Goal: Task Accomplishment & Management: Complete application form

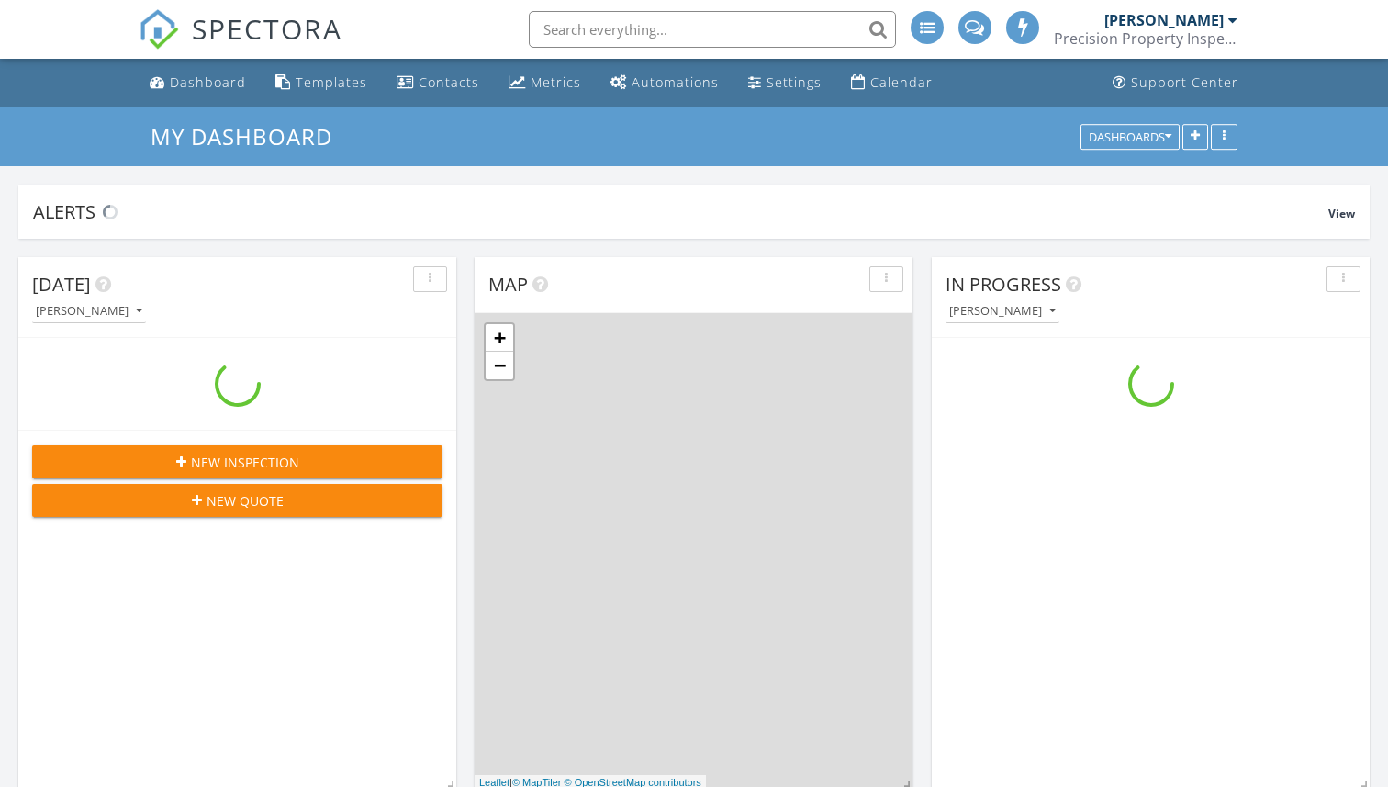
scroll to position [1763, 1389]
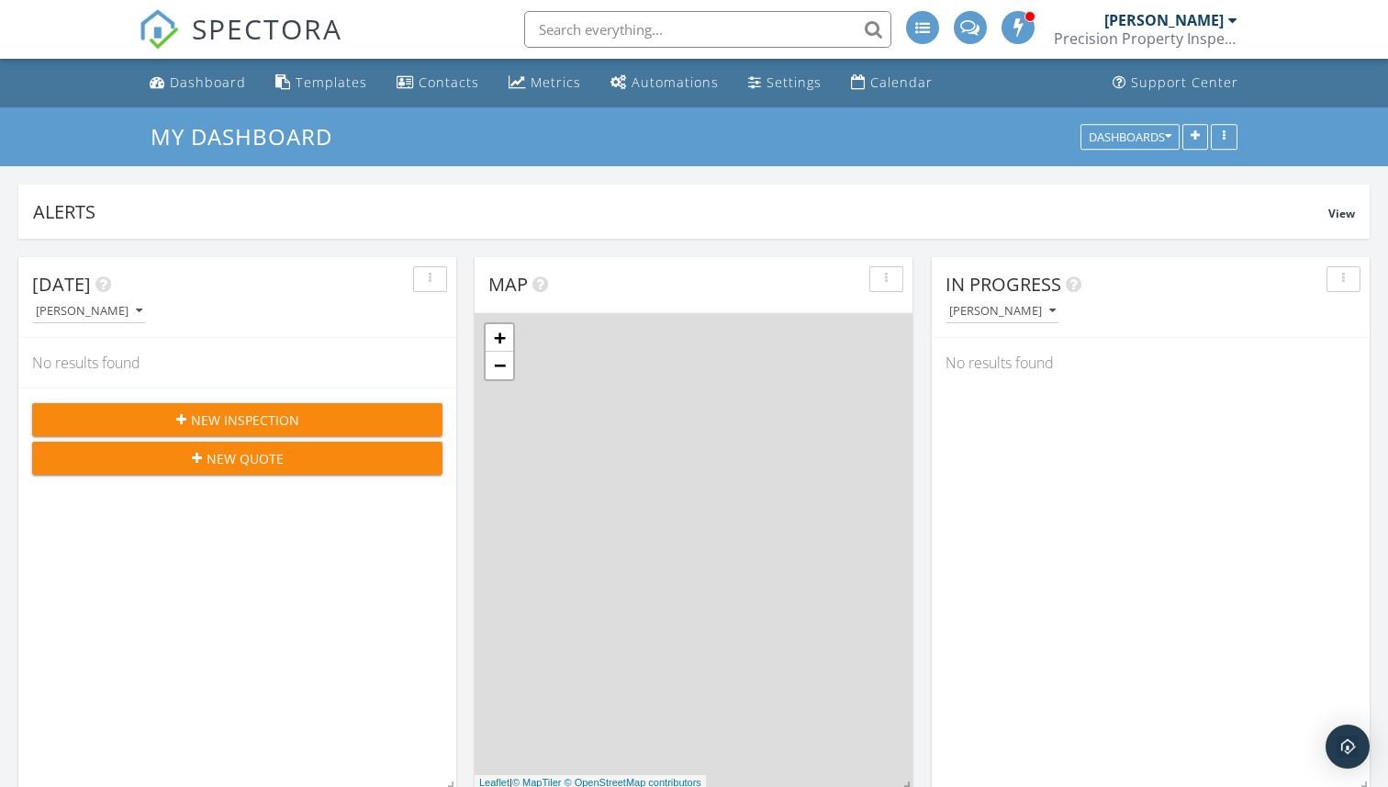
click at [661, 26] on input "text" at bounding box center [707, 29] width 367 height 37
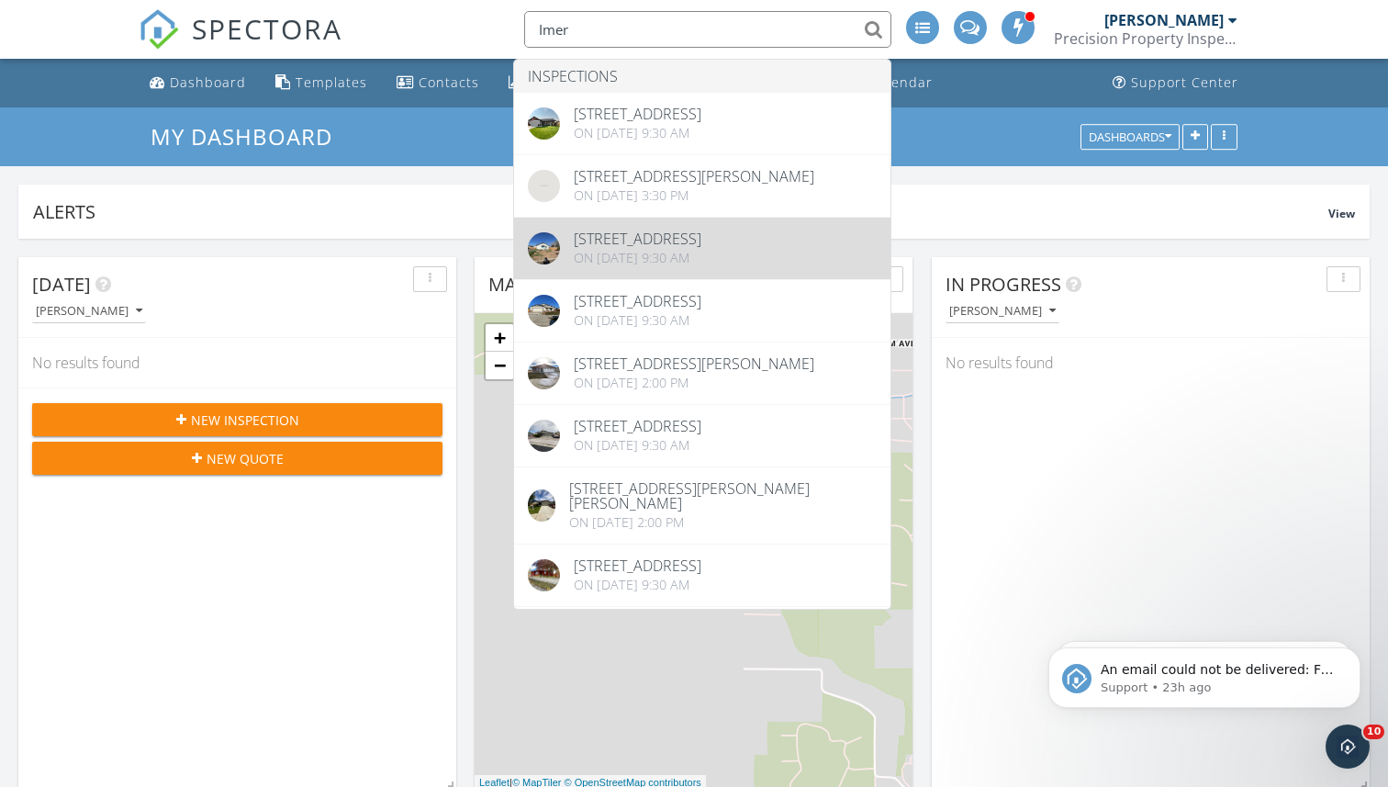
scroll to position [0, 0]
type input "Imer"
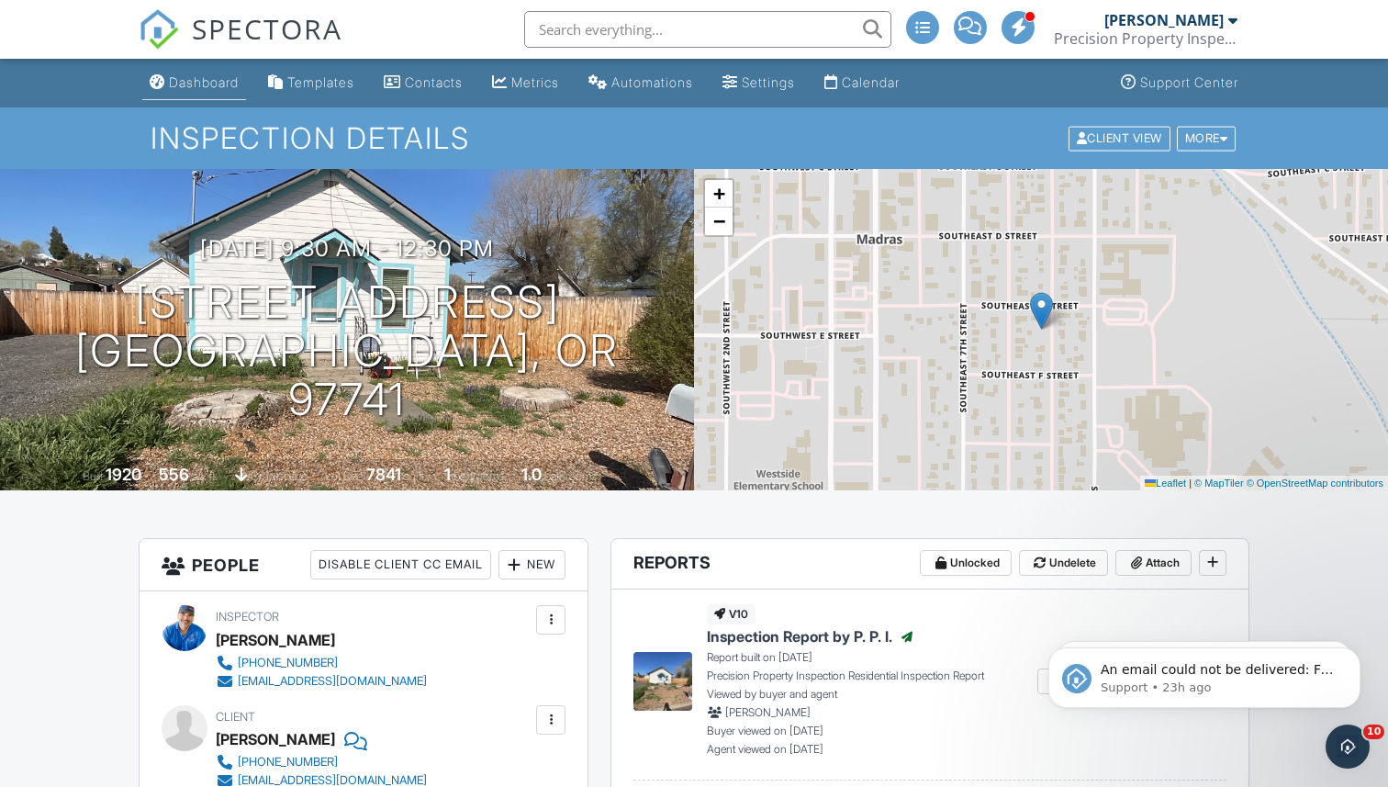
click at [212, 92] on link "Dashboard" at bounding box center [194, 83] width 104 height 34
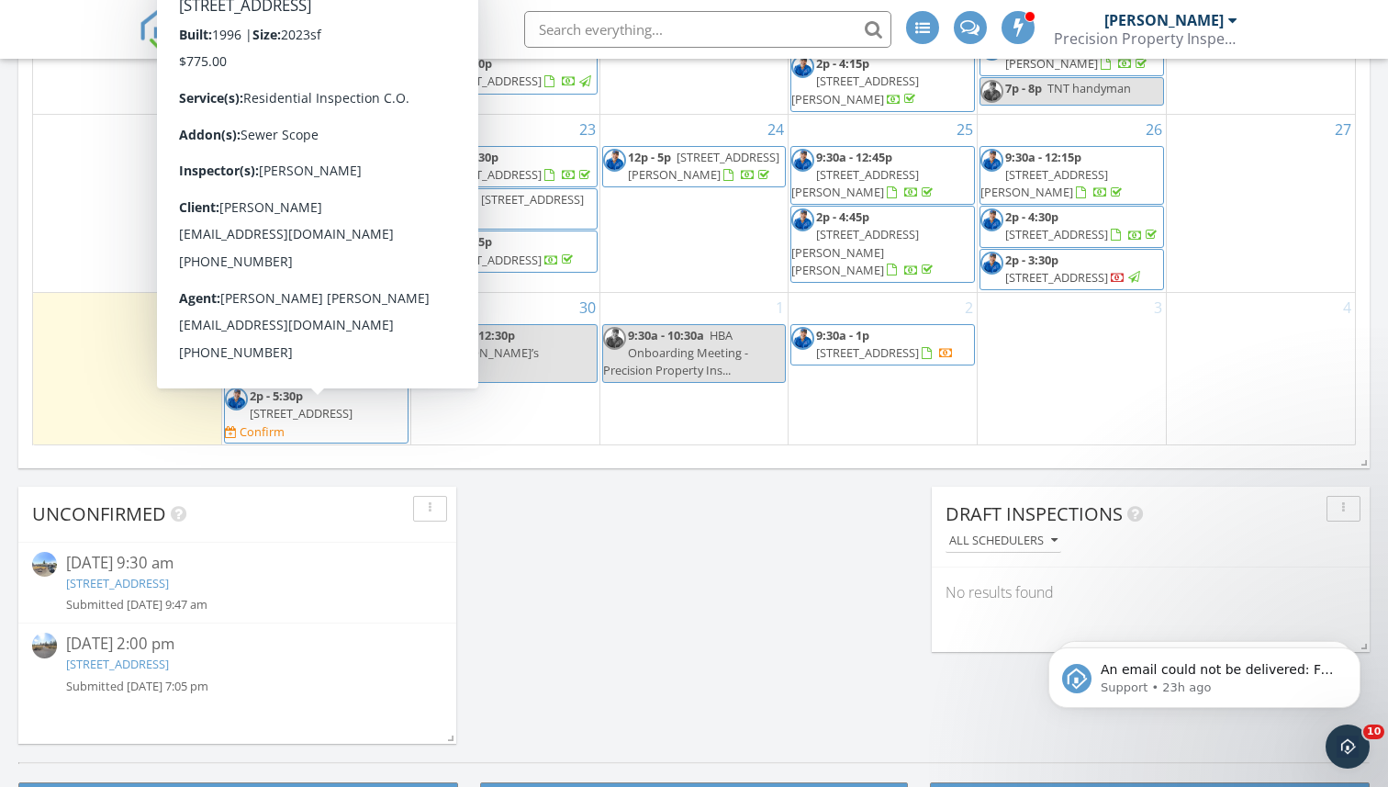
scroll to position [1280, 0]
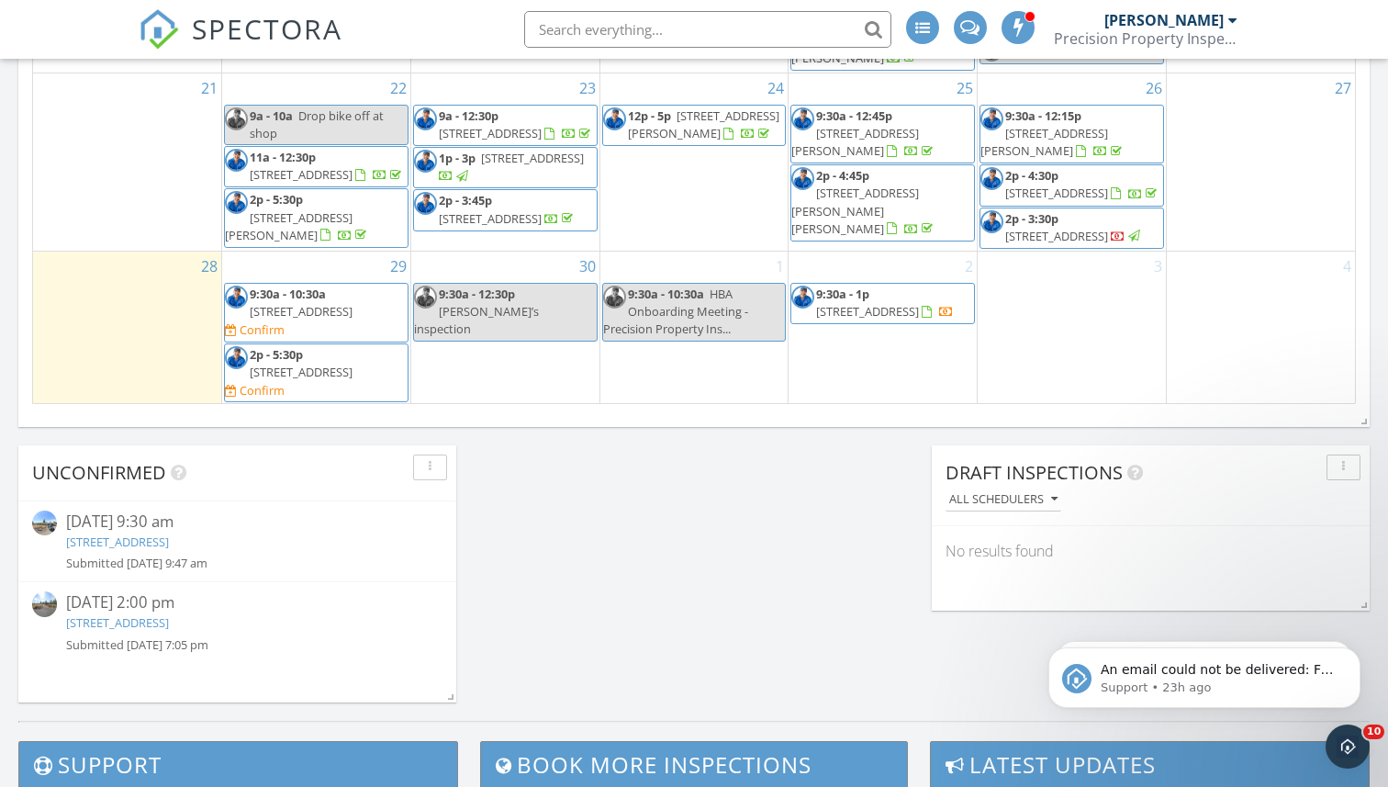
click at [169, 542] on link "1034 NW Golf Course Dr, Madras, OR 97741" at bounding box center [117, 541] width 103 height 17
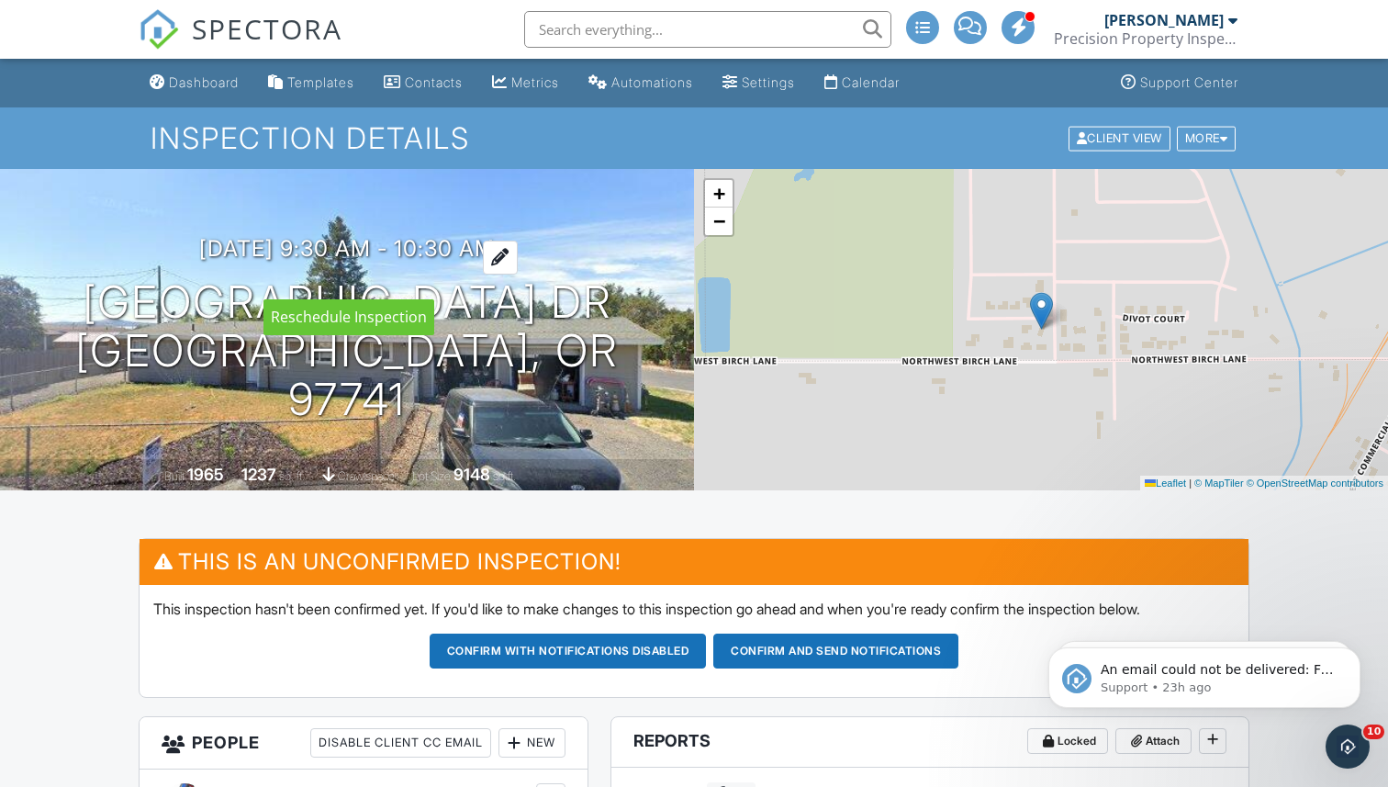
click at [518, 274] on div at bounding box center [500, 257] width 35 height 34
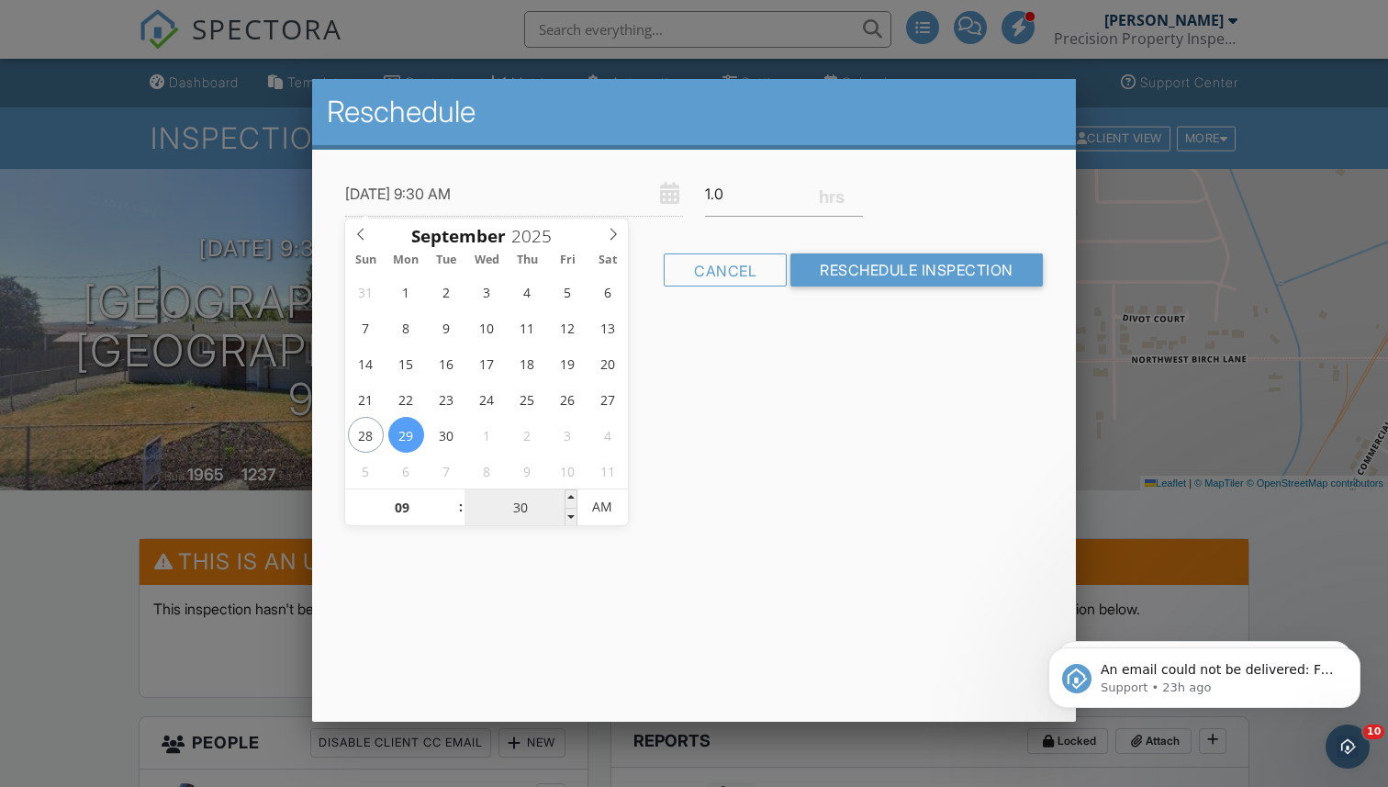
click at [519, 506] on input "30" at bounding box center [520, 507] width 113 height 37
type input "00"
type input "09/29/2025 9:00 AM"
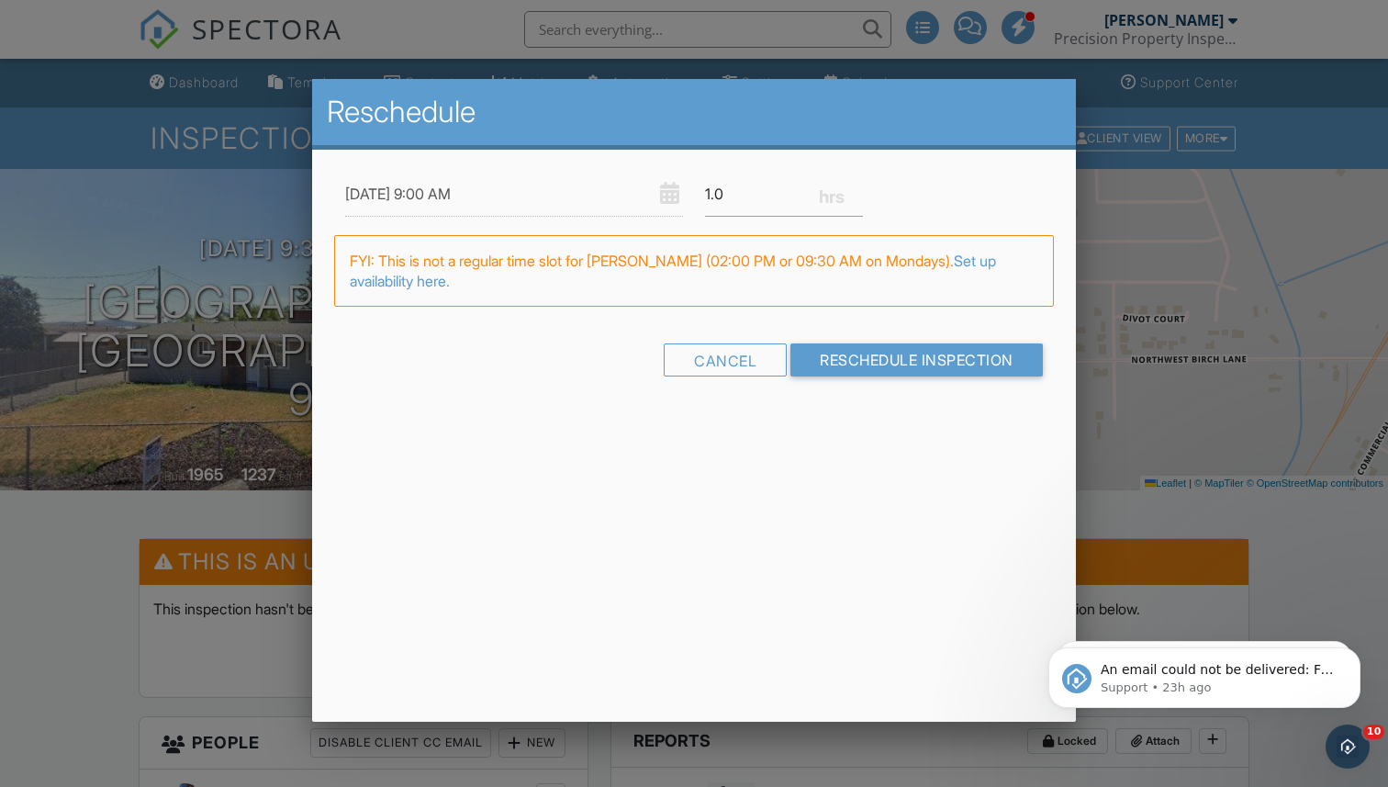
click at [673, 555] on div "Reschedule 09/29/2025 9:00 AM 1.0 Warning: this date/time is in the past. FYI: …" at bounding box center [694, 400] width 764 height 643
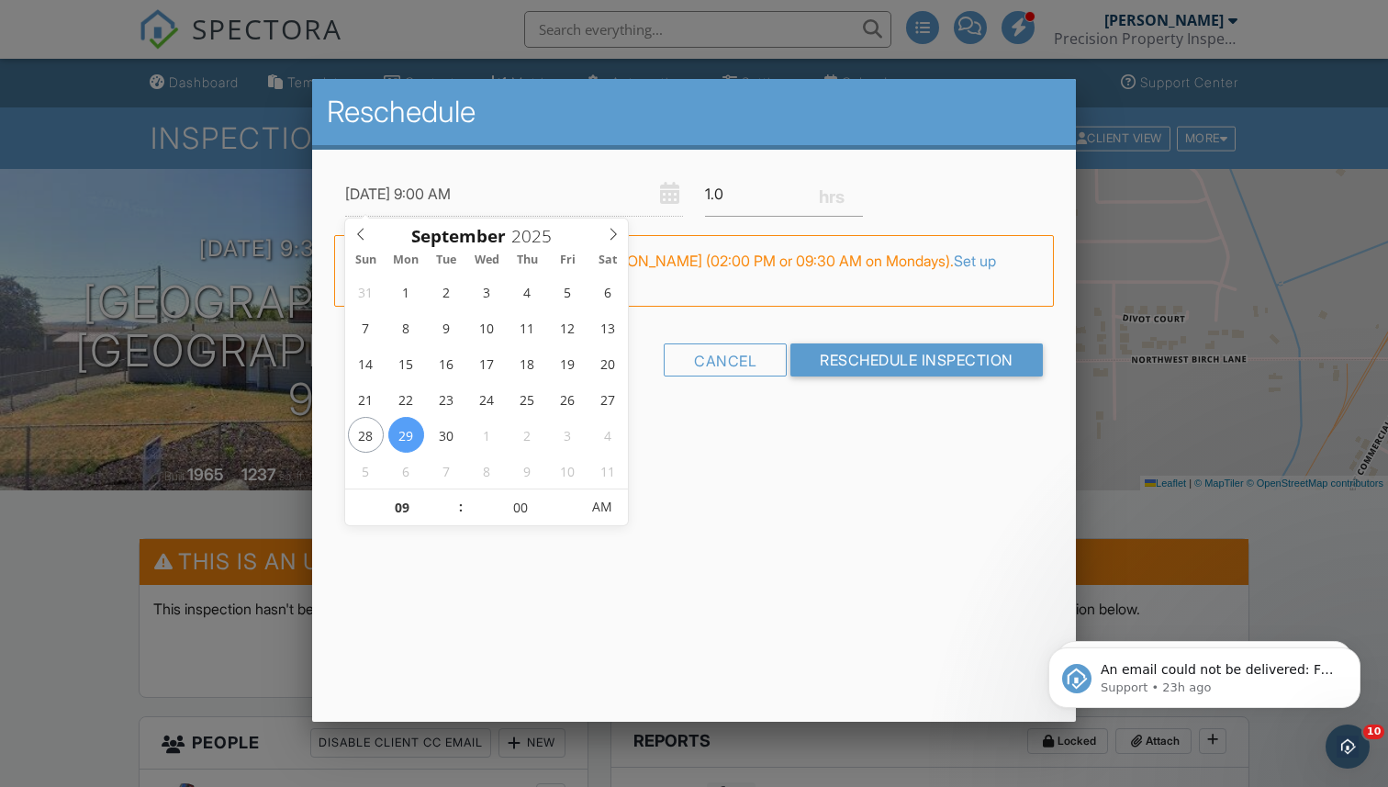
click at [454, 195] on input "09/29/2025 9:00 AM" at bounding box center [514, 194] width 338 height 45
click at [521, 503] on input "00" at bounding box center [520, 507] width 113 height 37
type input "03"
type input "09/29/2025 9:03 AM"
type input "30"
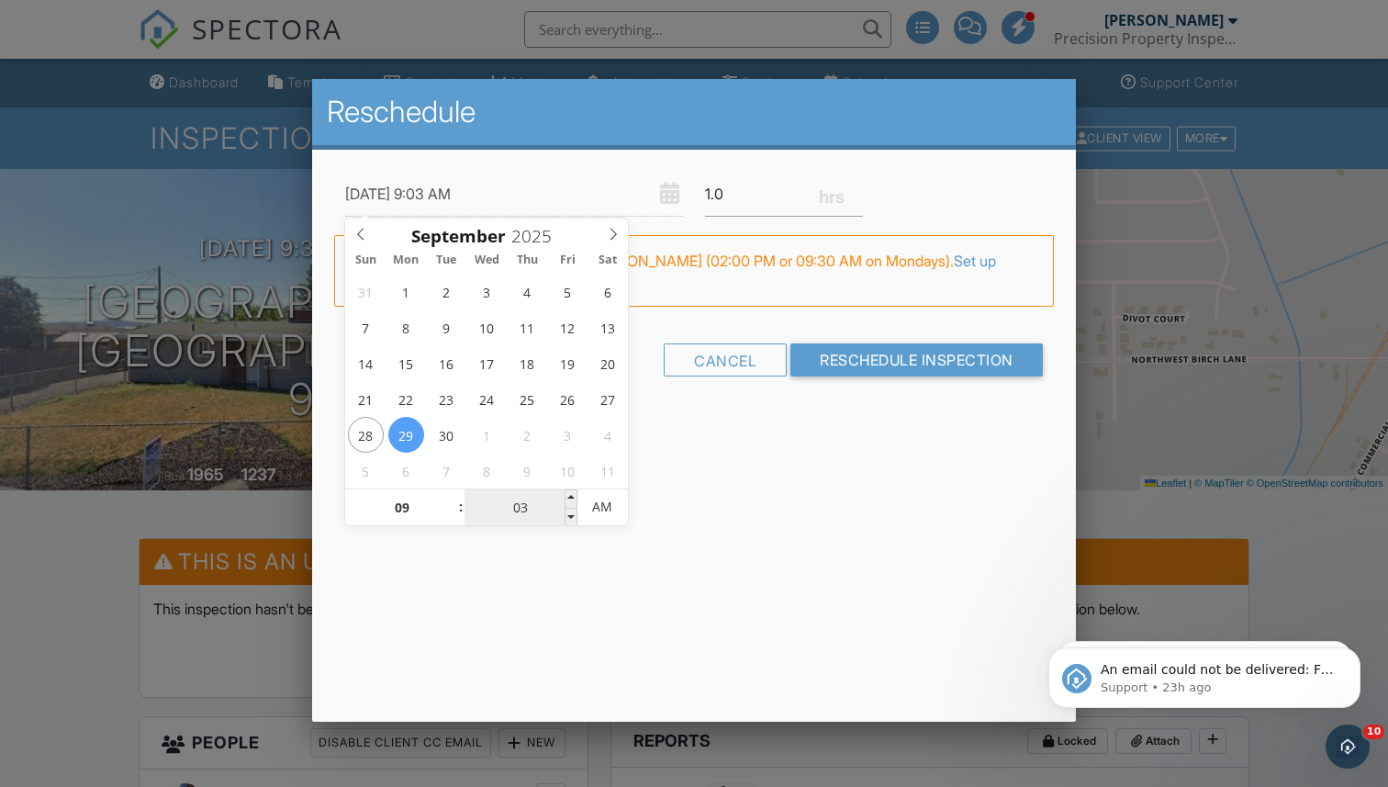
type input "09/29/2025 9:30 AM"
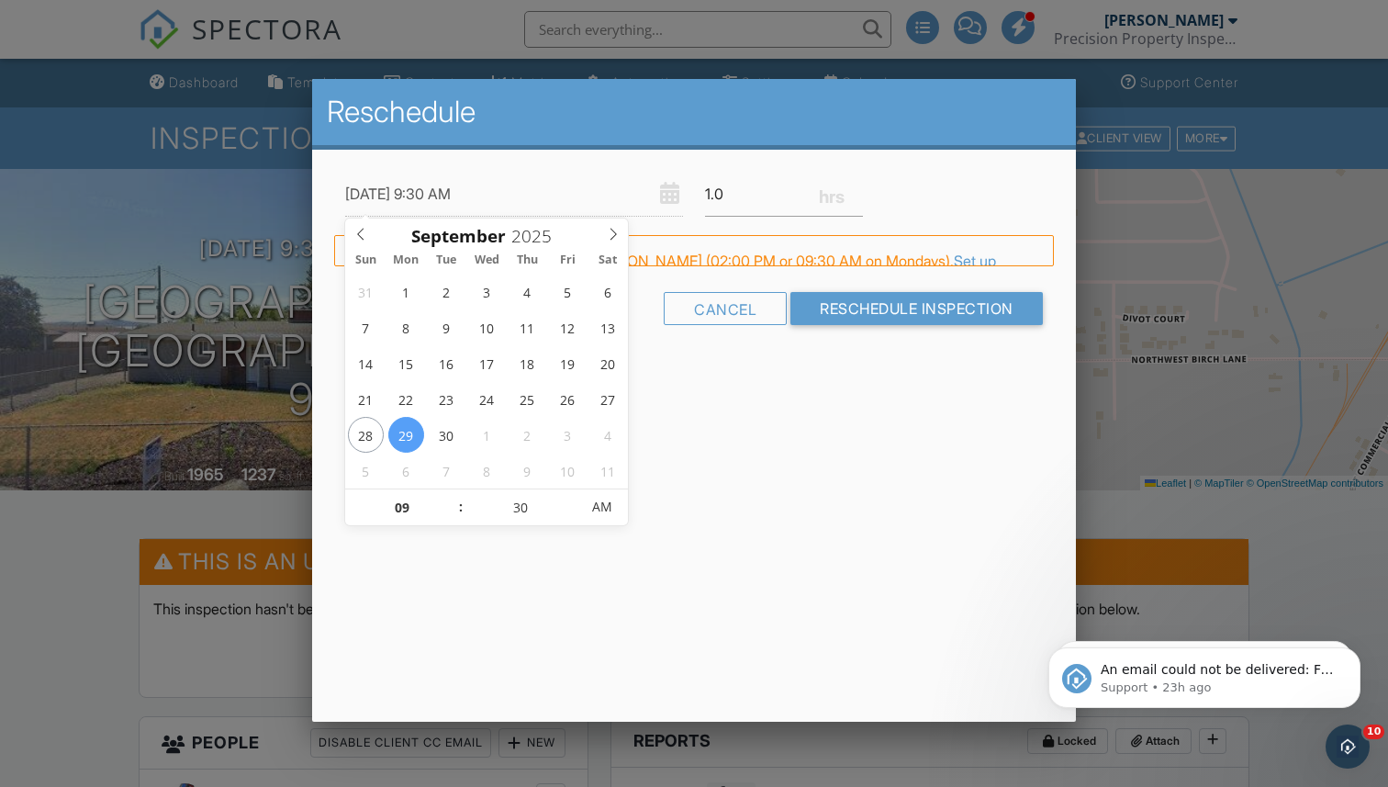
click at [686, 506] on div "Reschedule 09/29/2025 9:30 AM 1.0 Warning: this date/time is in the past. FYI: …" at bounding box center [694, 400] width 764 height 643
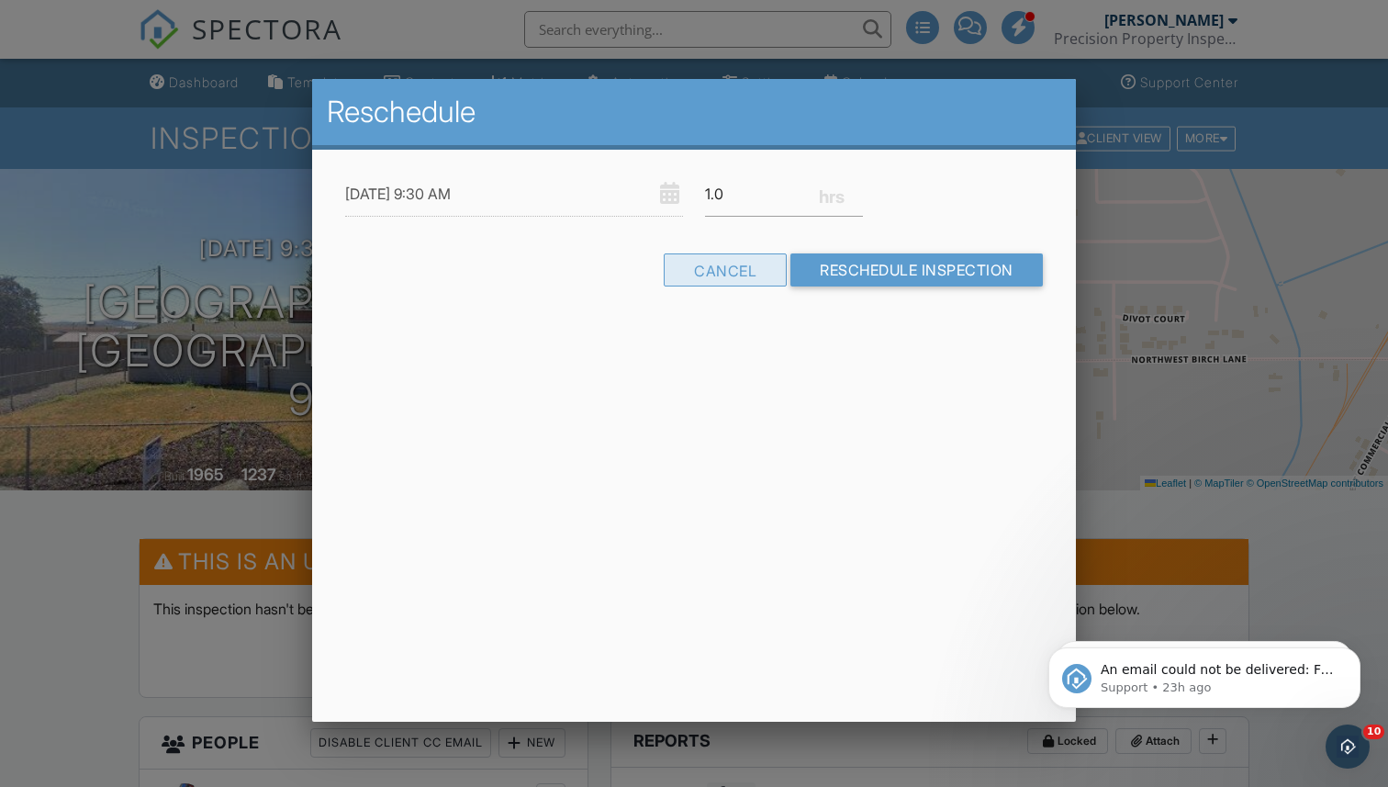
click at [736, 269] on div "Cancel" at bounding box center [725, 269] width 123 height 33
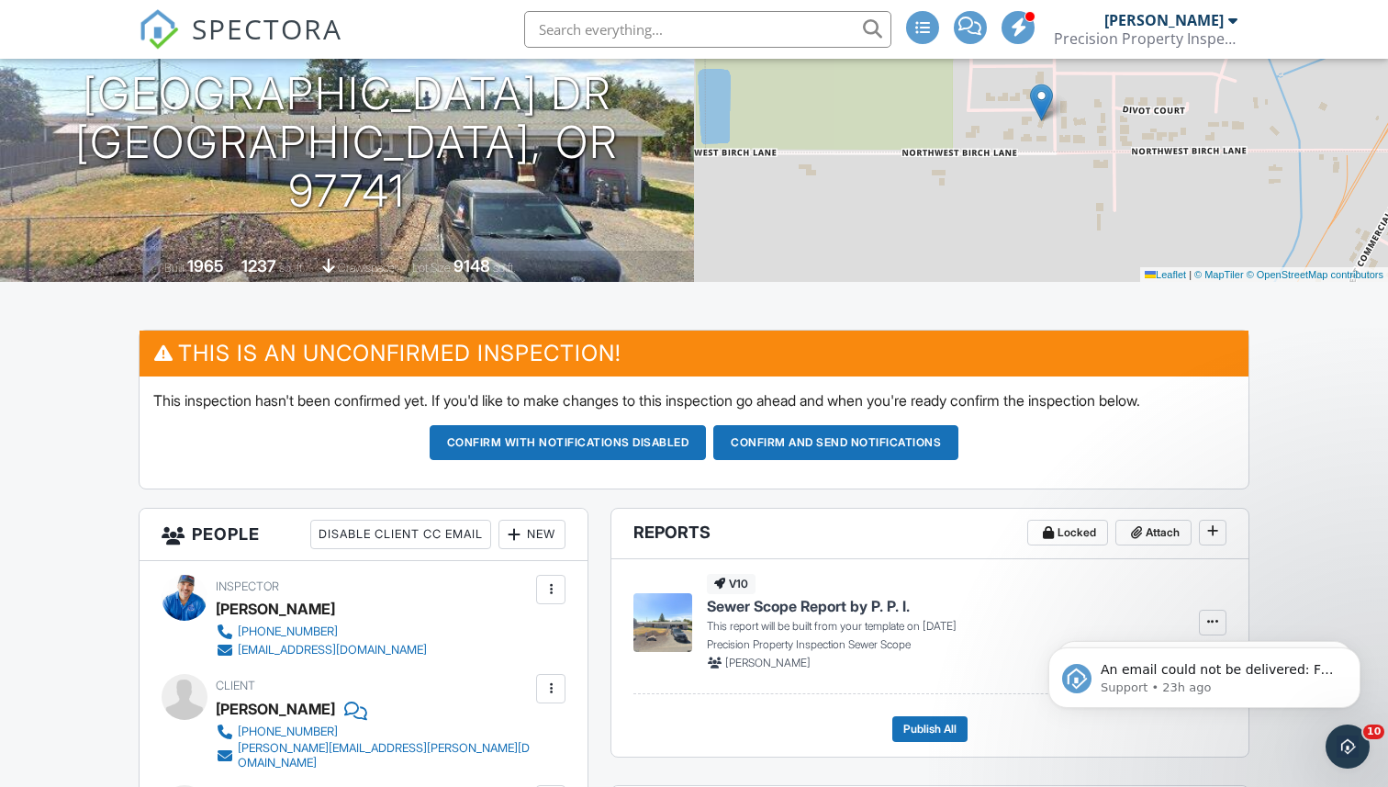
scroll to position [210, 0]
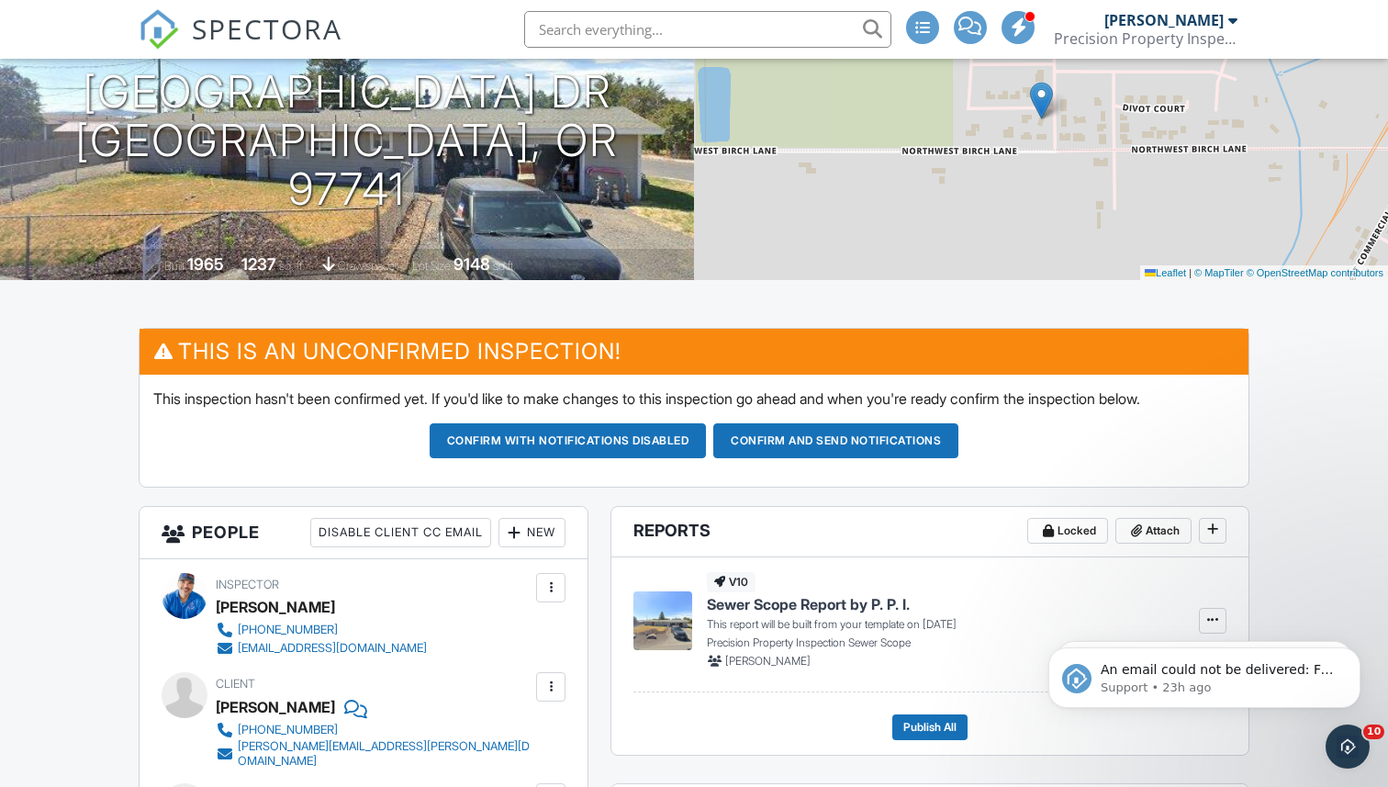
click at [745, 439] on button "Confirm and send notifications" at bounding box center [835, 440] width 245 height 35
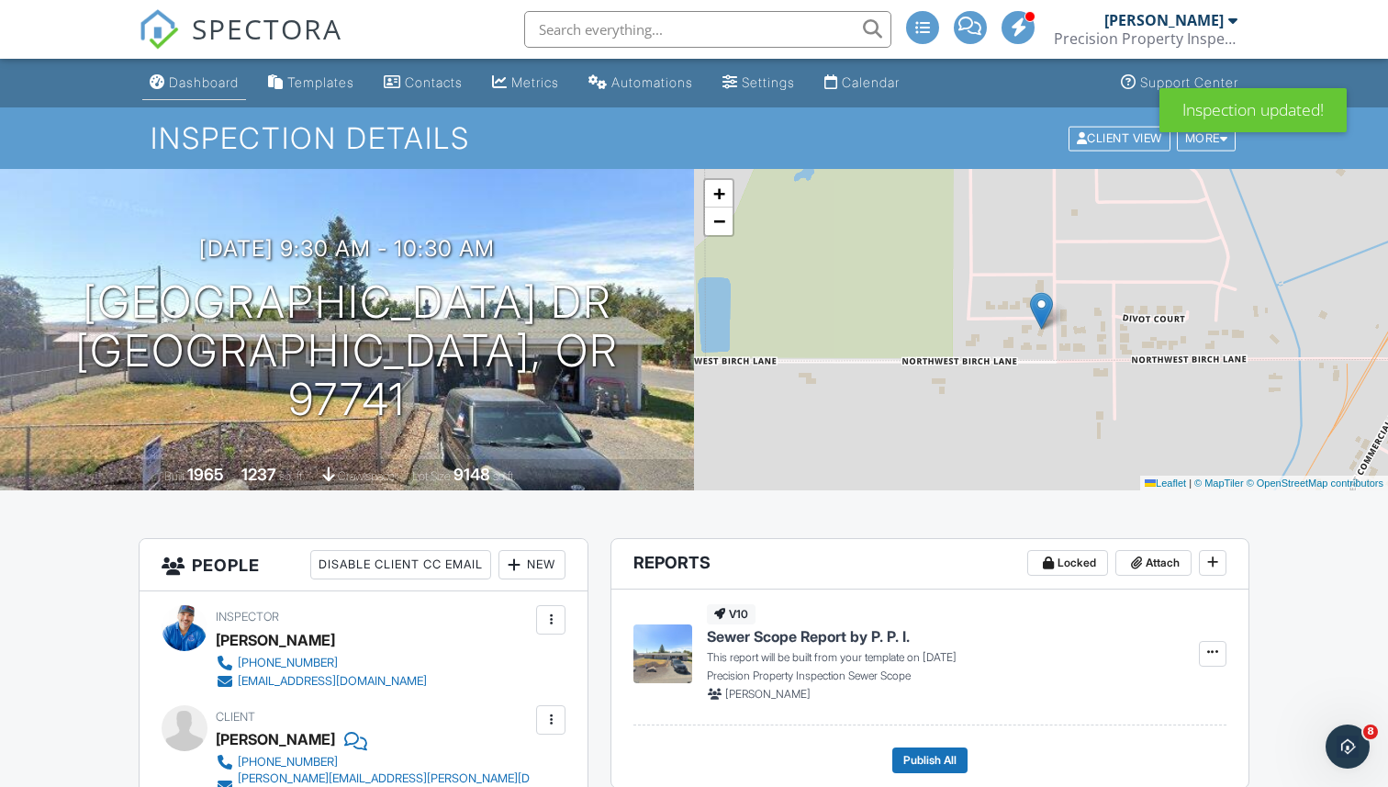
click at [199, 77] on div "Dashboard" at bounding box center [204, 82] width 70 height 16
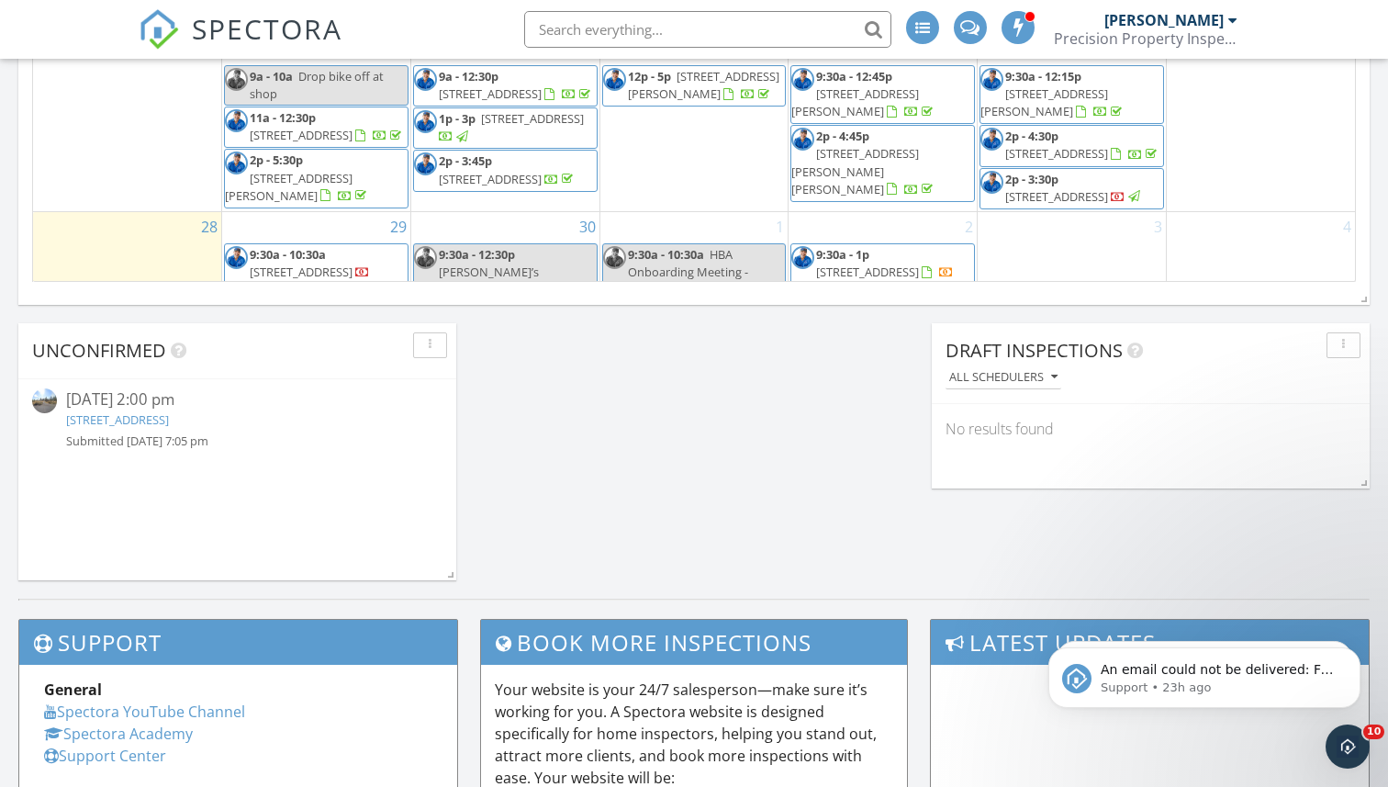
click at [156, 413] on link "[STREET_ADDRESS]" at bounding box center [117, 419] width 103 height 17
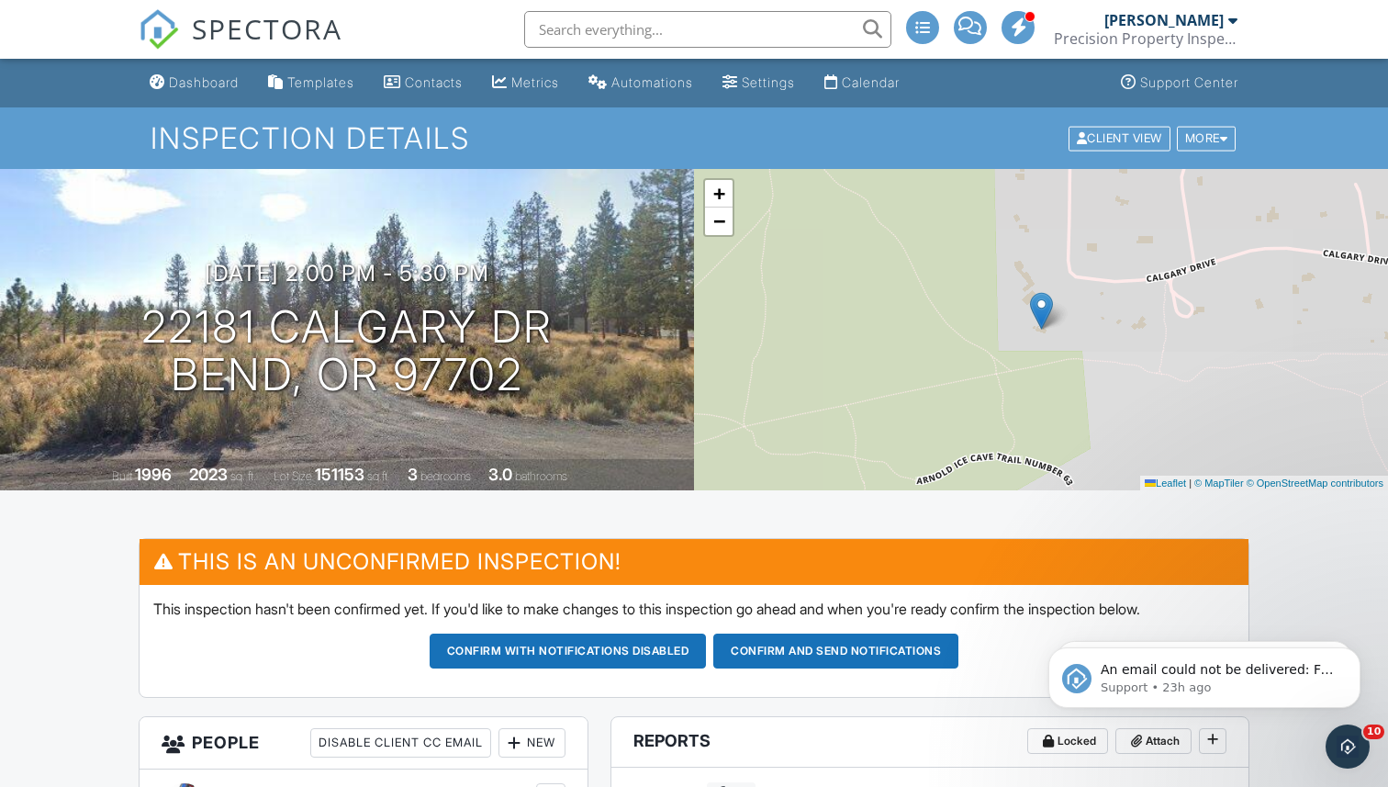
drag, startPoint x: 531, startPoint y: 393, endPoint x: 117, endPoint y: 320, distance: 420.3
click at [117, 320] on div "[DATE] 2:00 pm - 5:30 pm [STREET_ADDRESS] [GEOGRAPHIC_DATA], OR 97702" at bounding box center [347, 330] width 694 height 139
copy h1 "[STREET_ADDRESS][PERSON_NAME]"
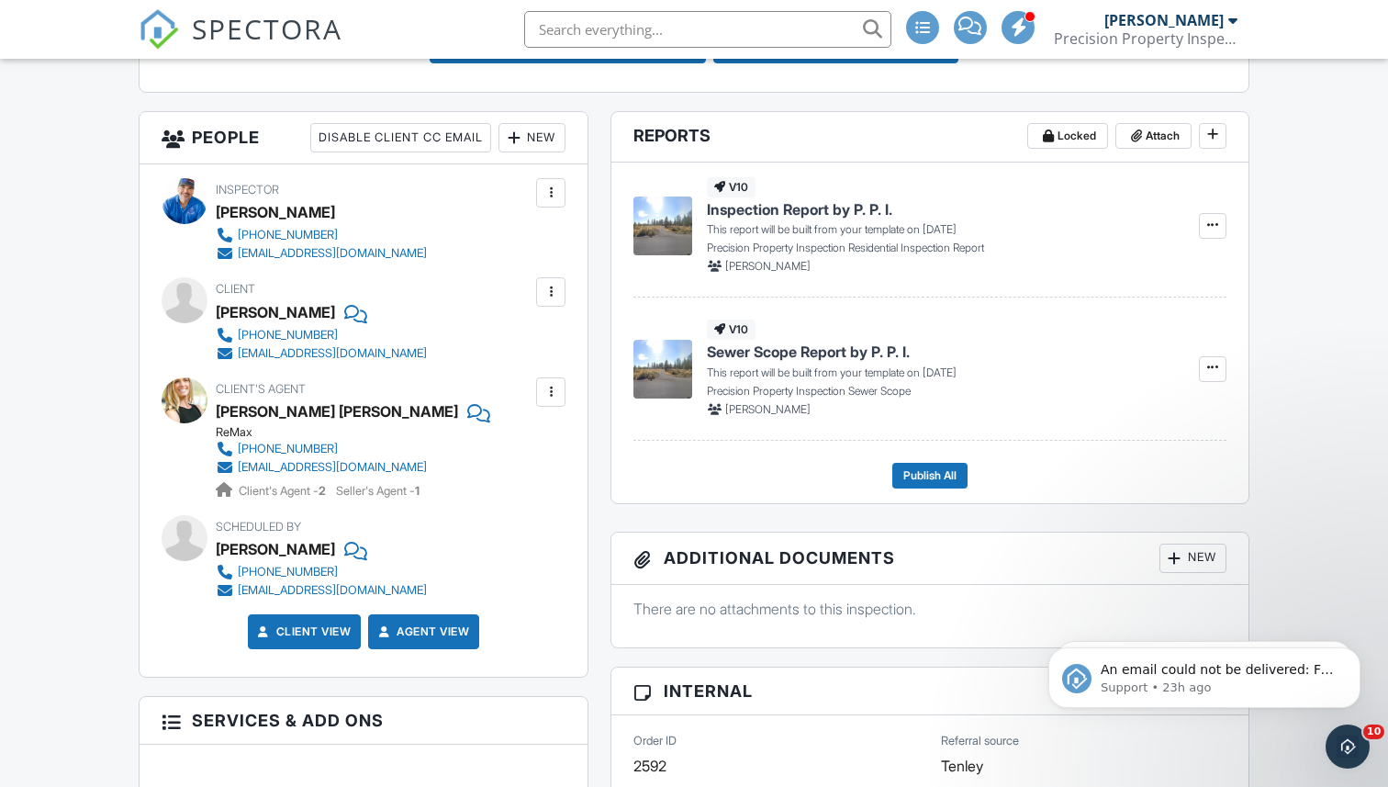
scroll to position [840, 0]
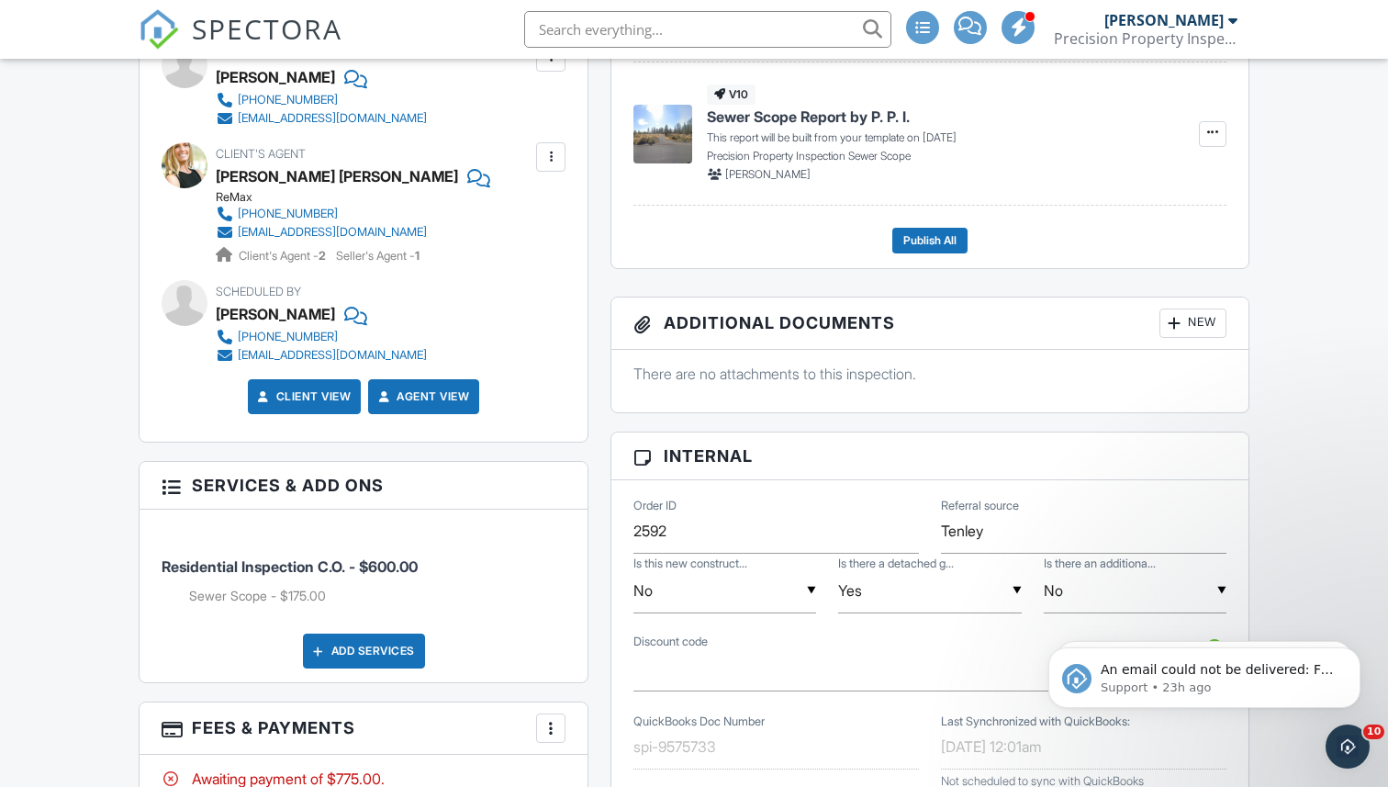
click at [567, 19] on input "text" at bounding box center [707, 29] width 367 height 37
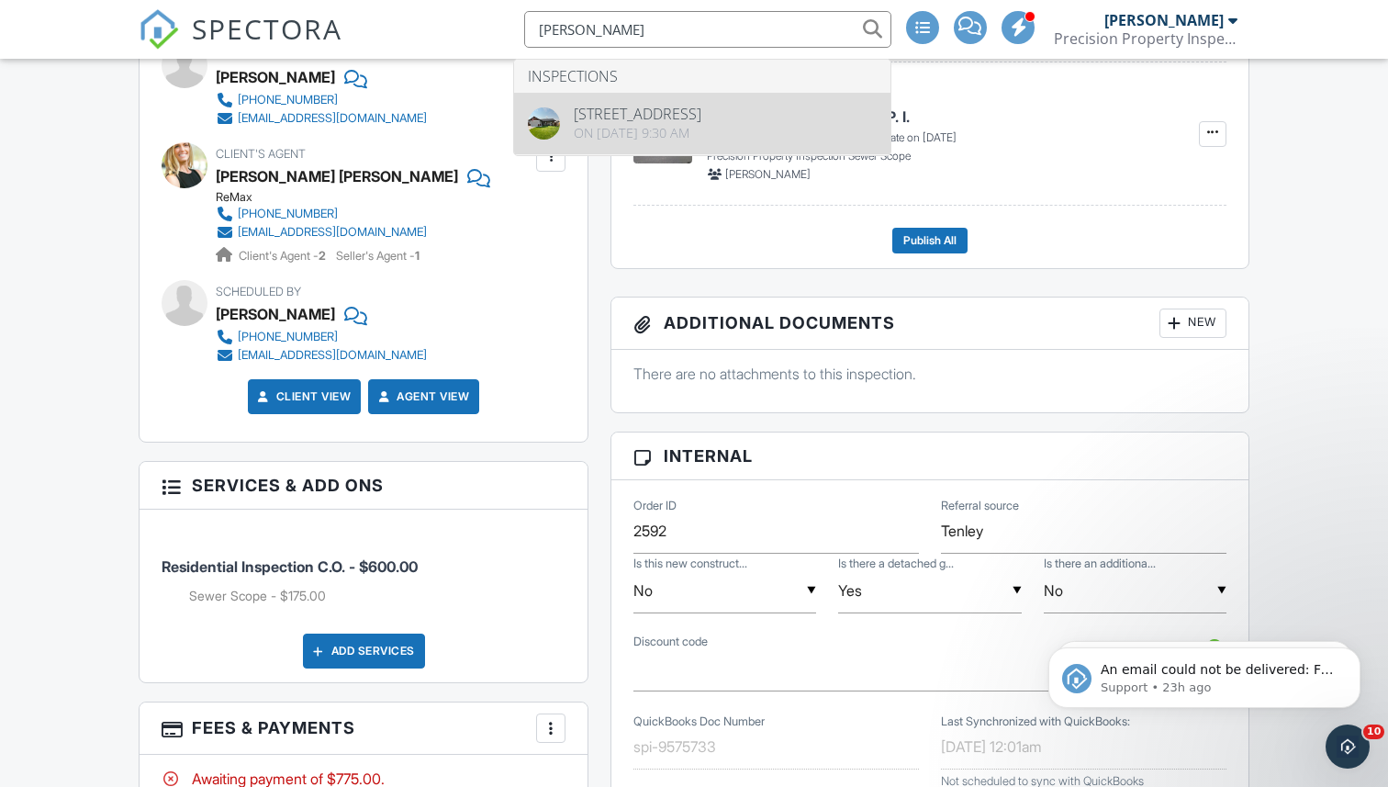
type input "DANIEL BRIANNA"
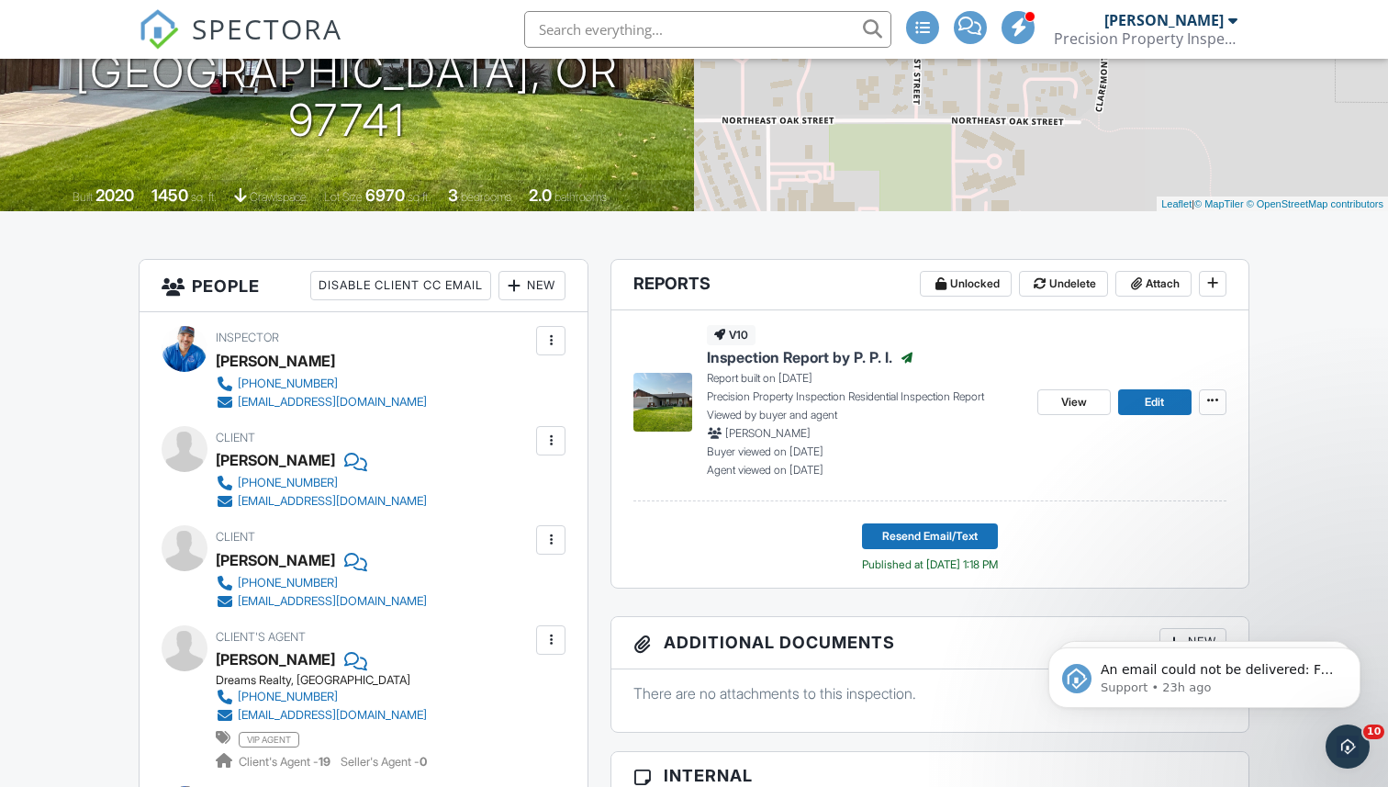
scroll to position [341, 0]
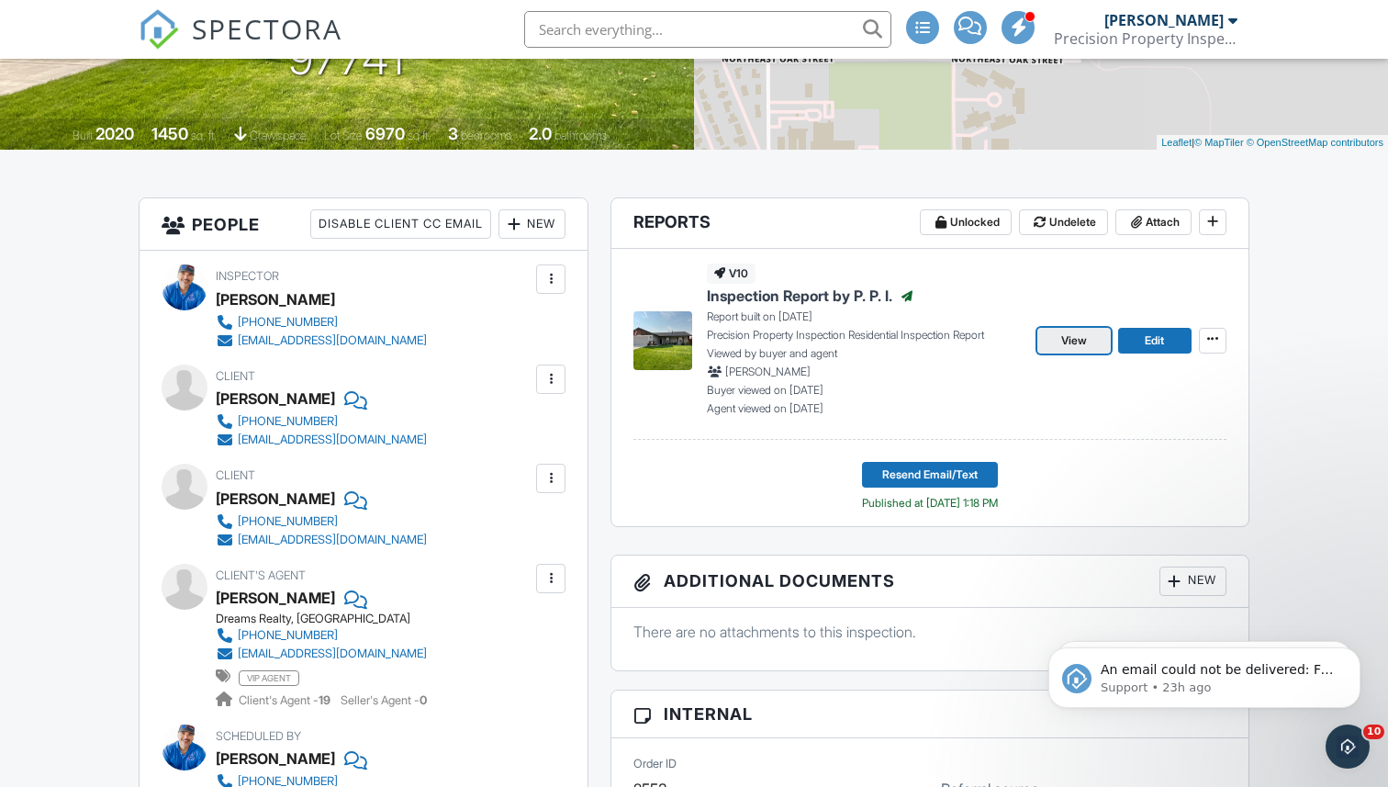
click at [1074, 335] on span "View" at bounding box center [1074, 340] width 26 height 18
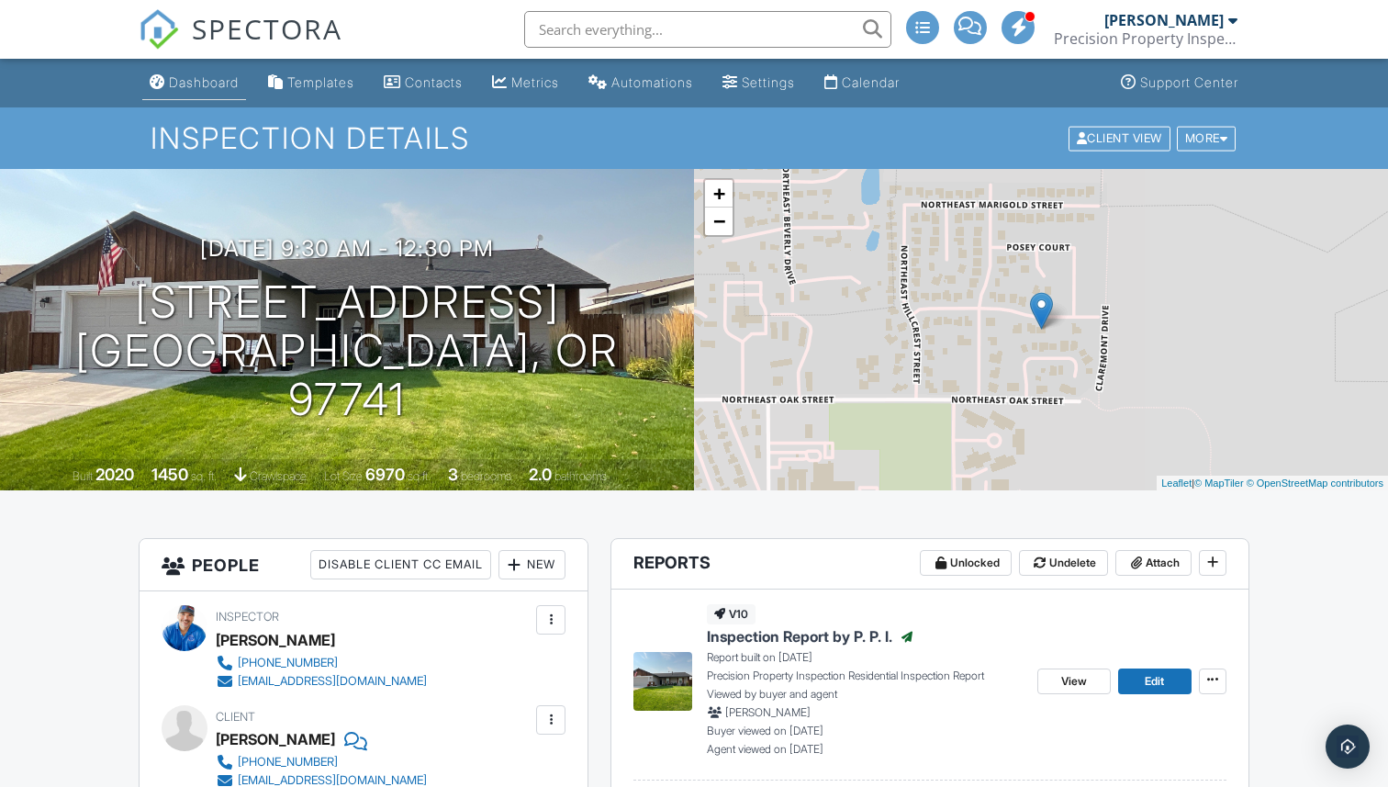
click at [188, 84] on div "Dashboard" at bounding box center [204, 82] width 70 height 16
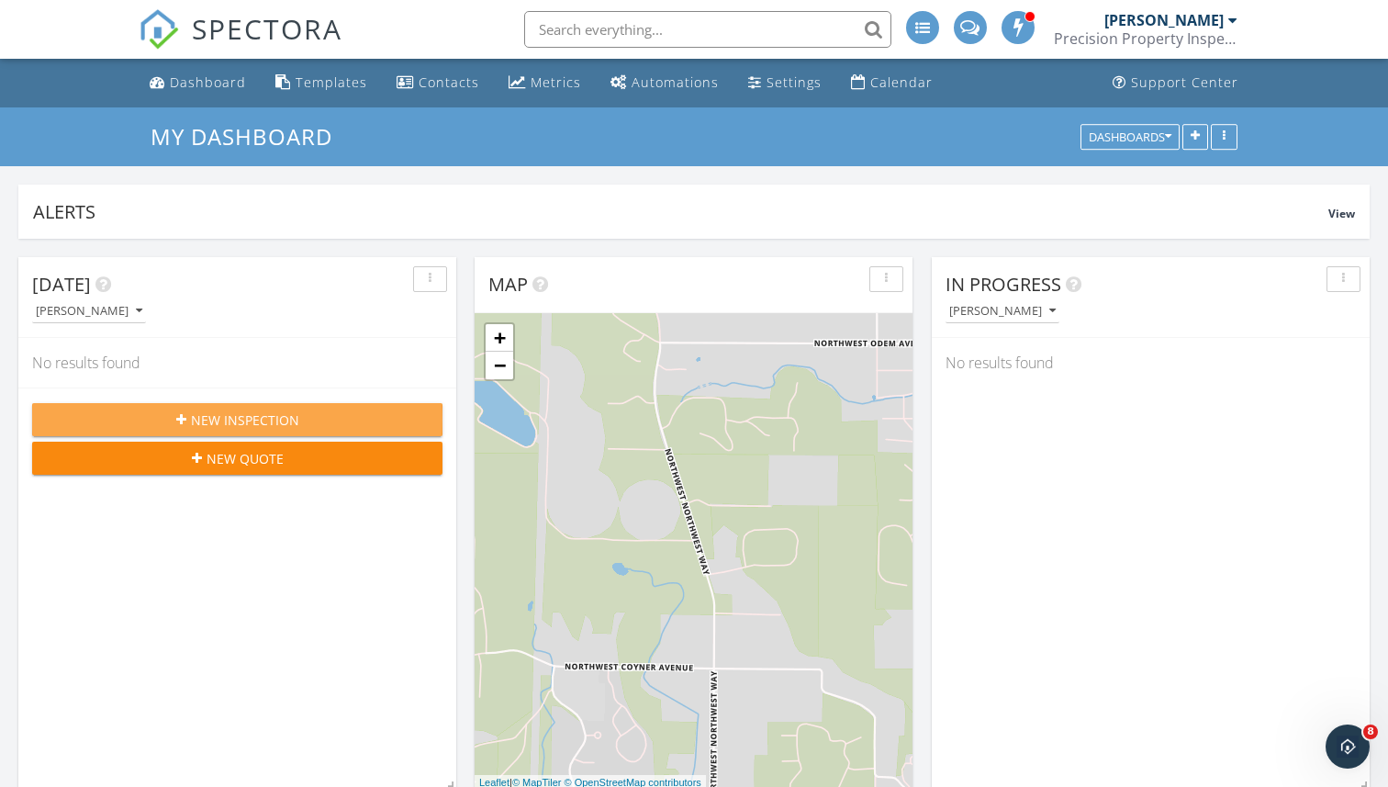
click at [328, 427] on div "New Inspection" at bounding box center [237, 419] width 381 height 19
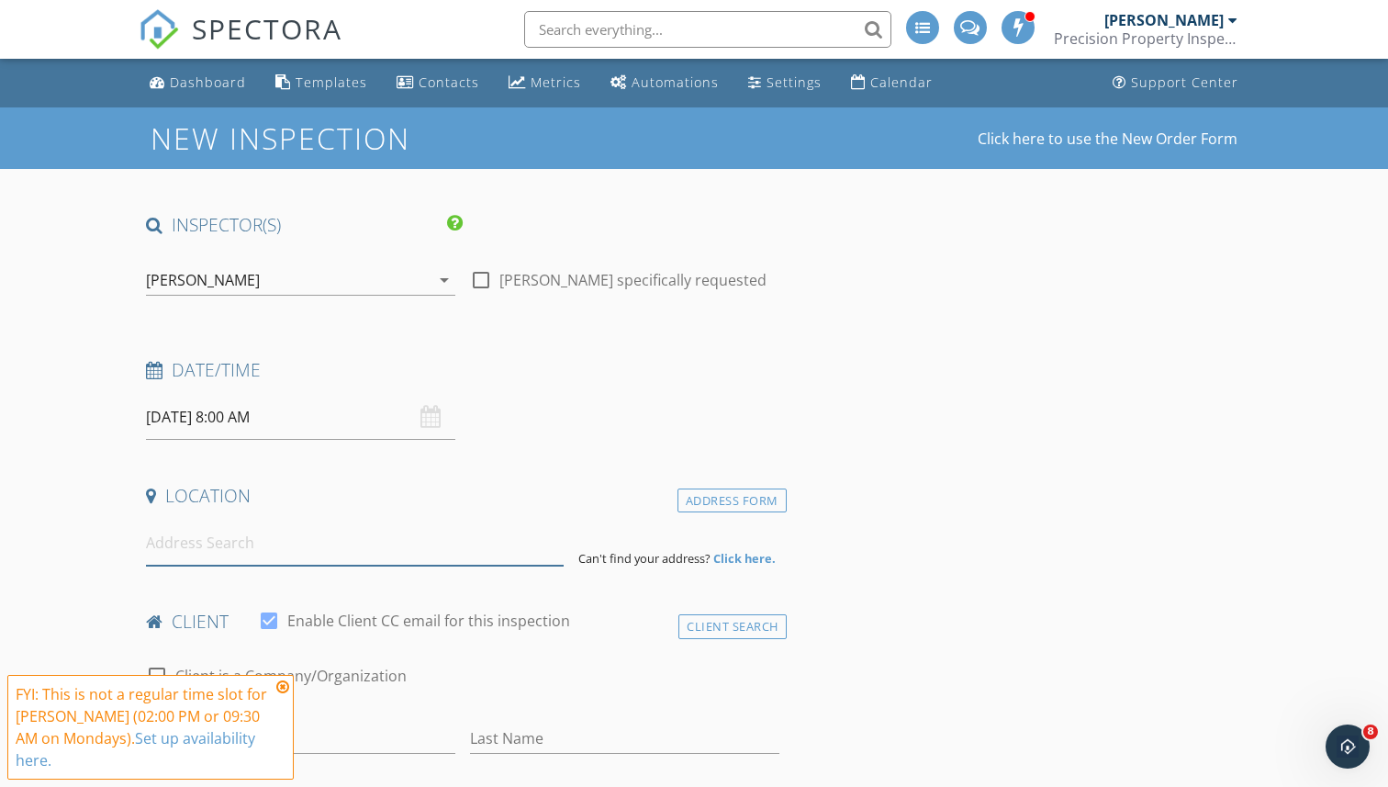
click at [266, 552] on input at bounding box center [354, 542] width 417 height 45
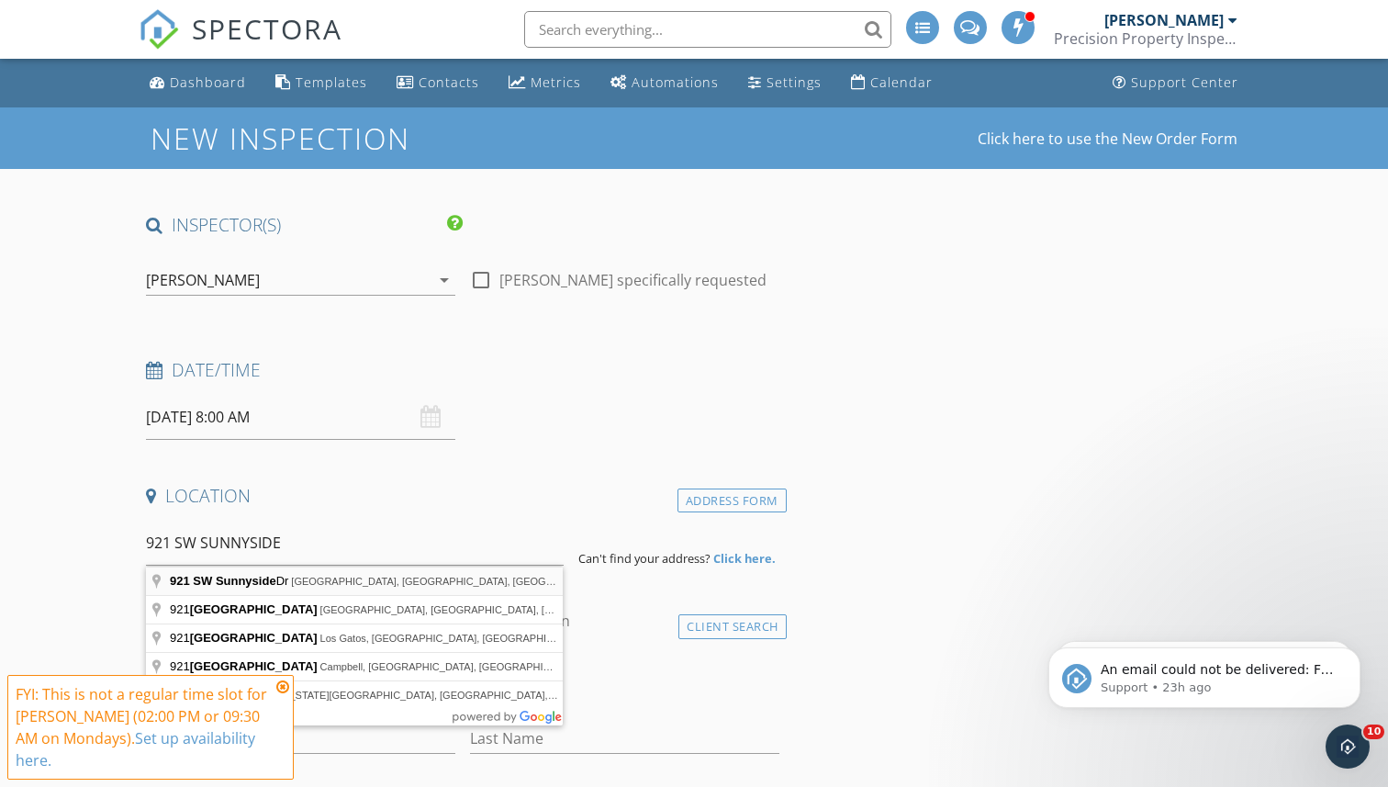
type input "[STREET_ADDRESS]"
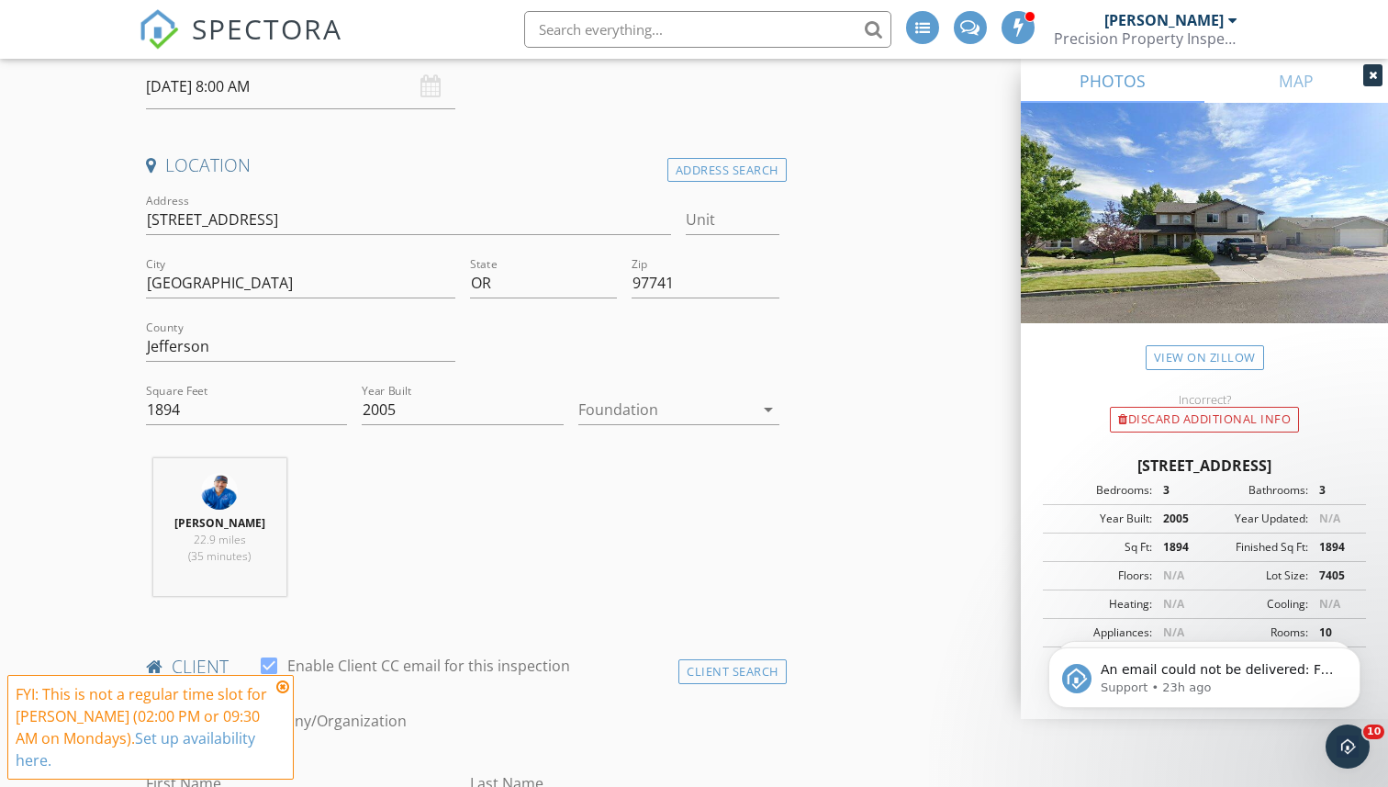
scroll to position [400, 0]
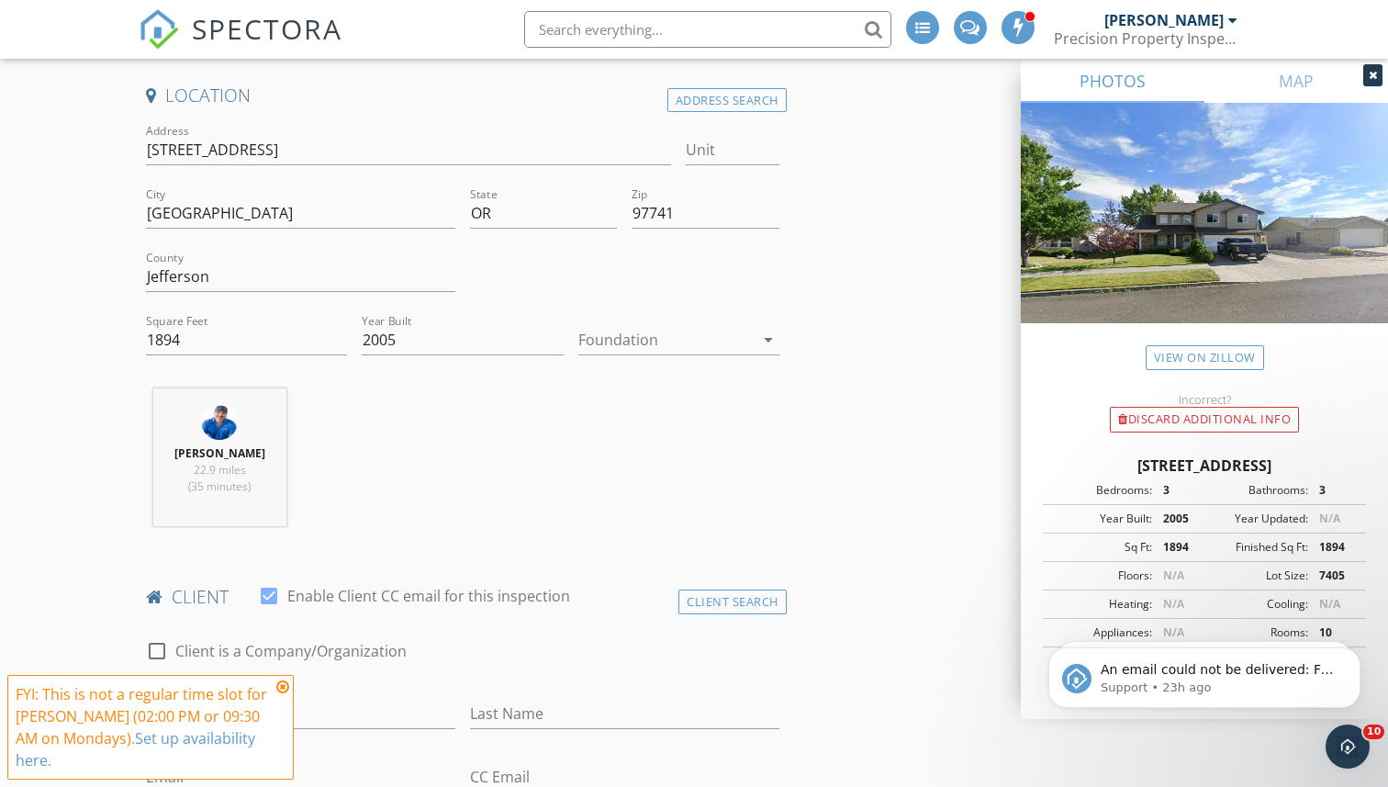
click at [681, 330] on div at bounding box center [665, 339] width 175 height 29
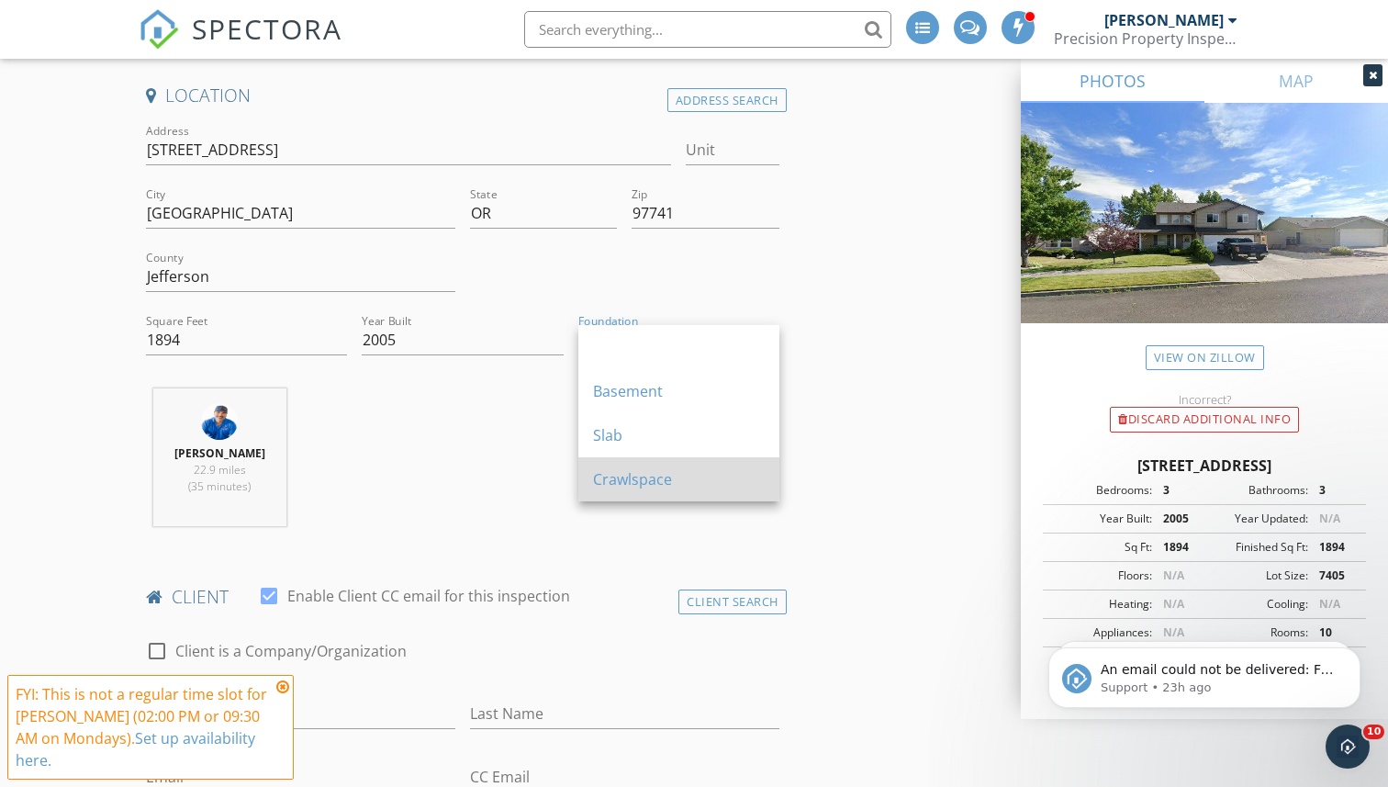
click at [619, 485] on div "Crawlspace" at bounding box center [679, 479] width 172 height 22
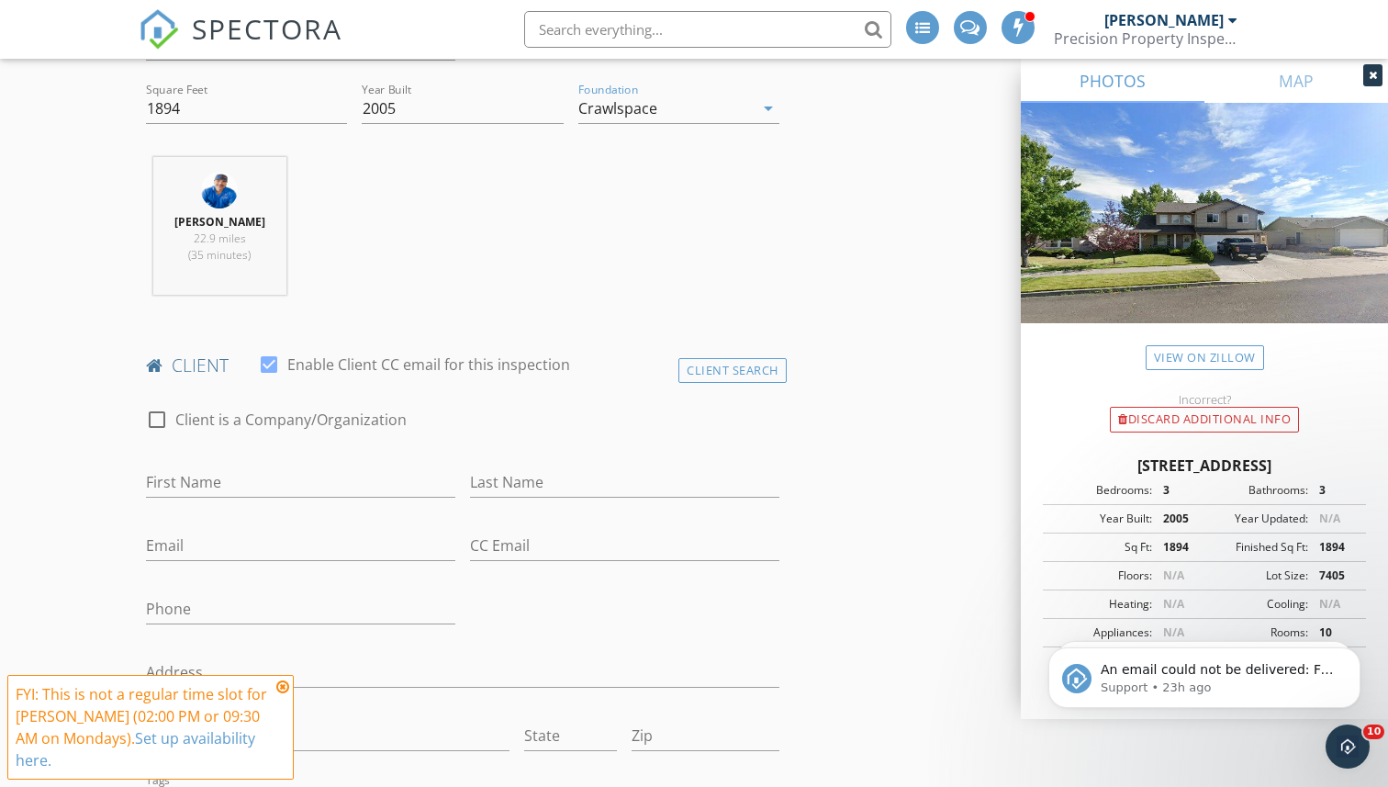
scroll to position [777, 0]
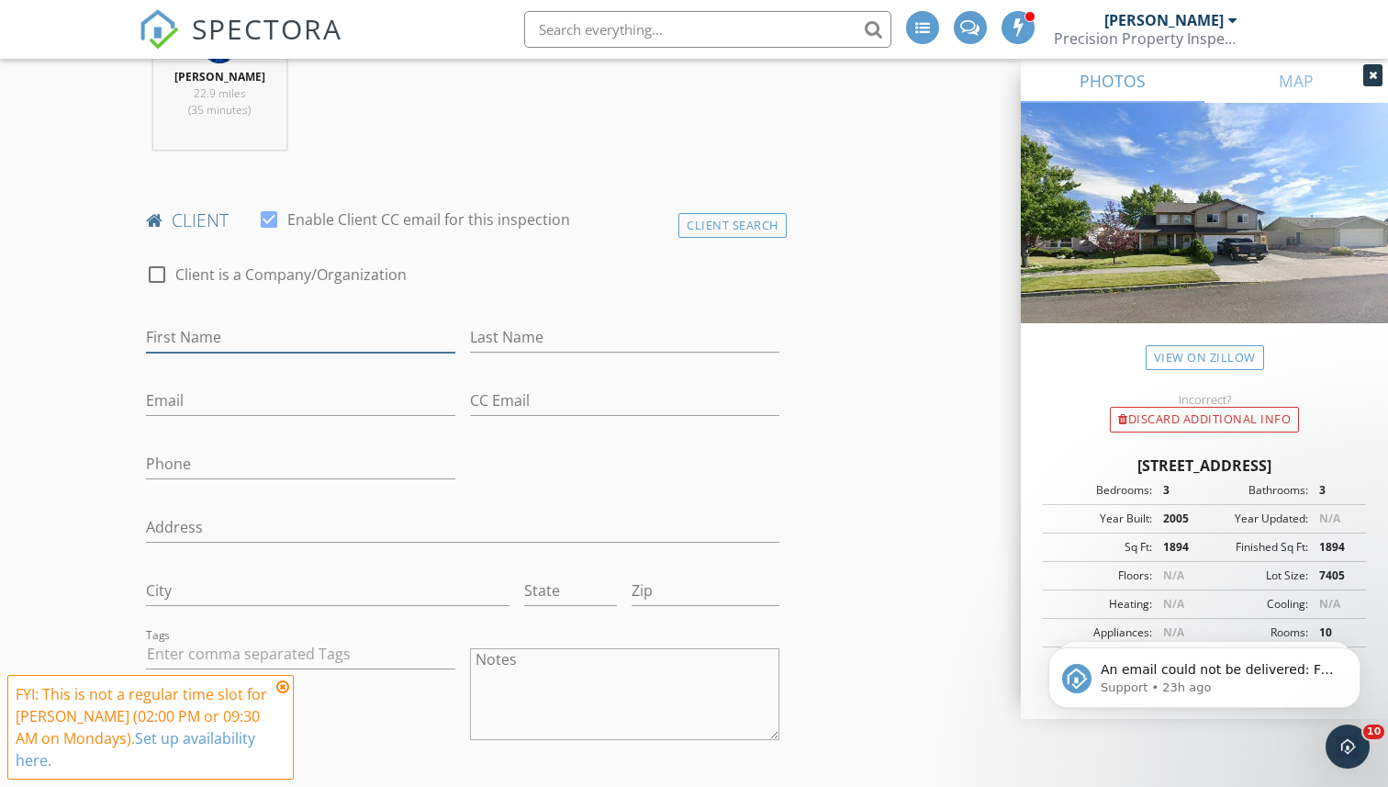
click at [286, 339] on input "First Name" at bounding box center [300, 337] width 309 height 30
type input "[PERSON_NAME]"
click at [716, 226] on div "Client Search" at bounding box center [732, 225] width 108 height 25
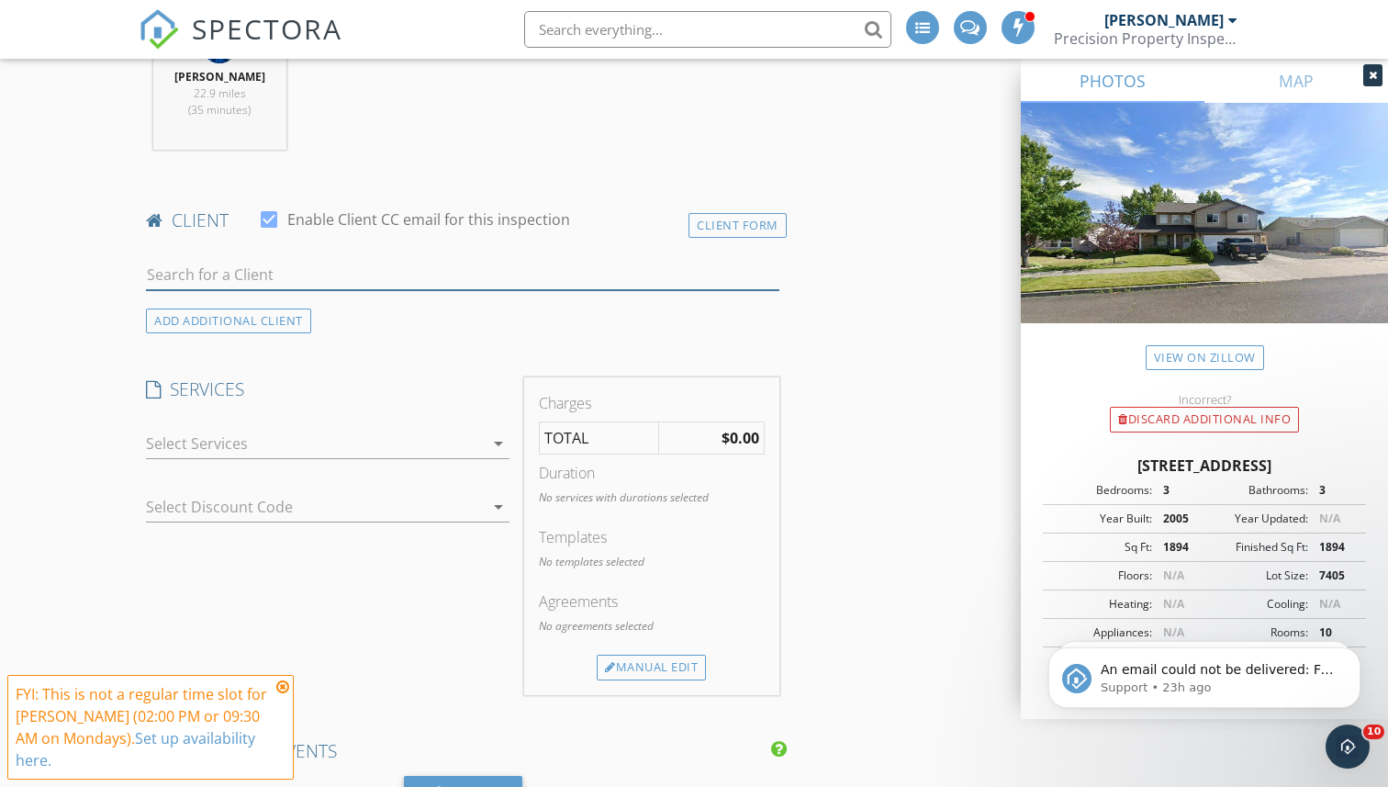
click at [240, 276] on input "text" at bounding box center [462, 275] width 633 height 30
type input "D"
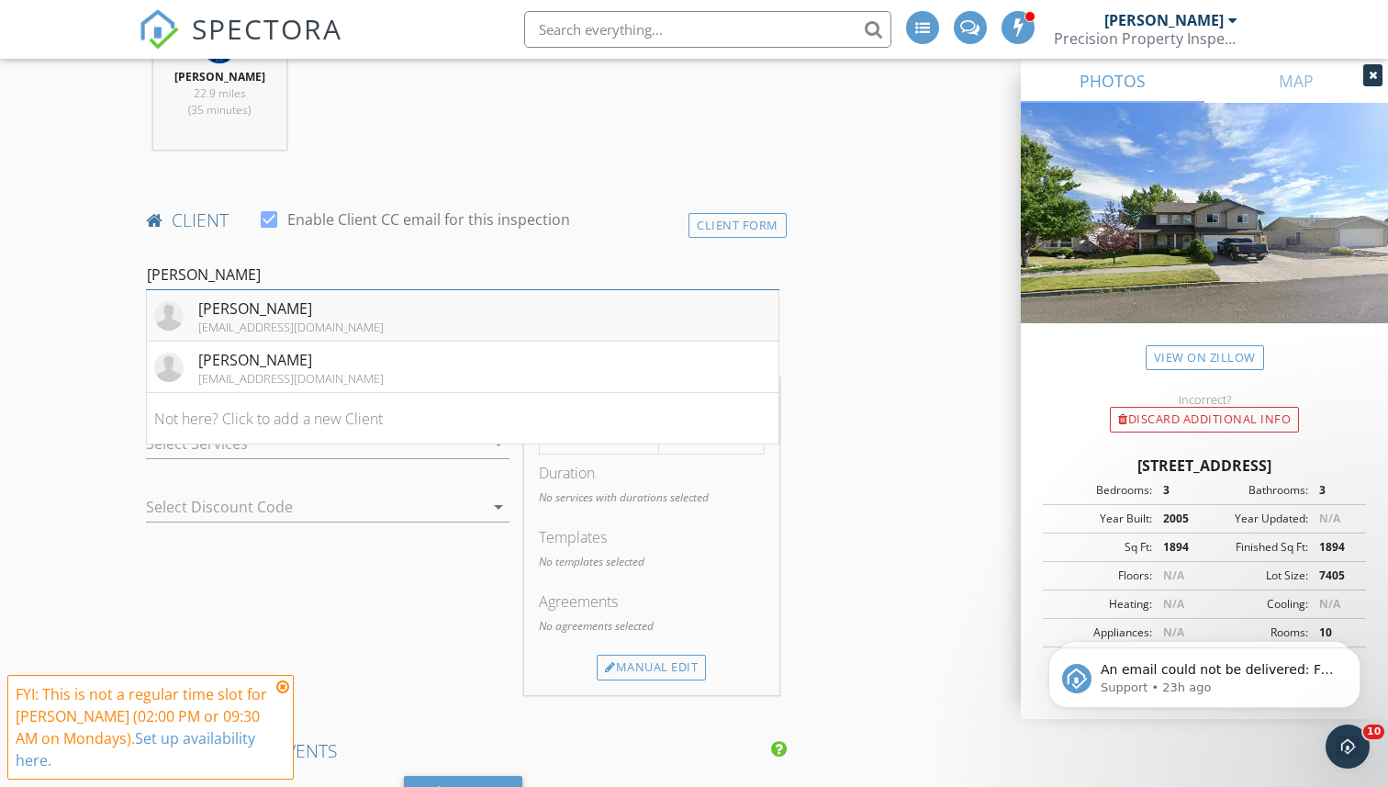
type input "[PERSON_NAME]"
click at [312, 324] on div "[EMAIL_ADDRESS][DOMAIN_NAME]" at bounding box center [290, 326] width 185 height 15
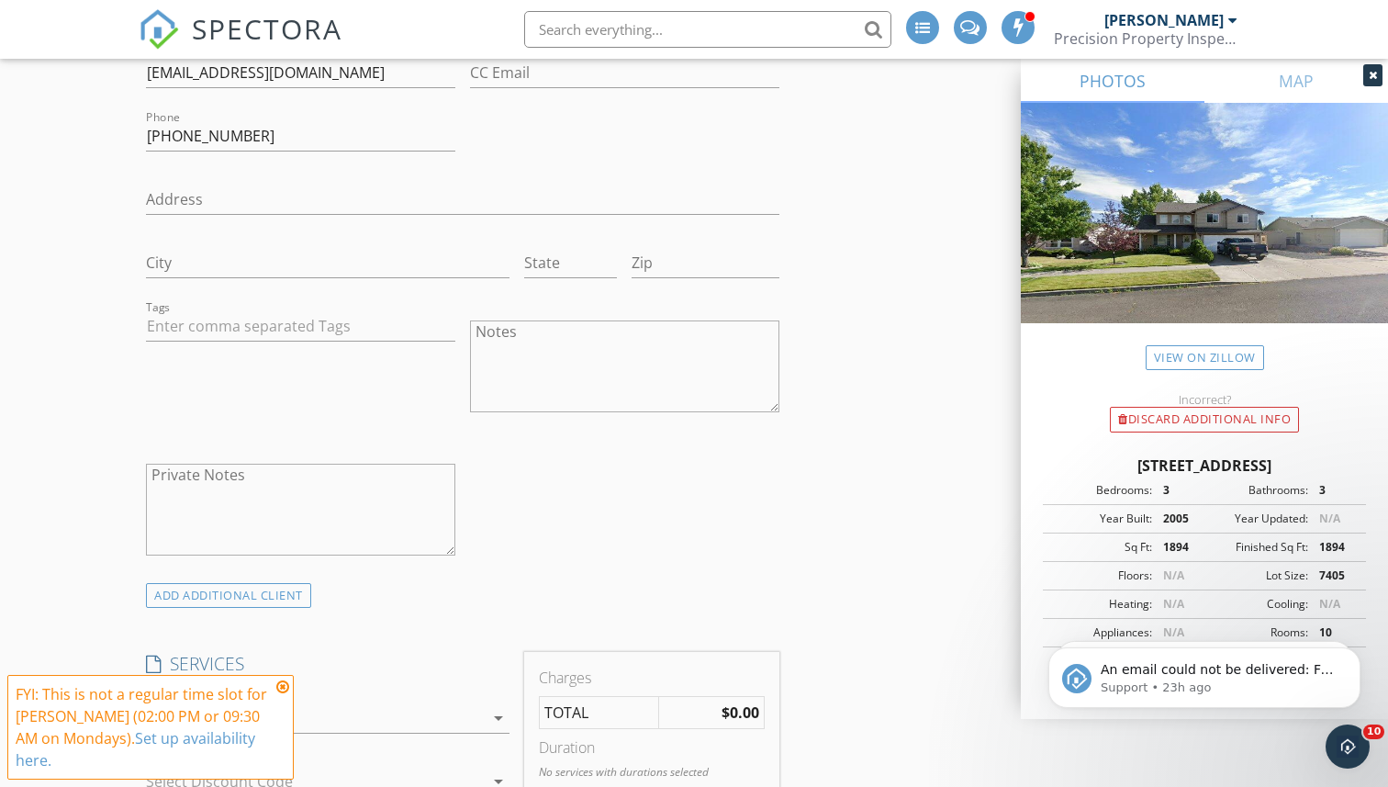
scroll to position [1197, 0]
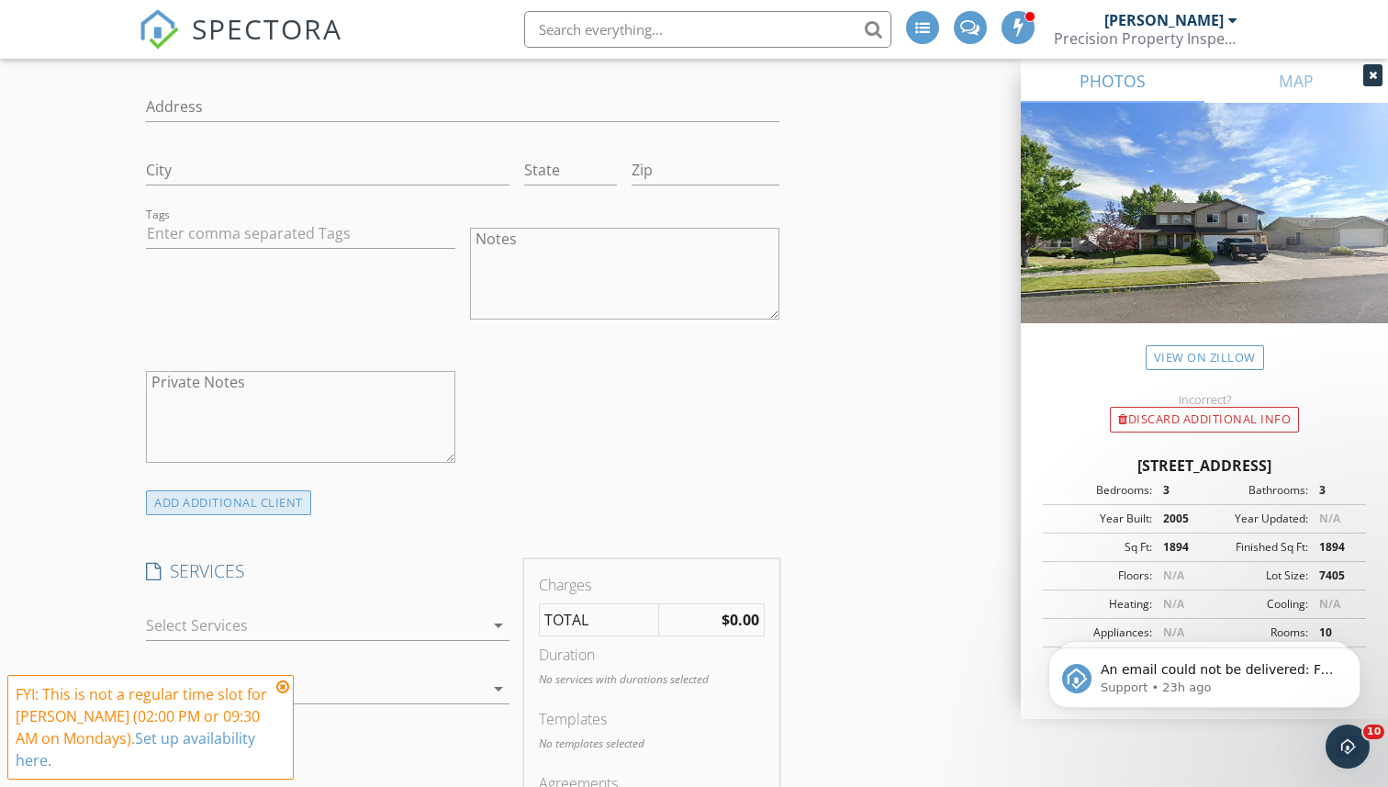
click at [243, 498] on div "ADD ADDITIONAL client" at bounding box center [228, 502] width 165 height 25
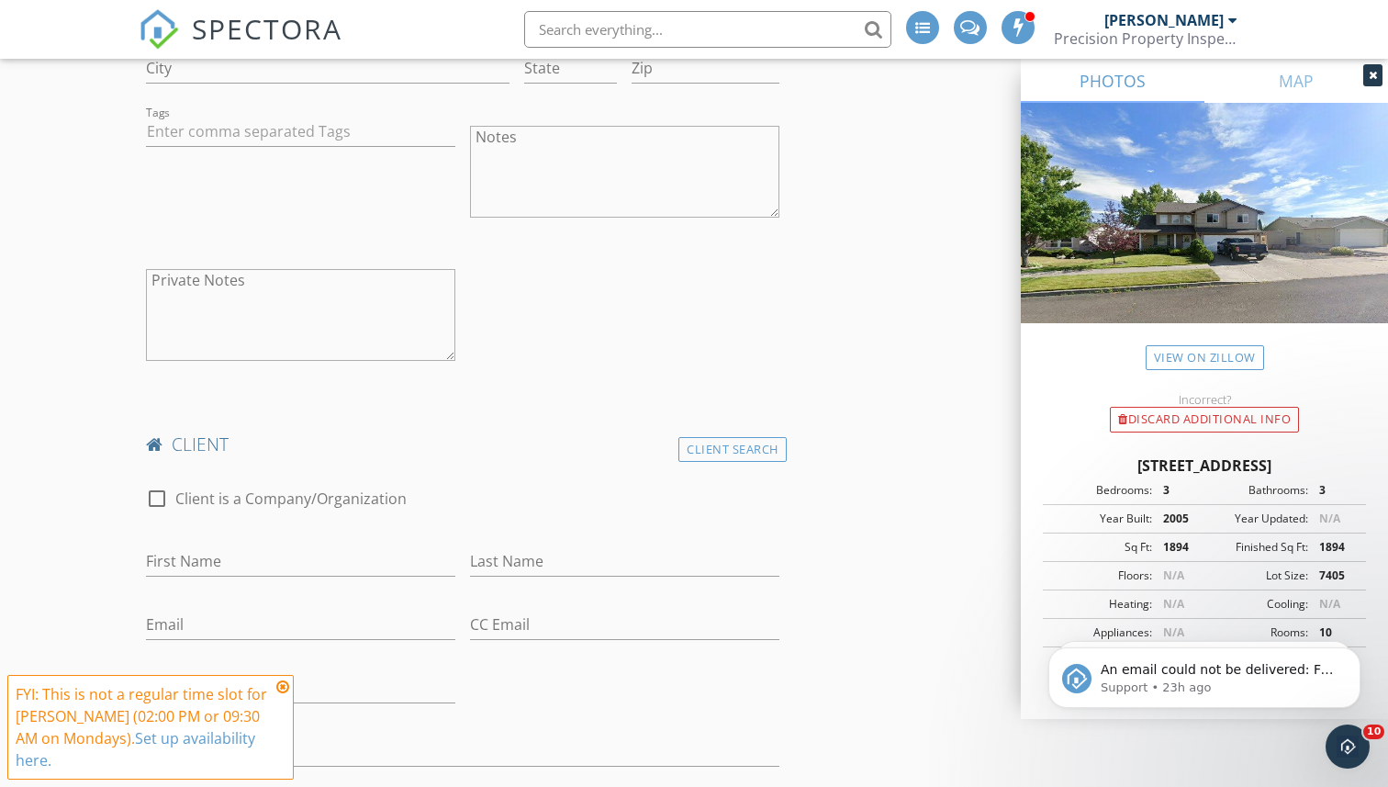
scroll to position [1331, 0]
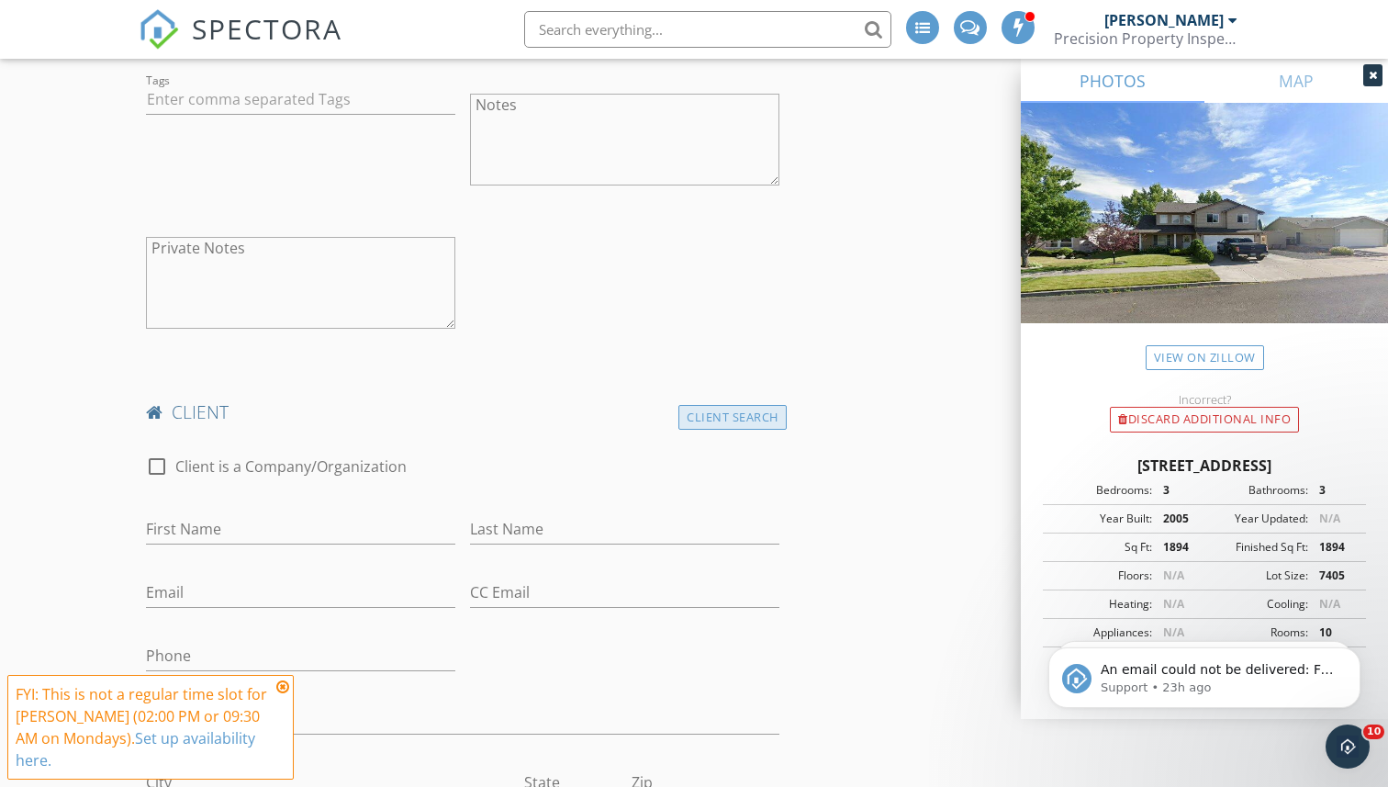
click at [712, 411] on div "Client Search" at bounding box center [732, 417] width 108 height 25
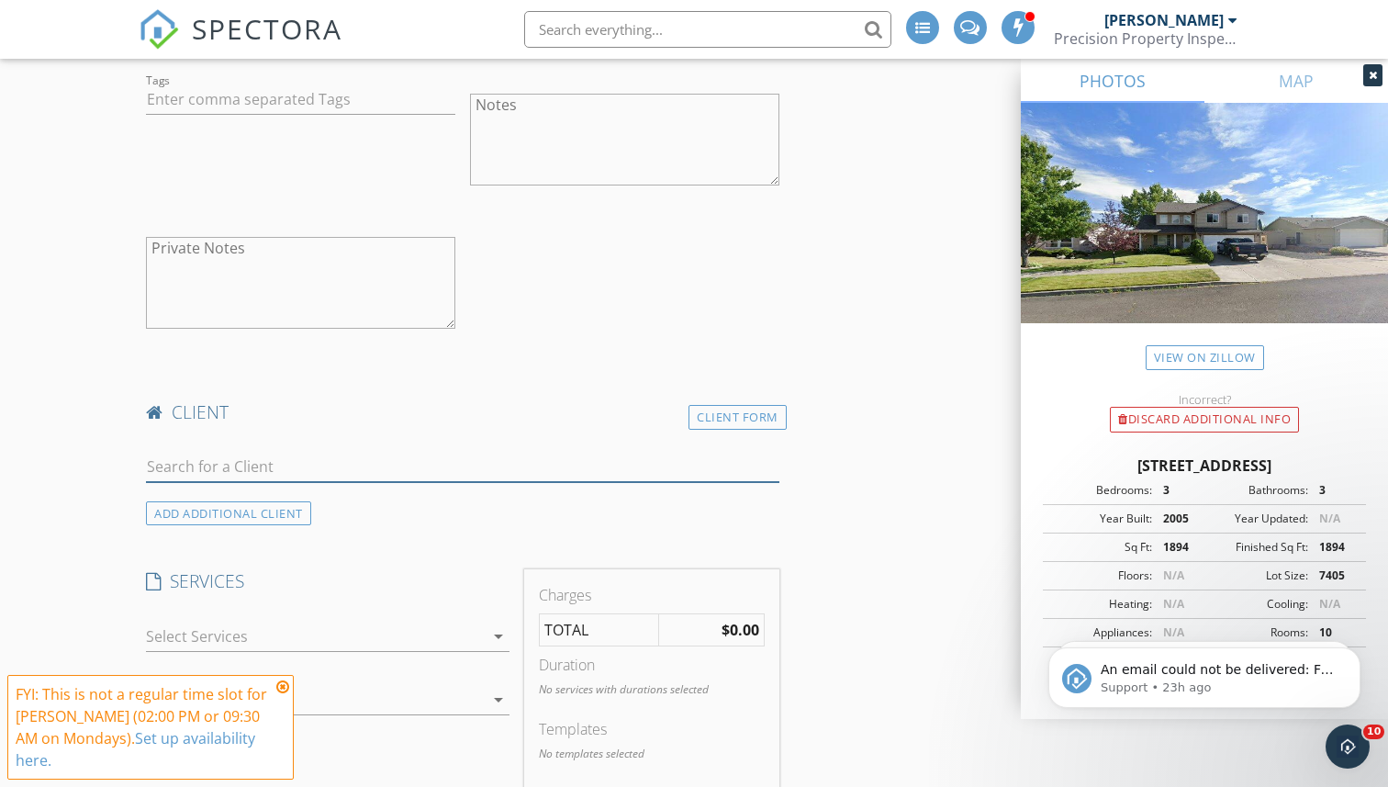
click at [605, 456] on input "text" at bounding box center [462, 467] width 633 height 30
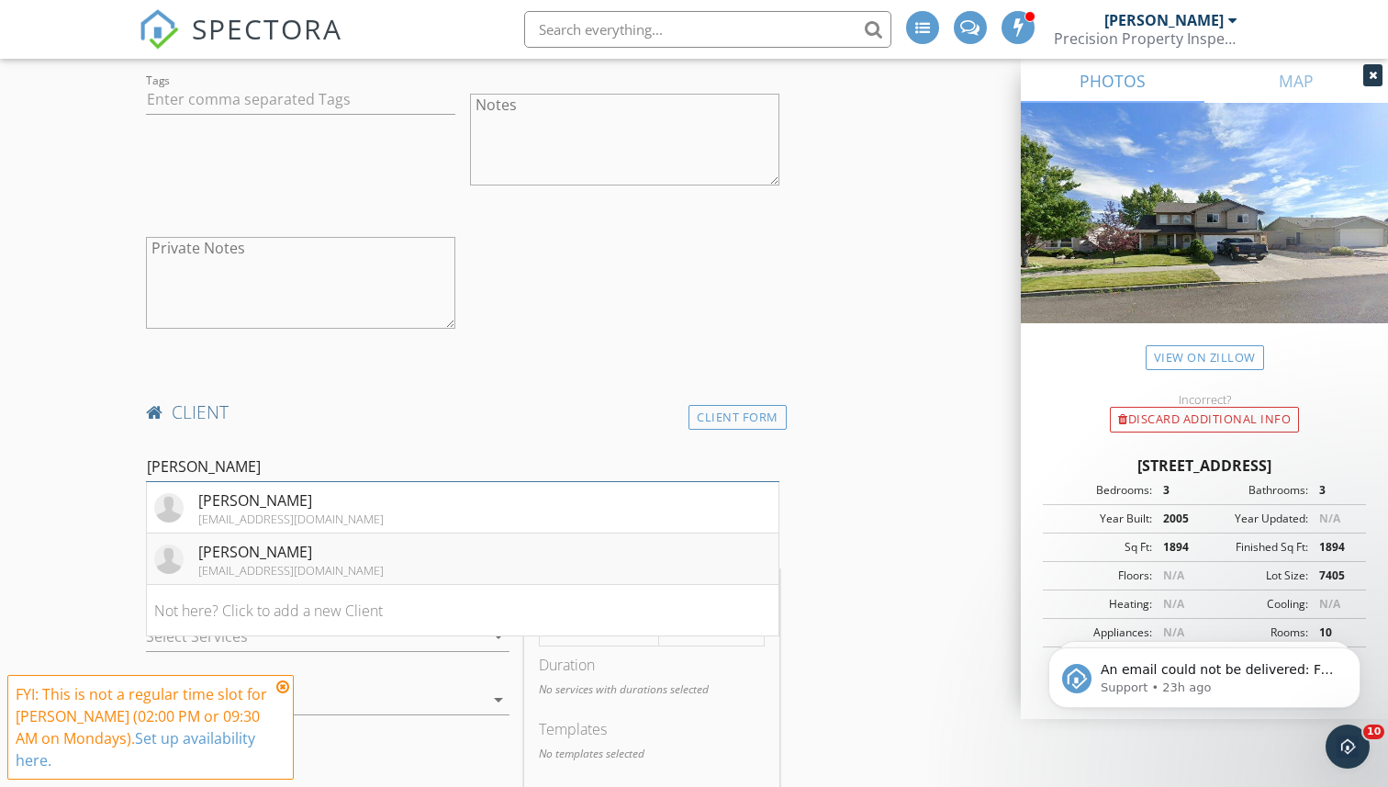
type input "[PERSON_NAME]"
click at [193, 553] on div "Brianna Mancilla brisumner01@gmail.com" at bounding box center [268, 559] width 229 height 37
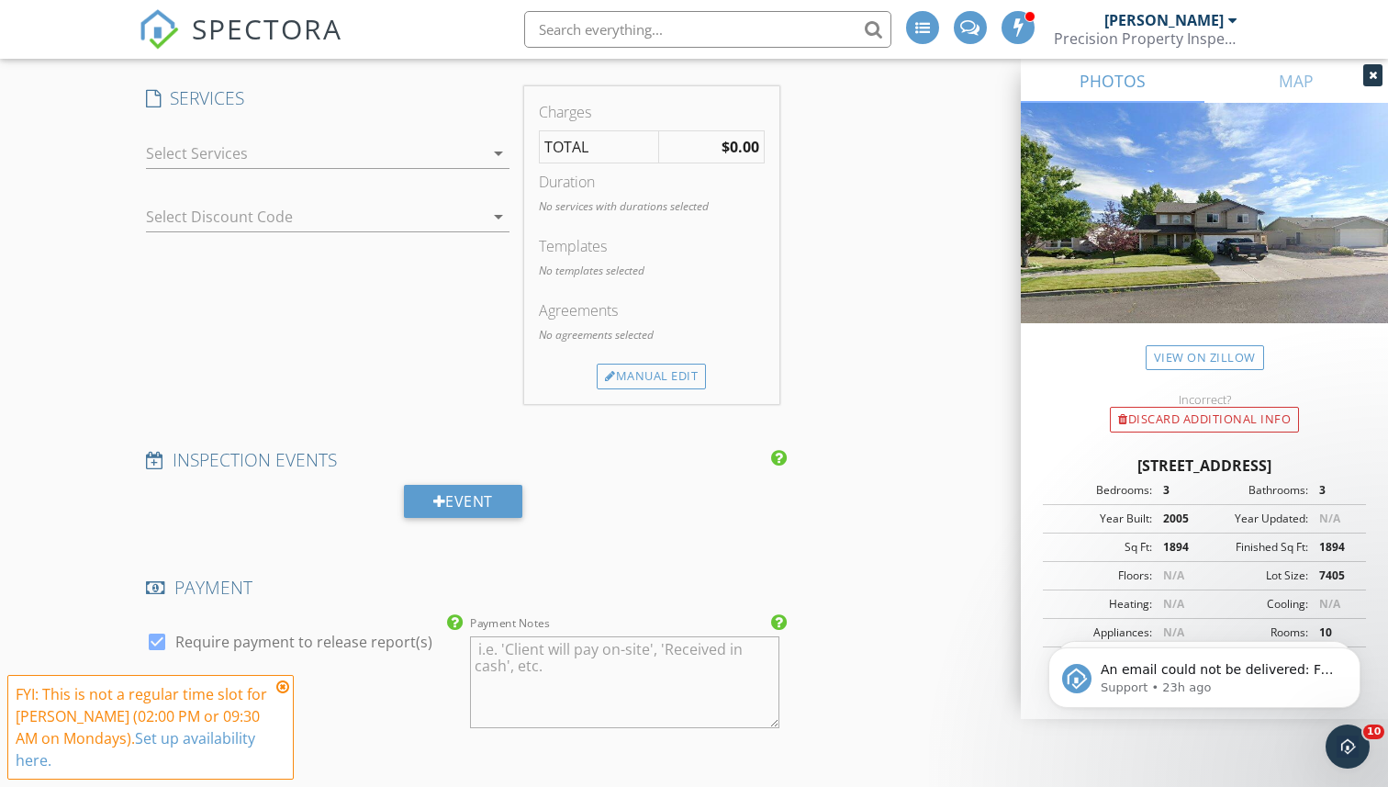
scroll to position [2098, 0]
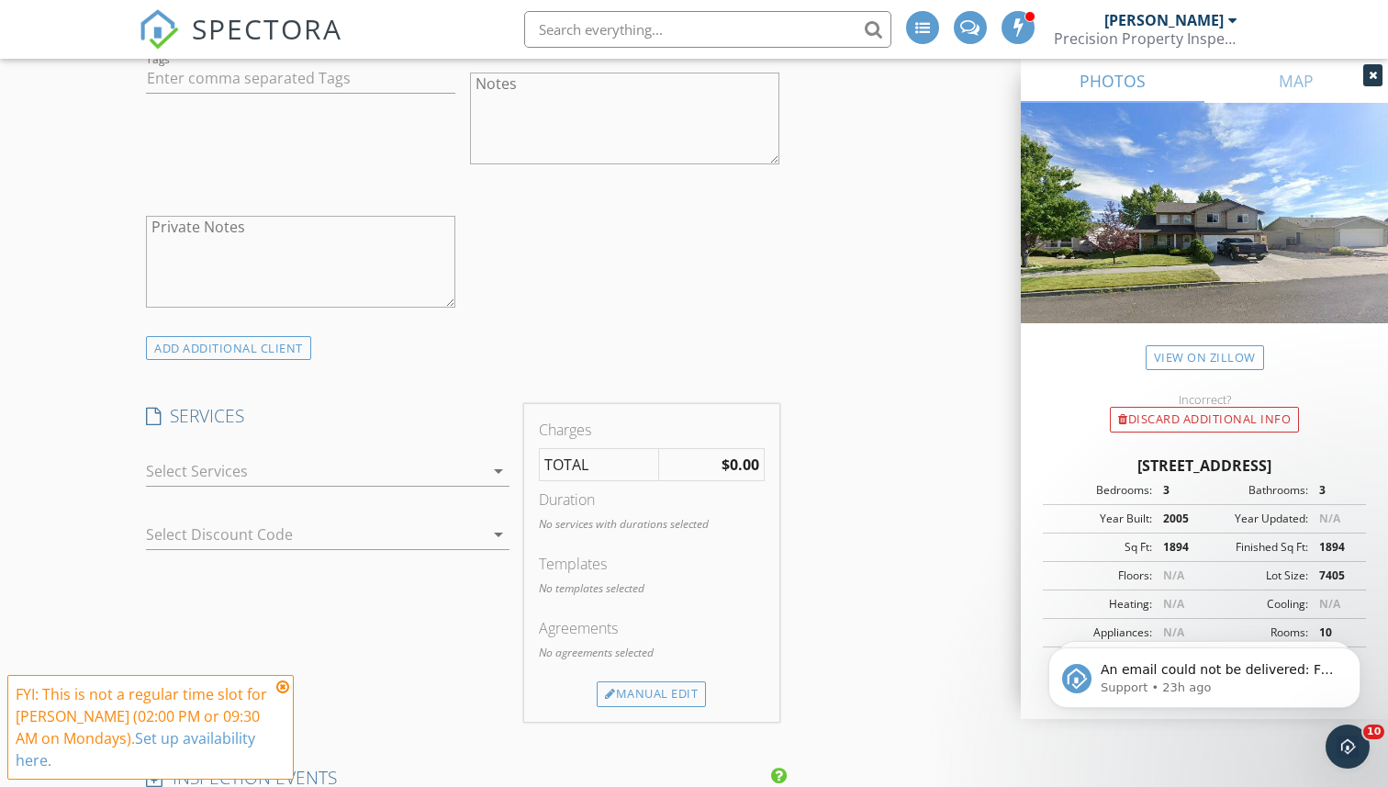
click at [224, 484] on div at bounding box center [315, 470] width 338 height 29
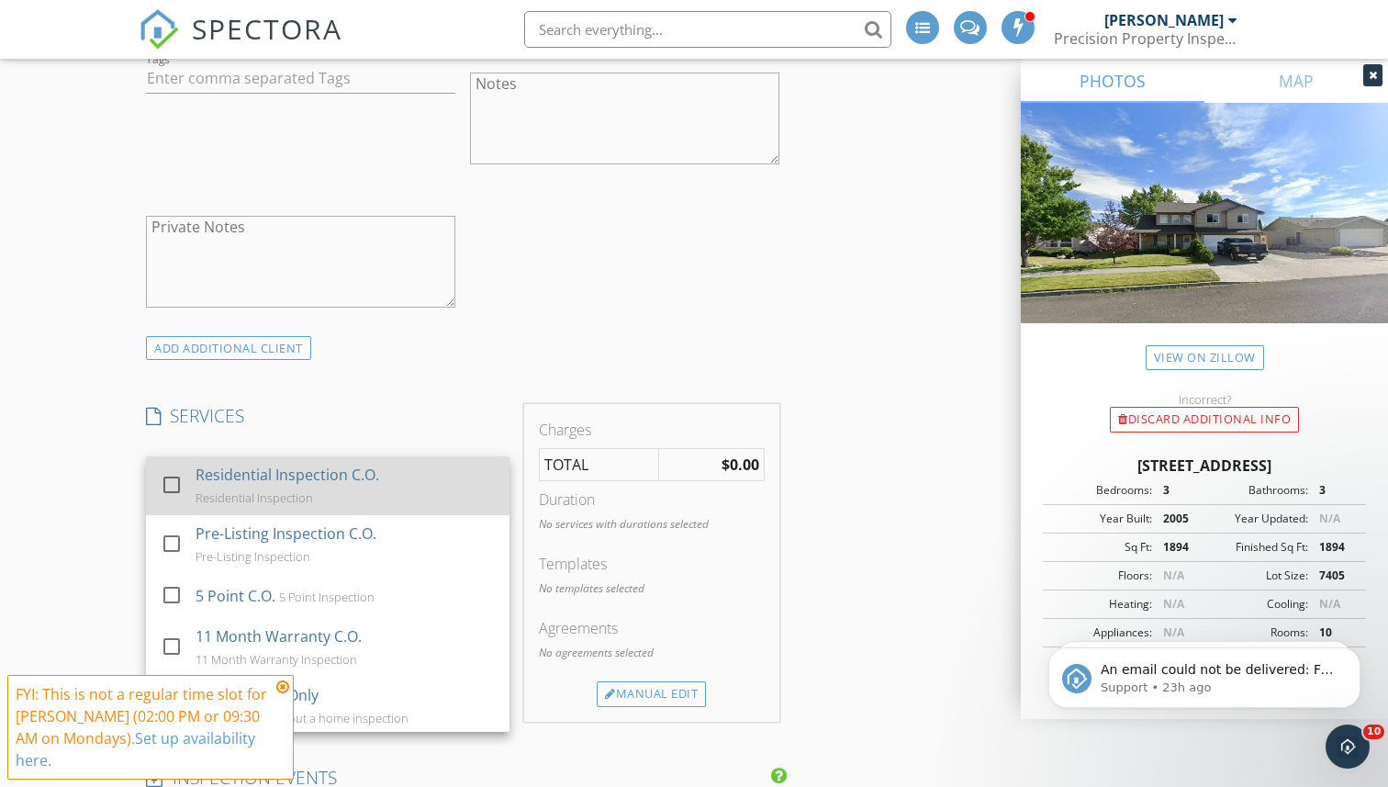
click at [179, 492] on div at bounding box center [171, 483] width 31 height 31
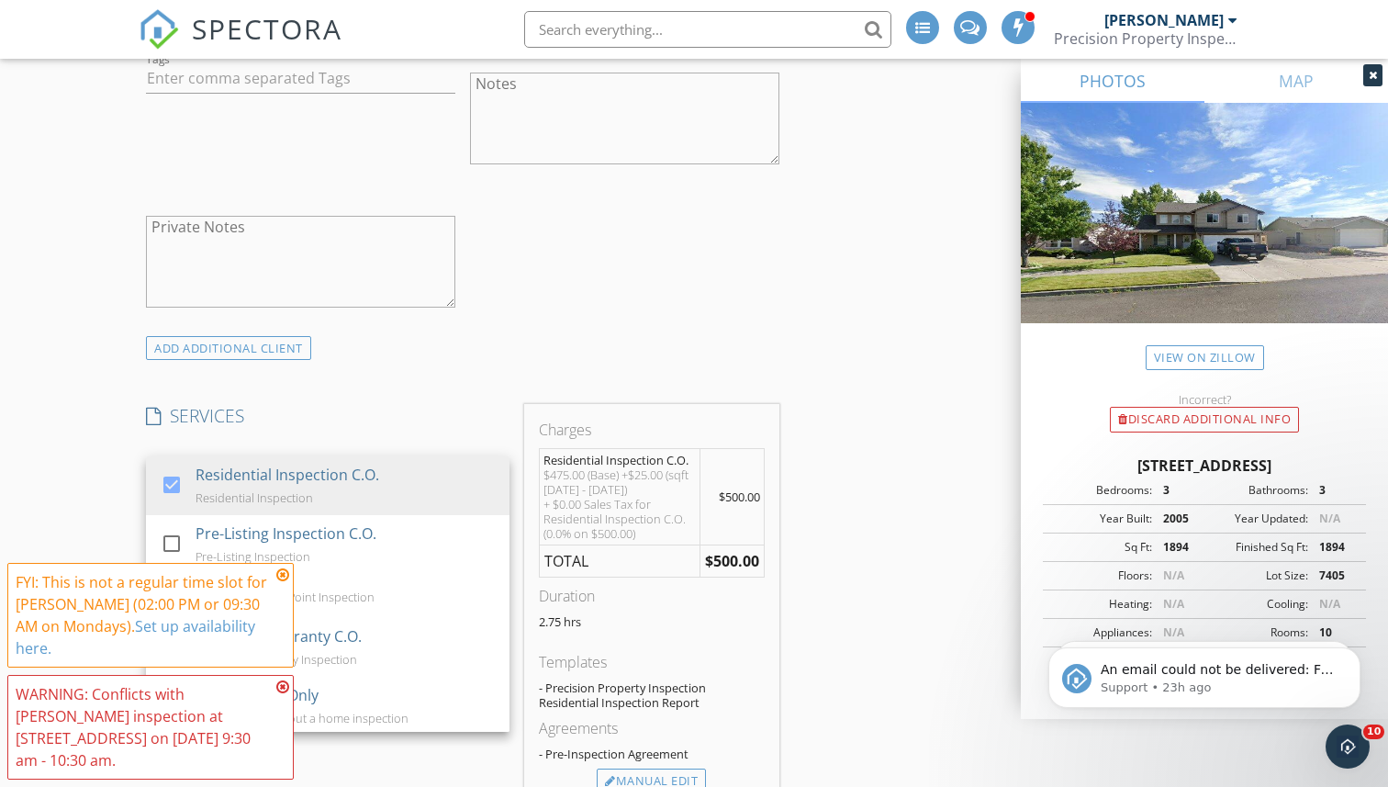
click at [437, 366] on div "INSPECTOR(S) check_box Tony Tulich PRIMARY Tony Tulich arrow_drop_down check_bo…" at bounding box center [463, 276] width 648 height 4322
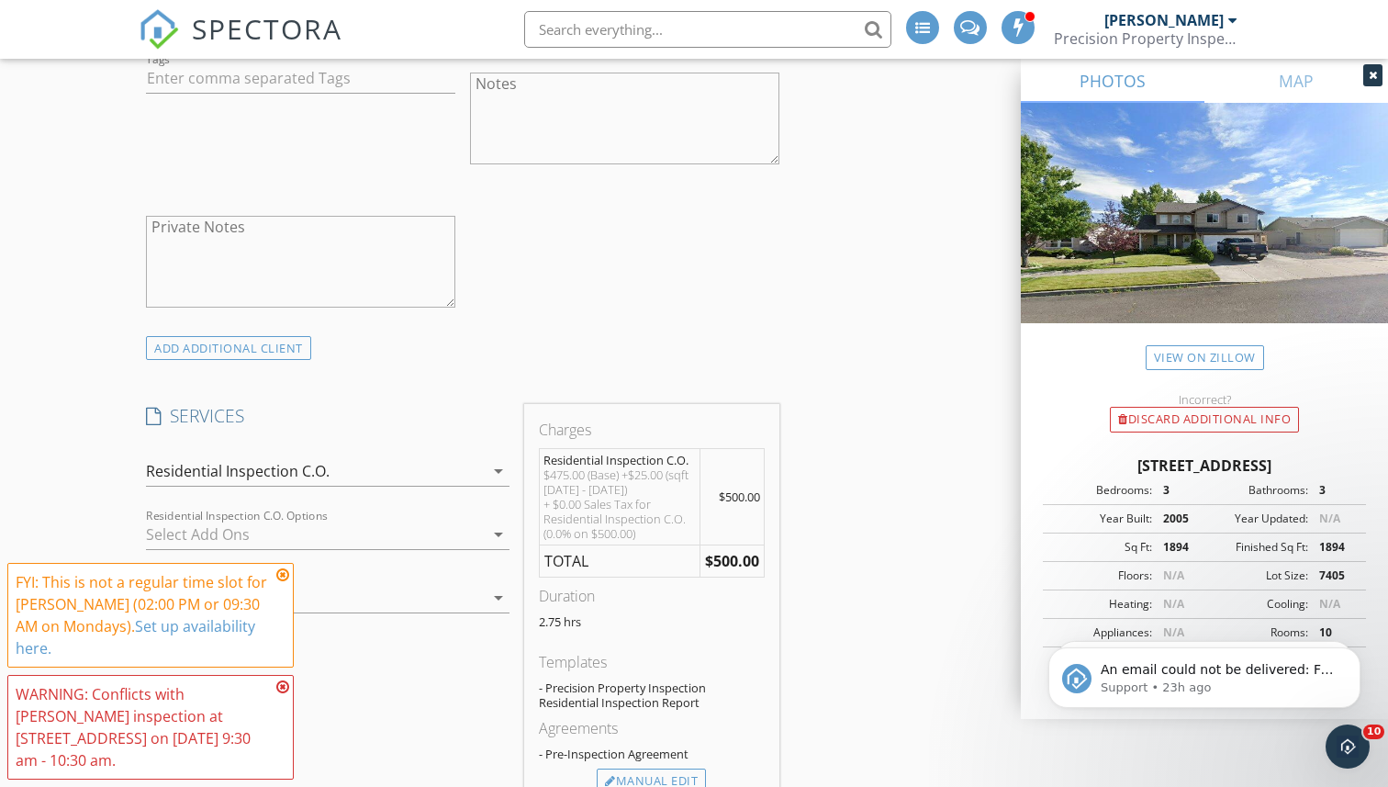
click at [281, 582] on icon at bounding box center [282, 574] width 13 height 15
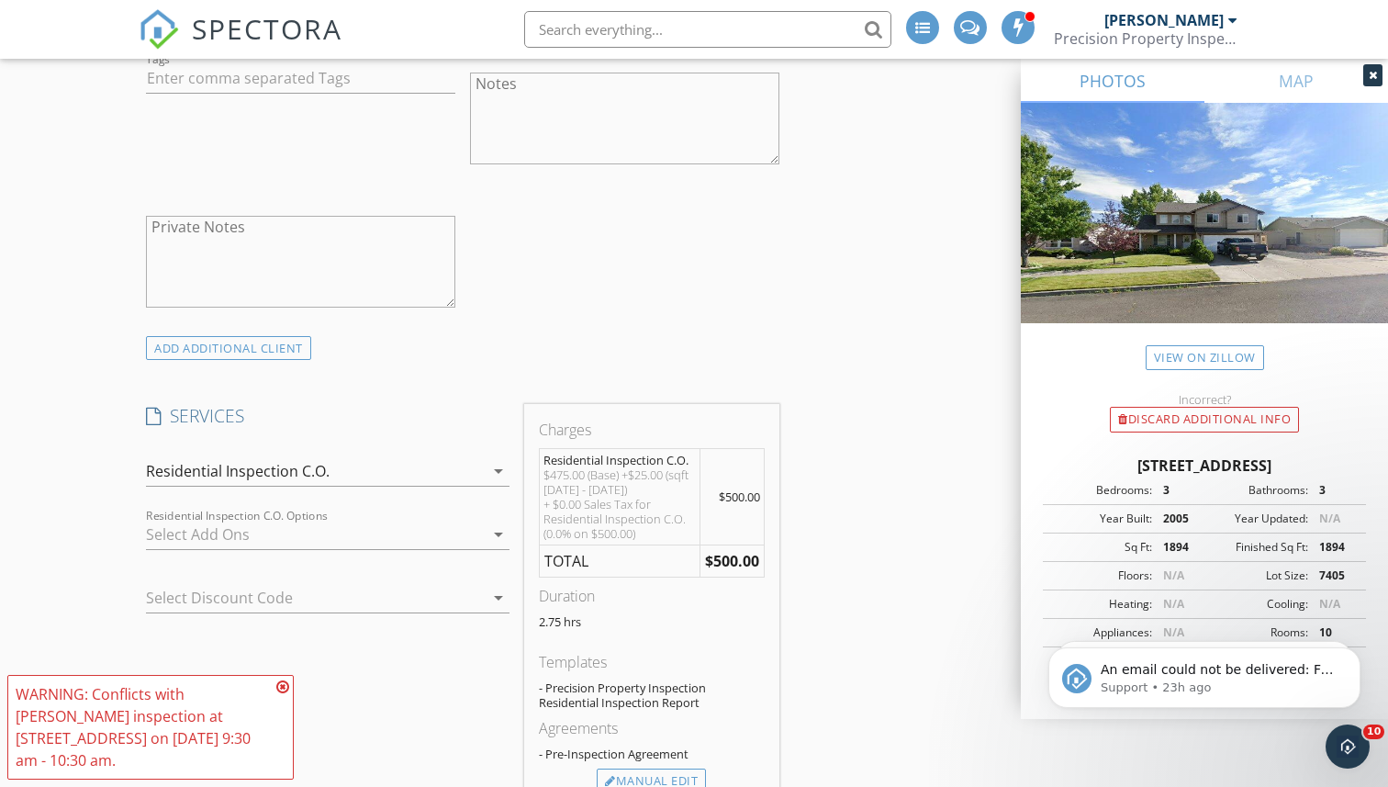
click at [285, 677] on div "WARNING: Conflicts with Tony Tulich's inspection at 1034 NW Golf Course Dr on 0…" at bounding box center [150, 727] width 286 height 105
click at [284, 683] on icon at bounding box center [282, 686] width 13 height 15
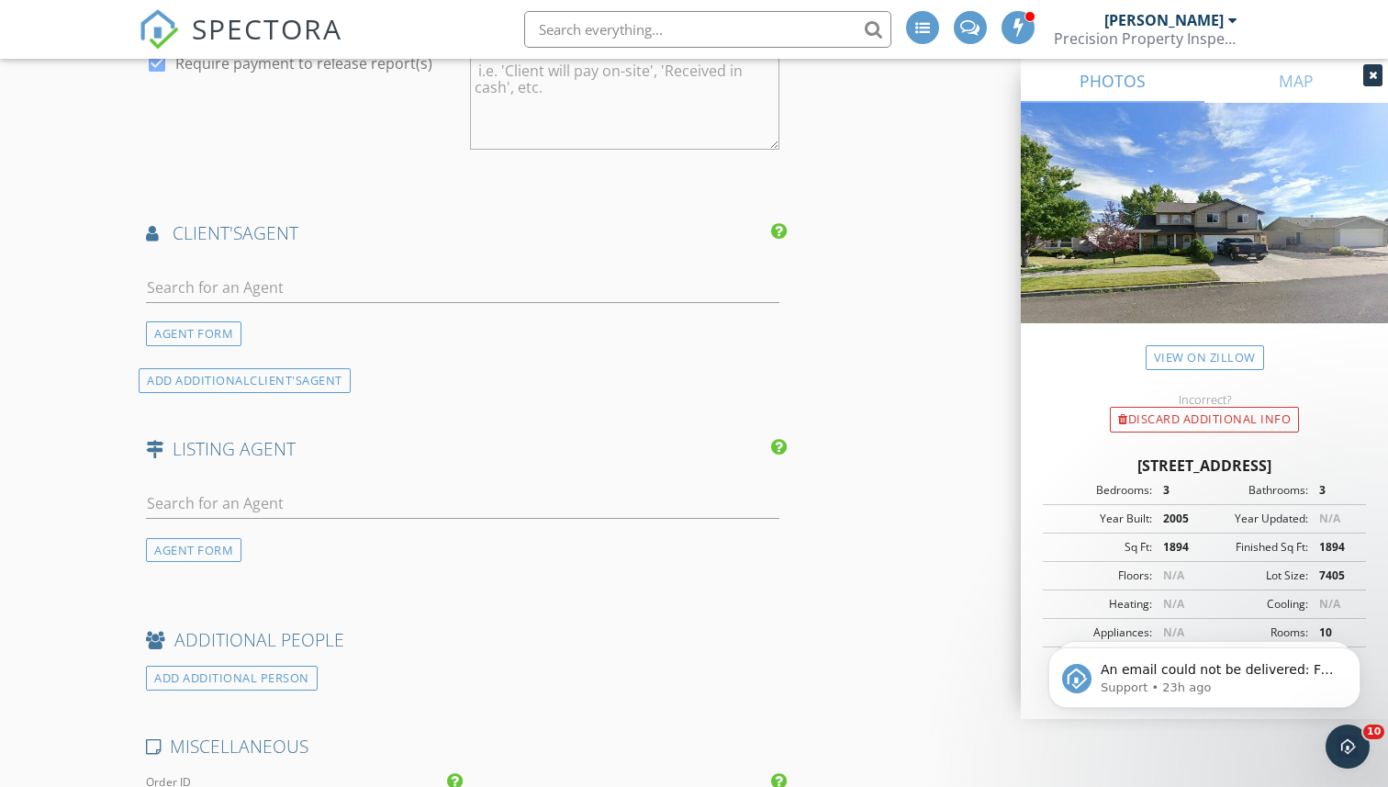
scroll to position [3137, 0]
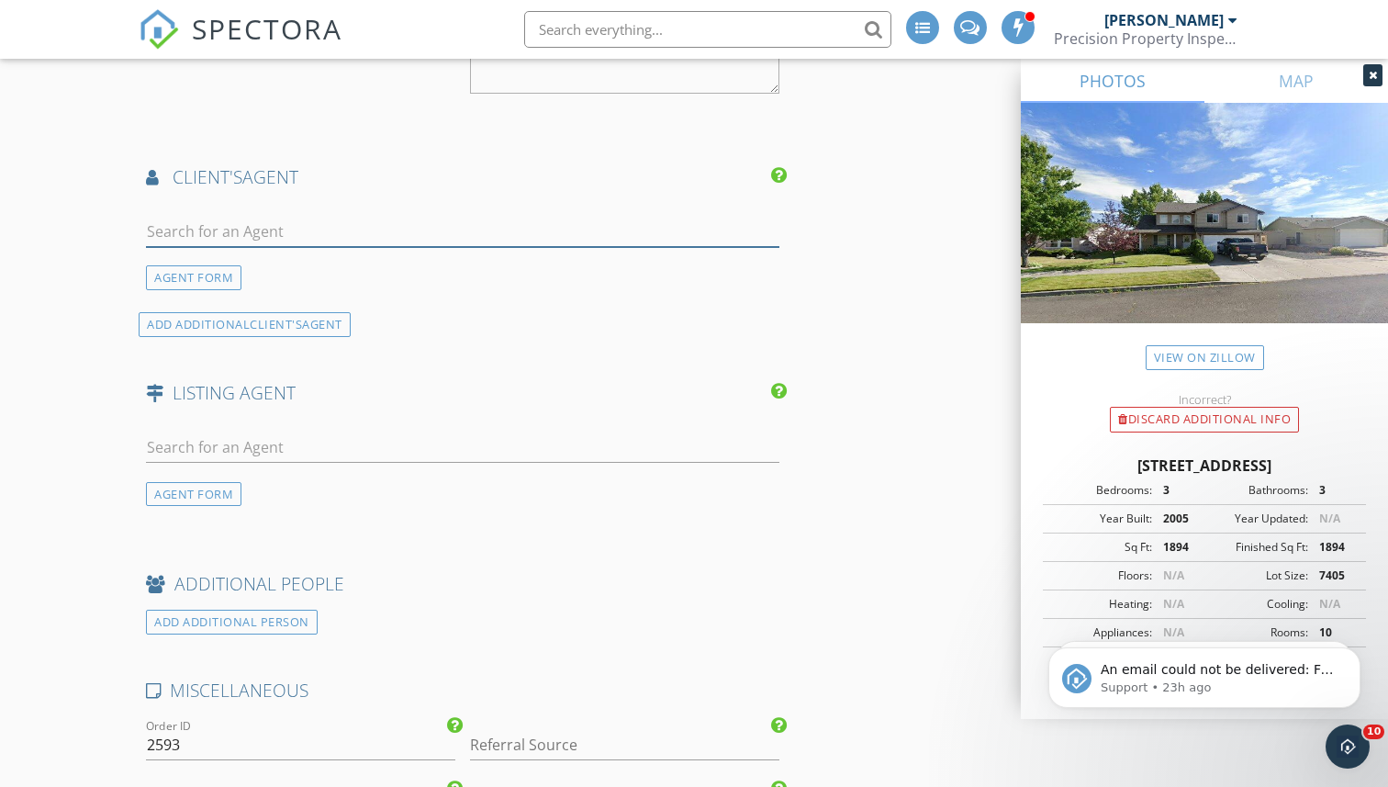
click at [359, 218] on input "text" at bounding box center [462, 232] width 633 height 30
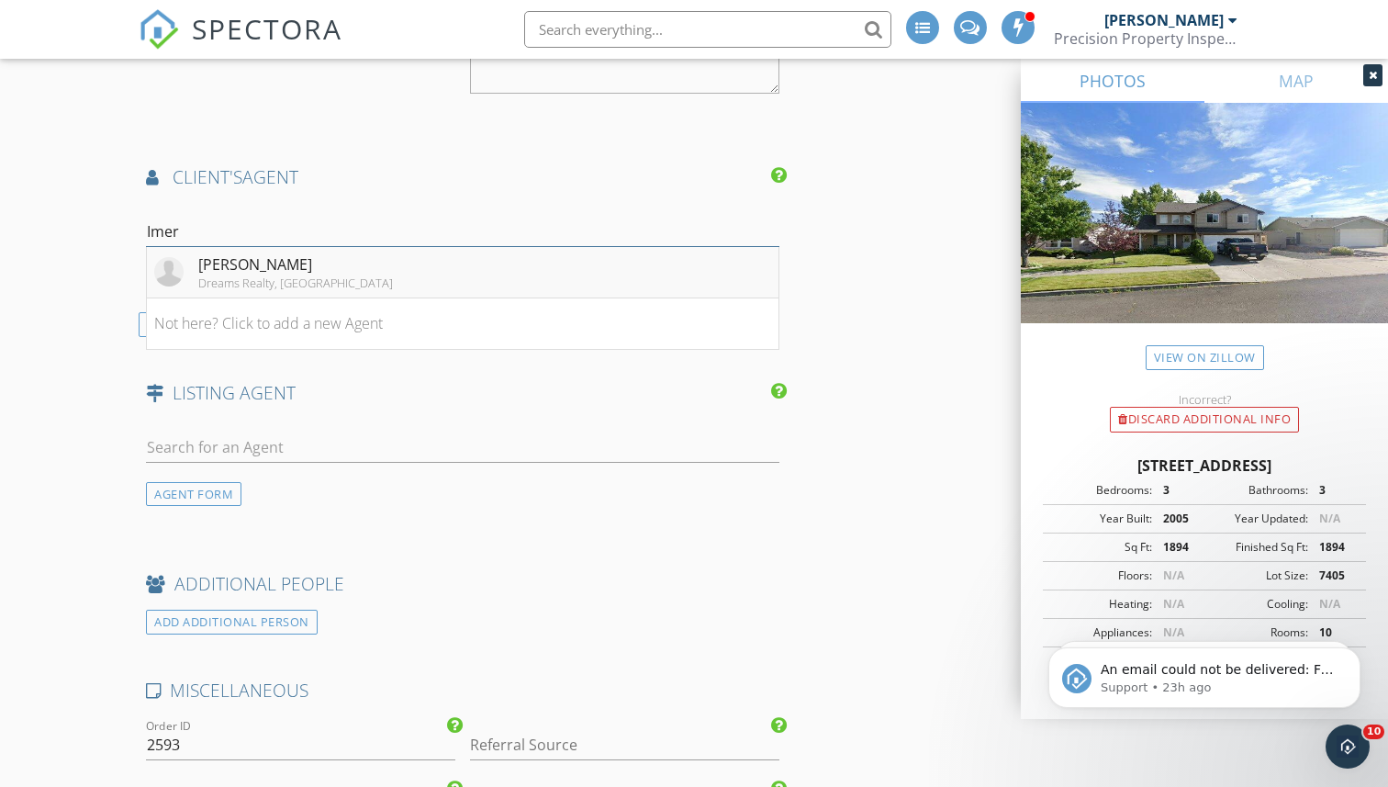
type input "Imer"
click at [198, 270] on div "[PERSON_NAME]" at bounding box center [295, 264] width 195 height 22
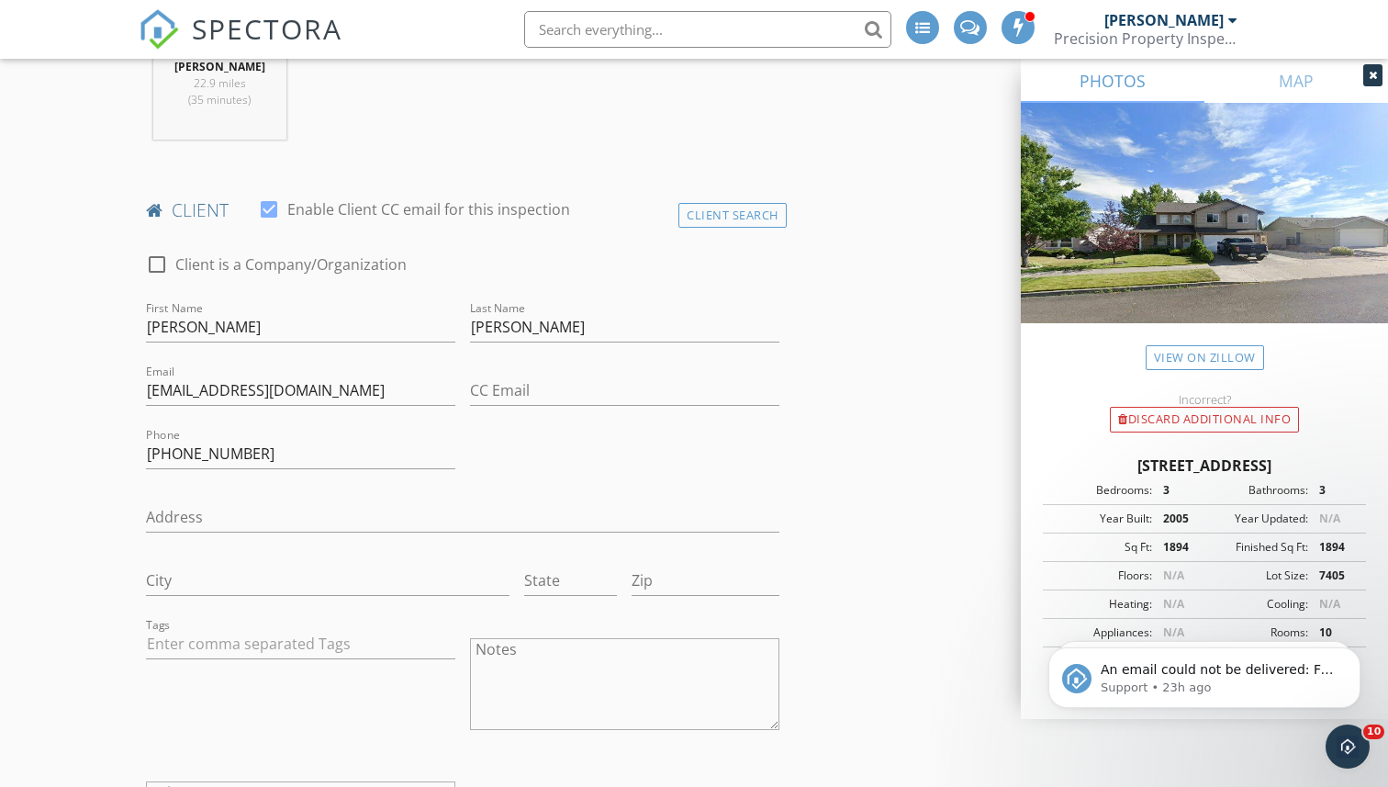
scroll to position [0, 0]
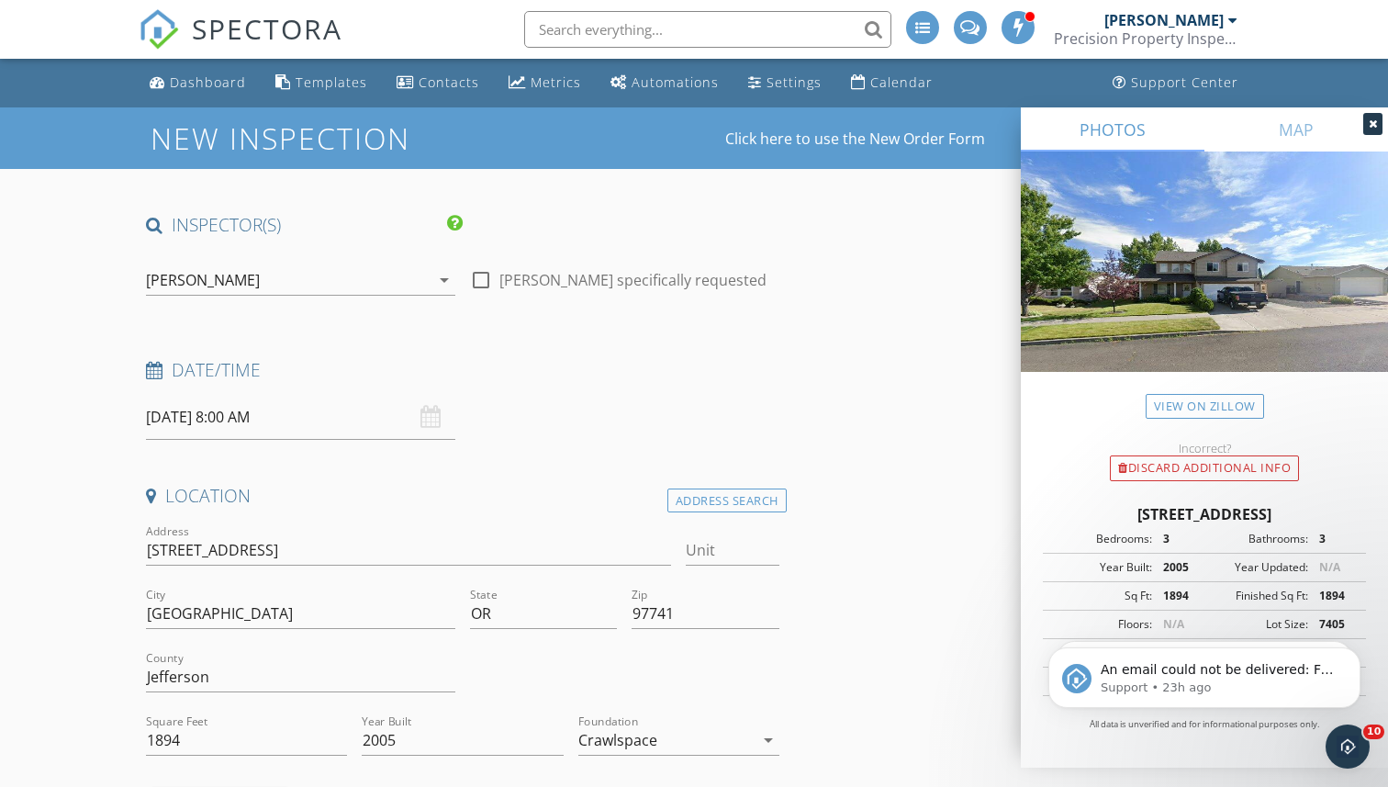
click at [252, 426] on input "09/29/2025 8:00 AM" at bounding box center [300, 417] width 309 height 45
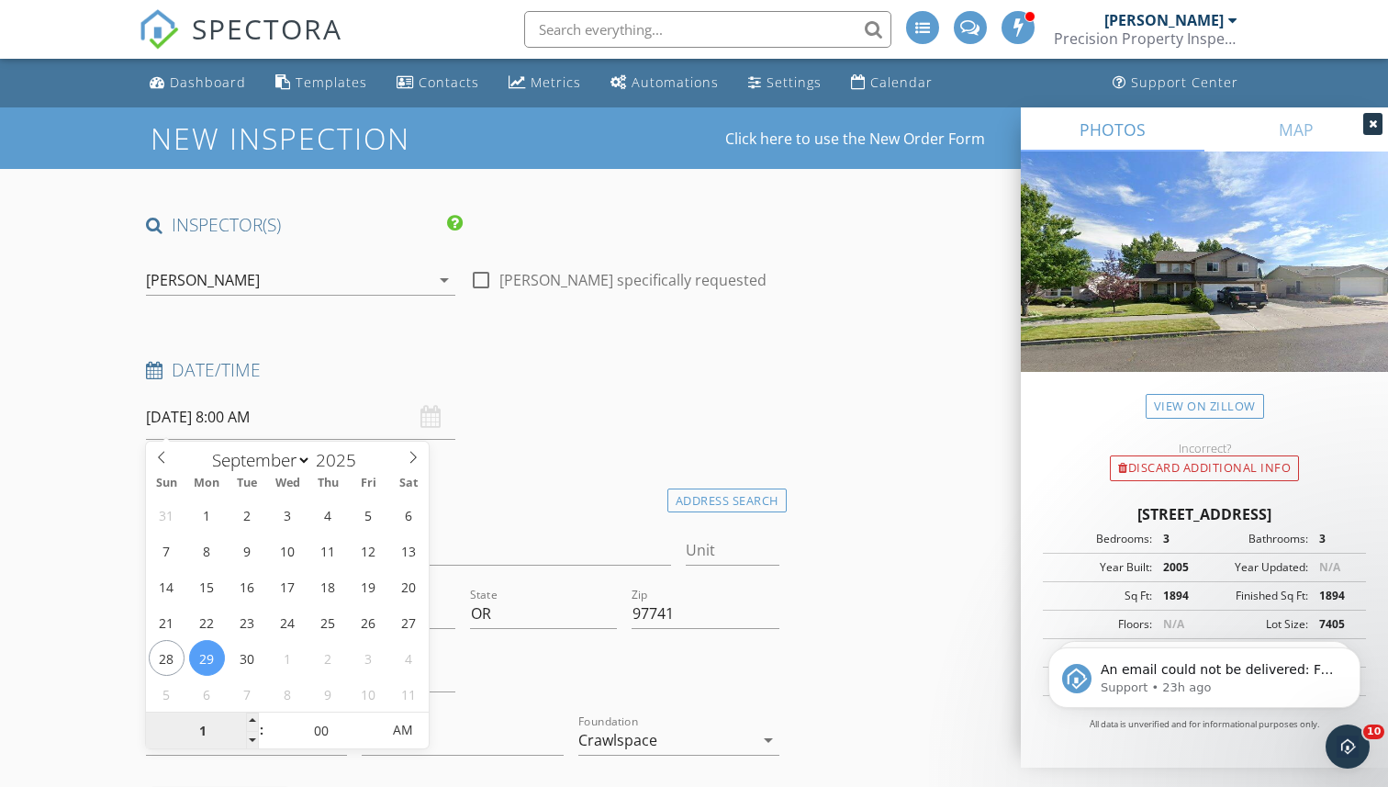
type input "10"
type input "[DATE] 10:00 AM"
click at [497, 688] on div at bounding box center [625, 678] width 324 height 63
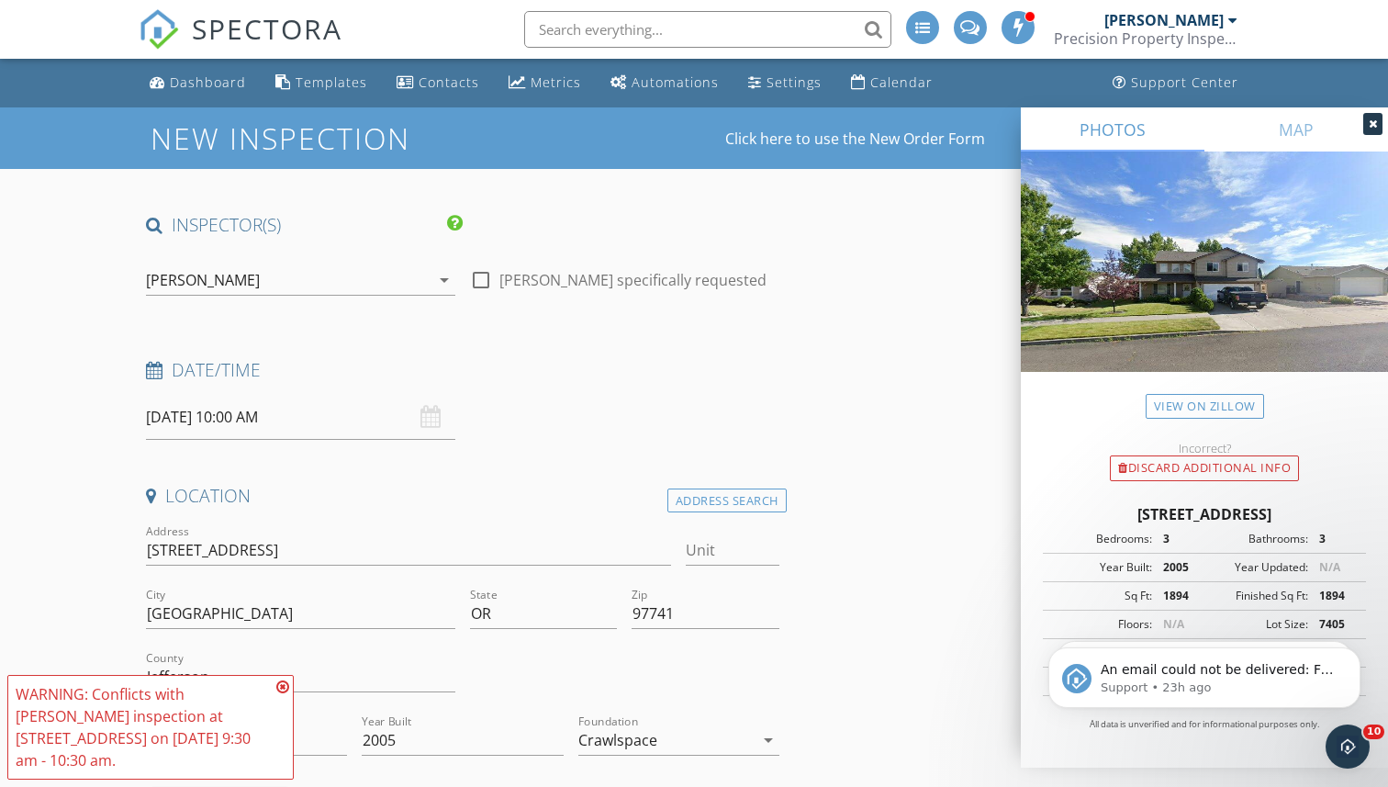
click at [287, 685] on icon at bounding box center [282, 686] width 13 height 15
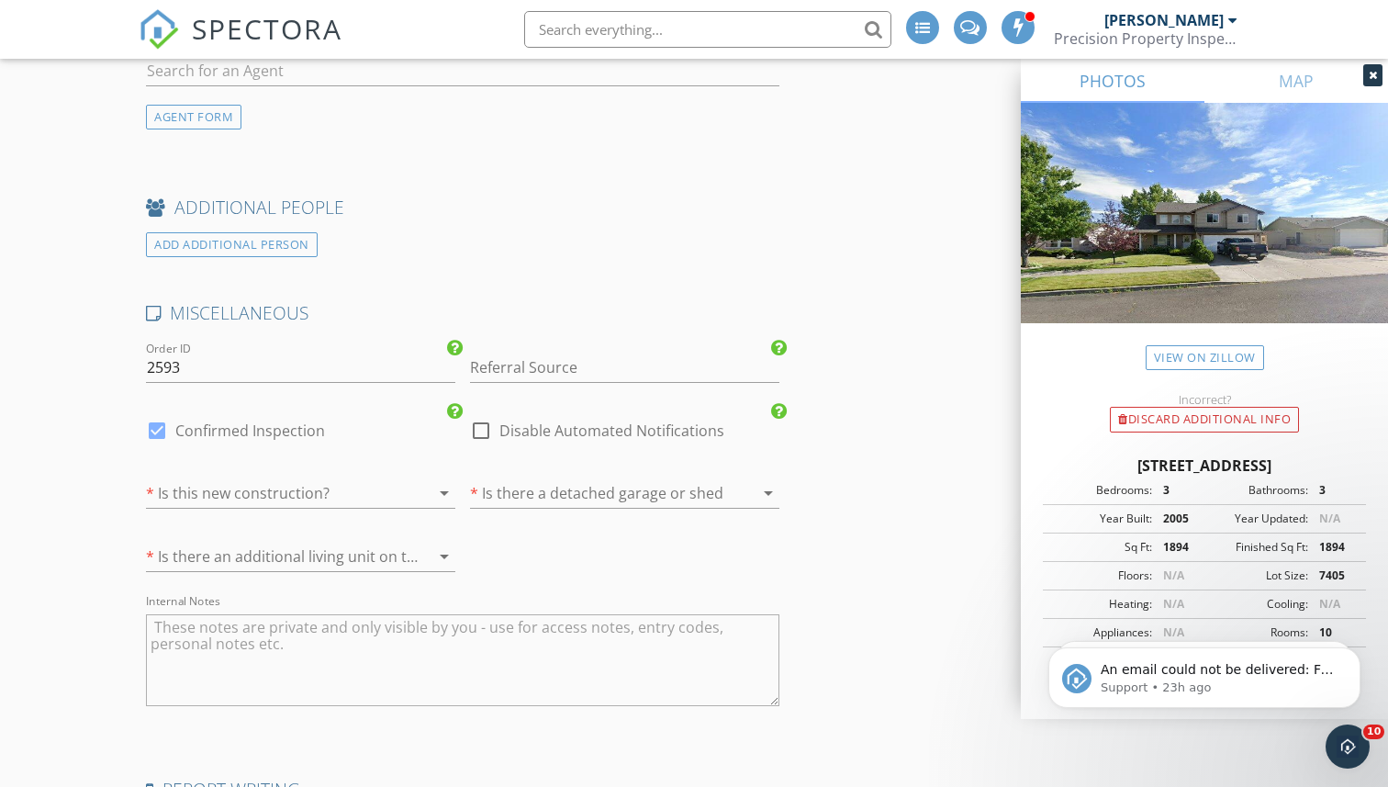
scroll to position [3992, 0]
click at [387, 492] on div at bounding box center [275, 490] width 258 height 29
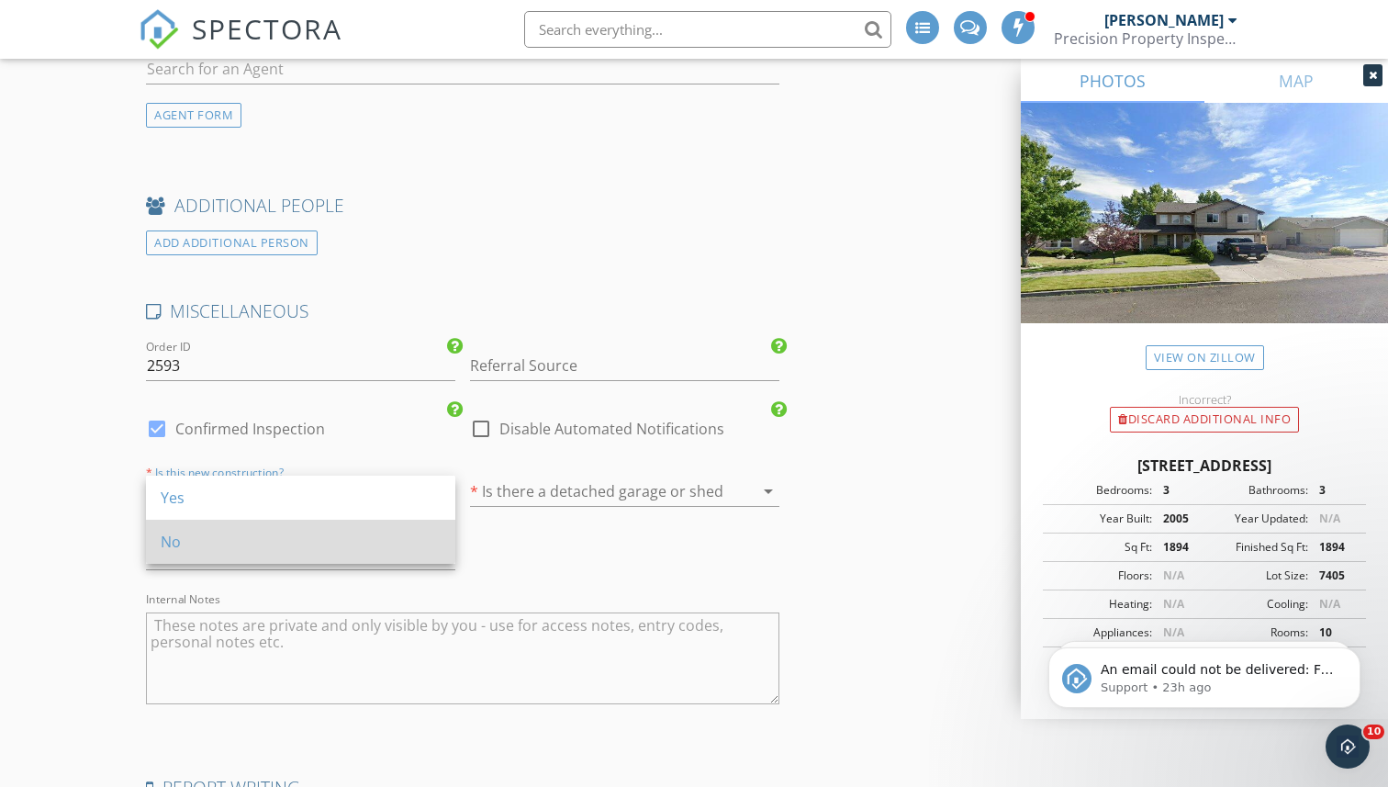
click at [374, 532] on div "No" at bounding box center [301, 542] width 280 height 22
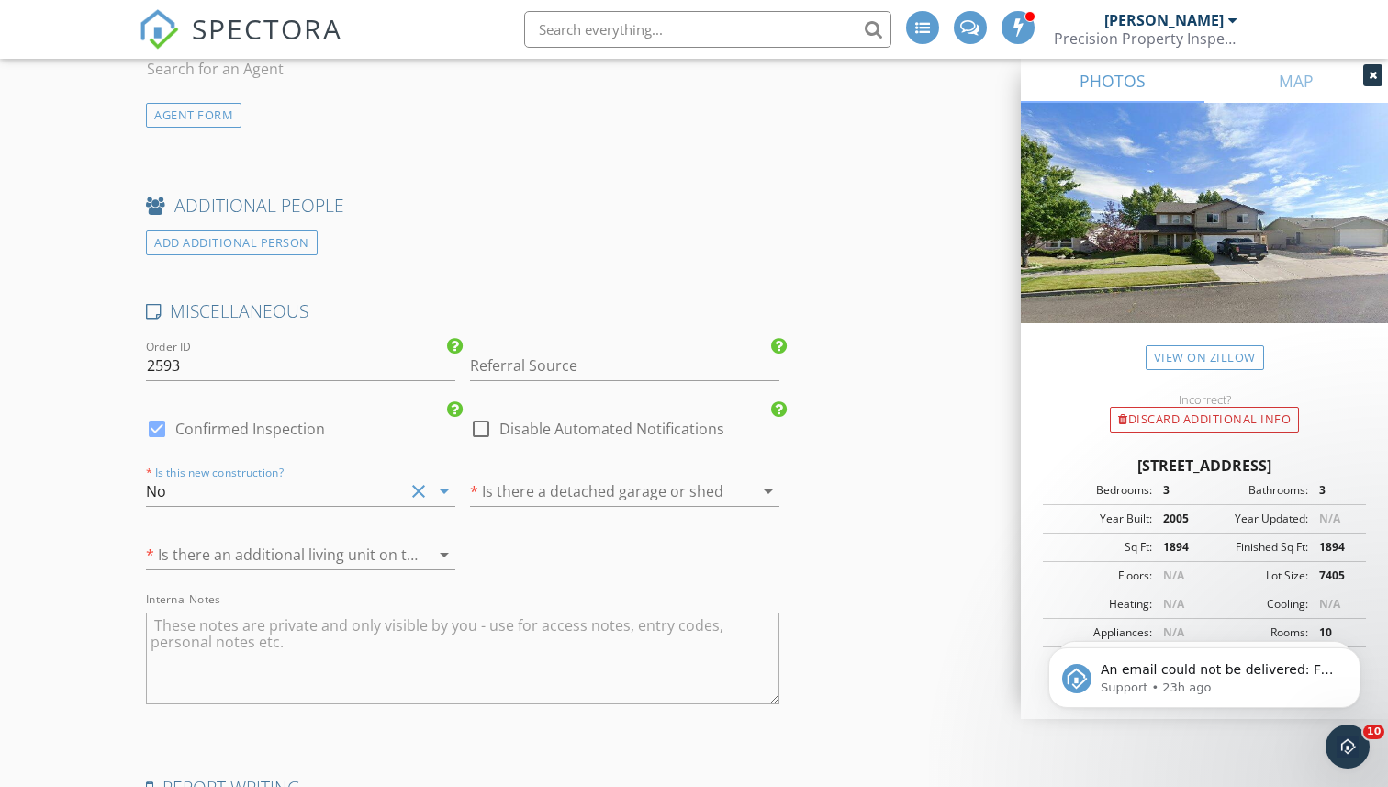
click at [531, 487] on div at bounding box center [599, 490] width 258 height 29
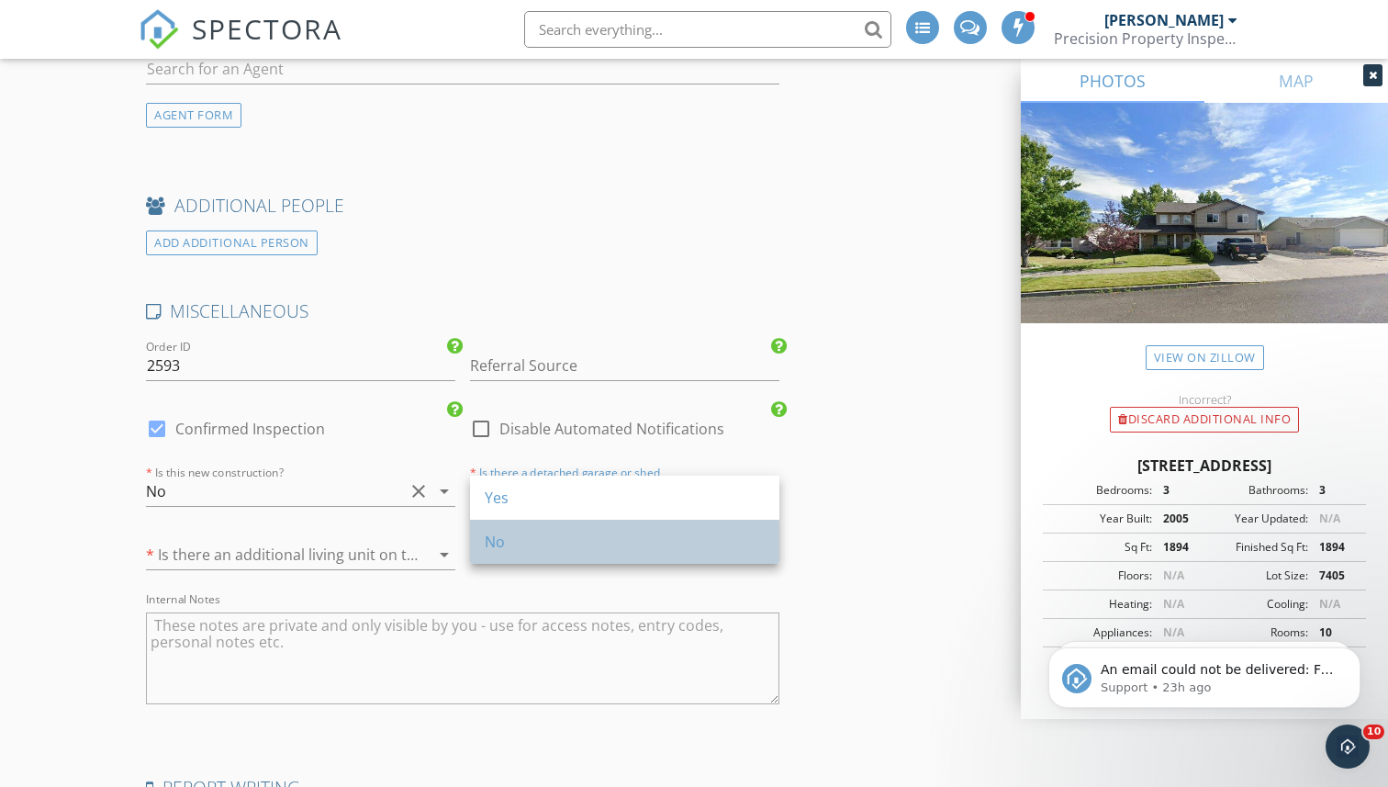
click at [511, 539] on div "No" at bounding box center [625, 542] width 280 height 22
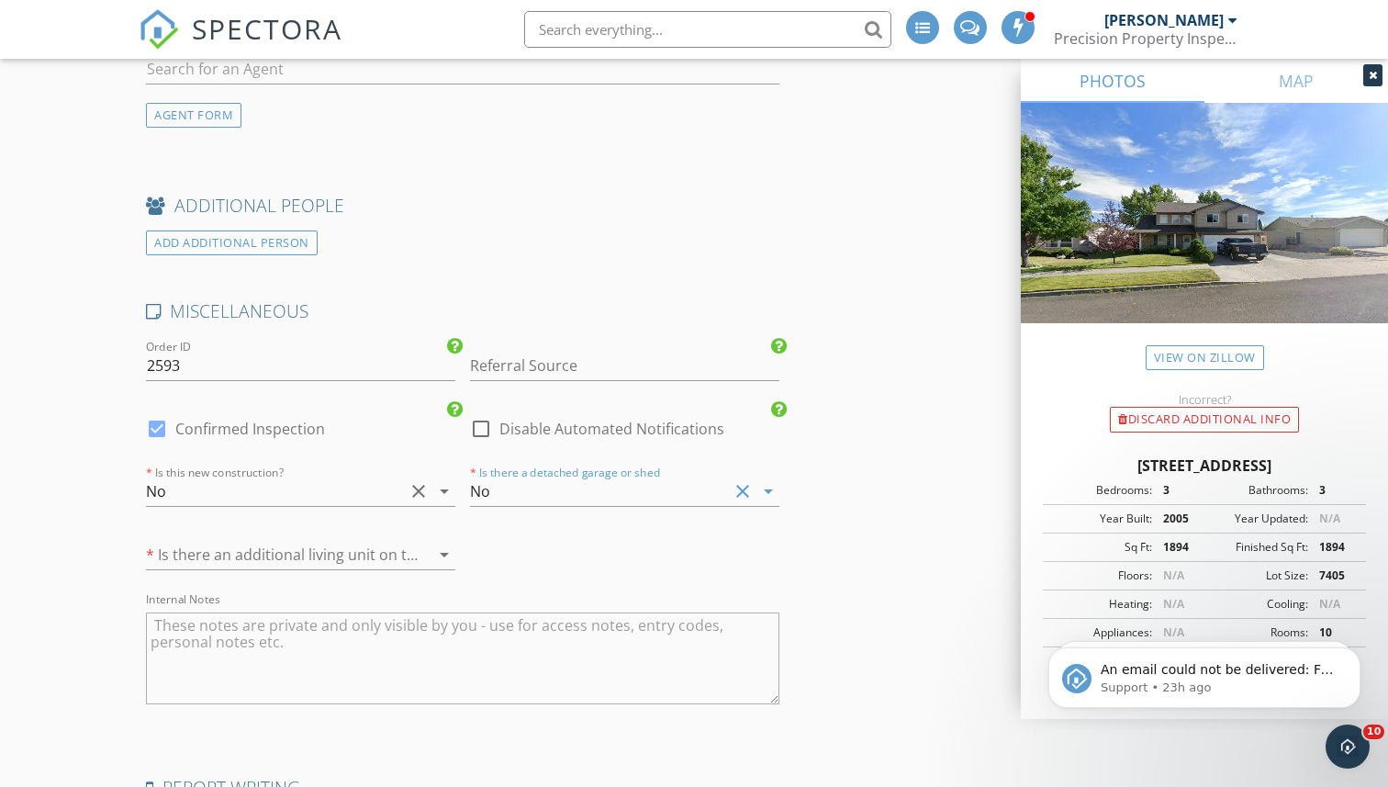
click at [360, 560] on div at bounding box center [275, 554] width 258 height 29
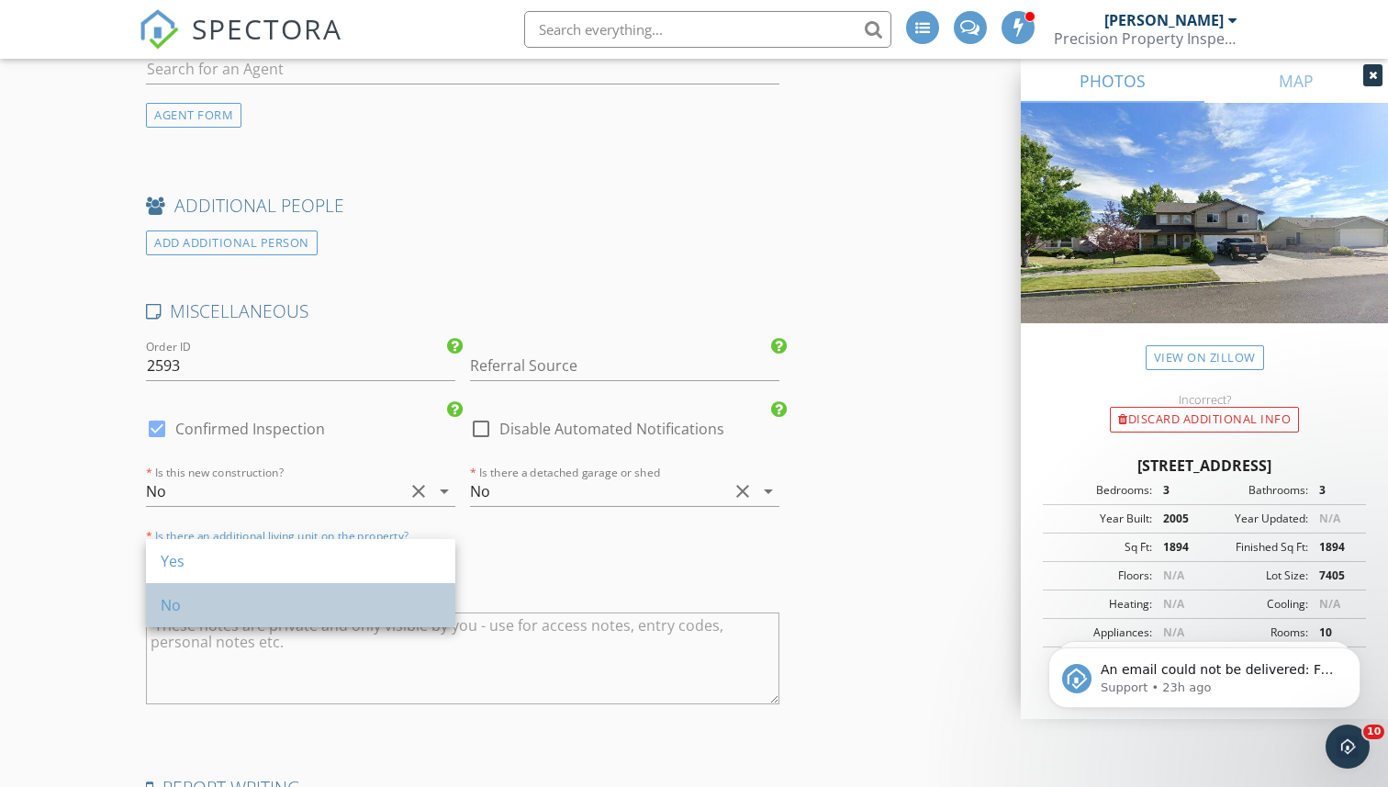
click at [330, 597] on div "No" at bounding box center [301, 605] width 280 height 22
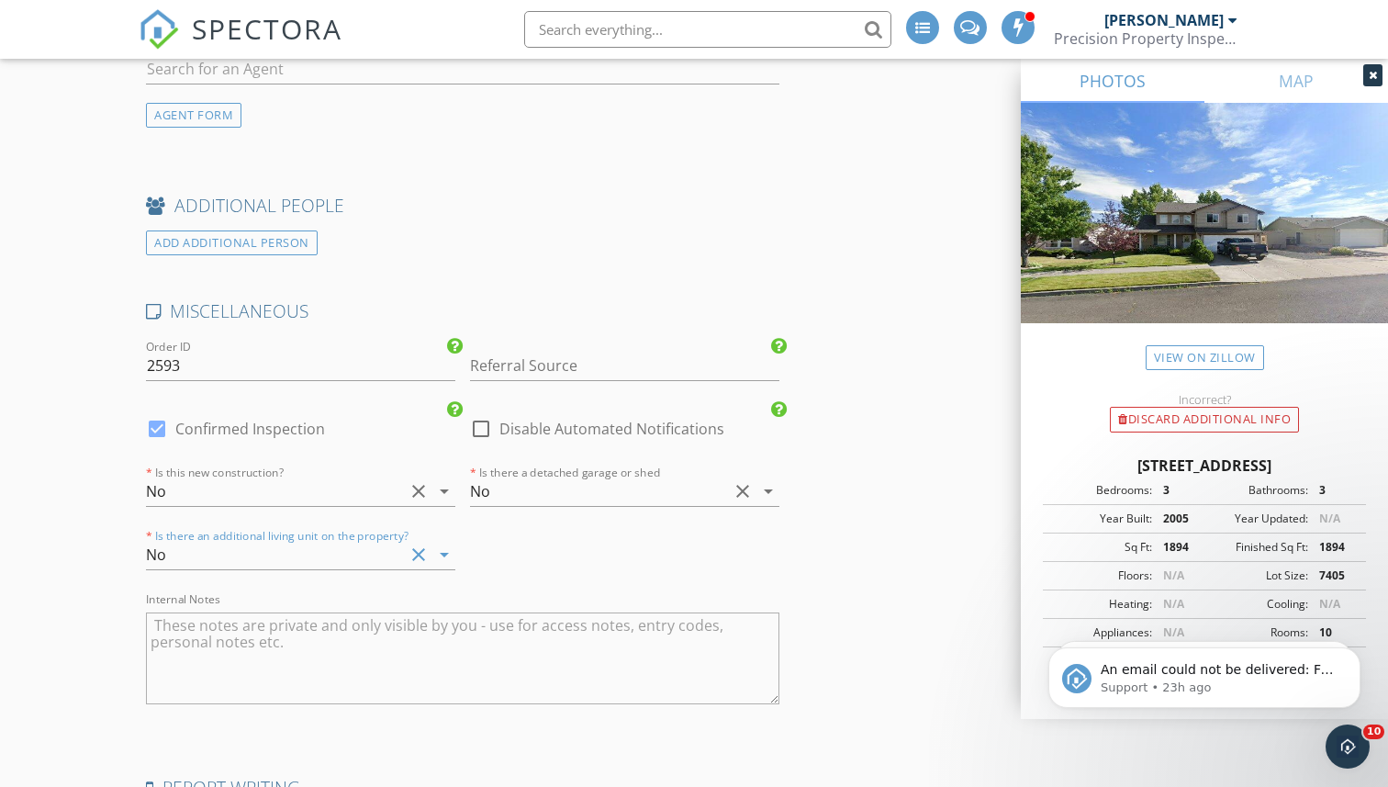
click at [499, 553] on div "MISCELLANEOUS Order ID 2593 Referral Source Jeremaih Pederson Open House Visit …" at bounding box center [463, 515] width 648 height 432
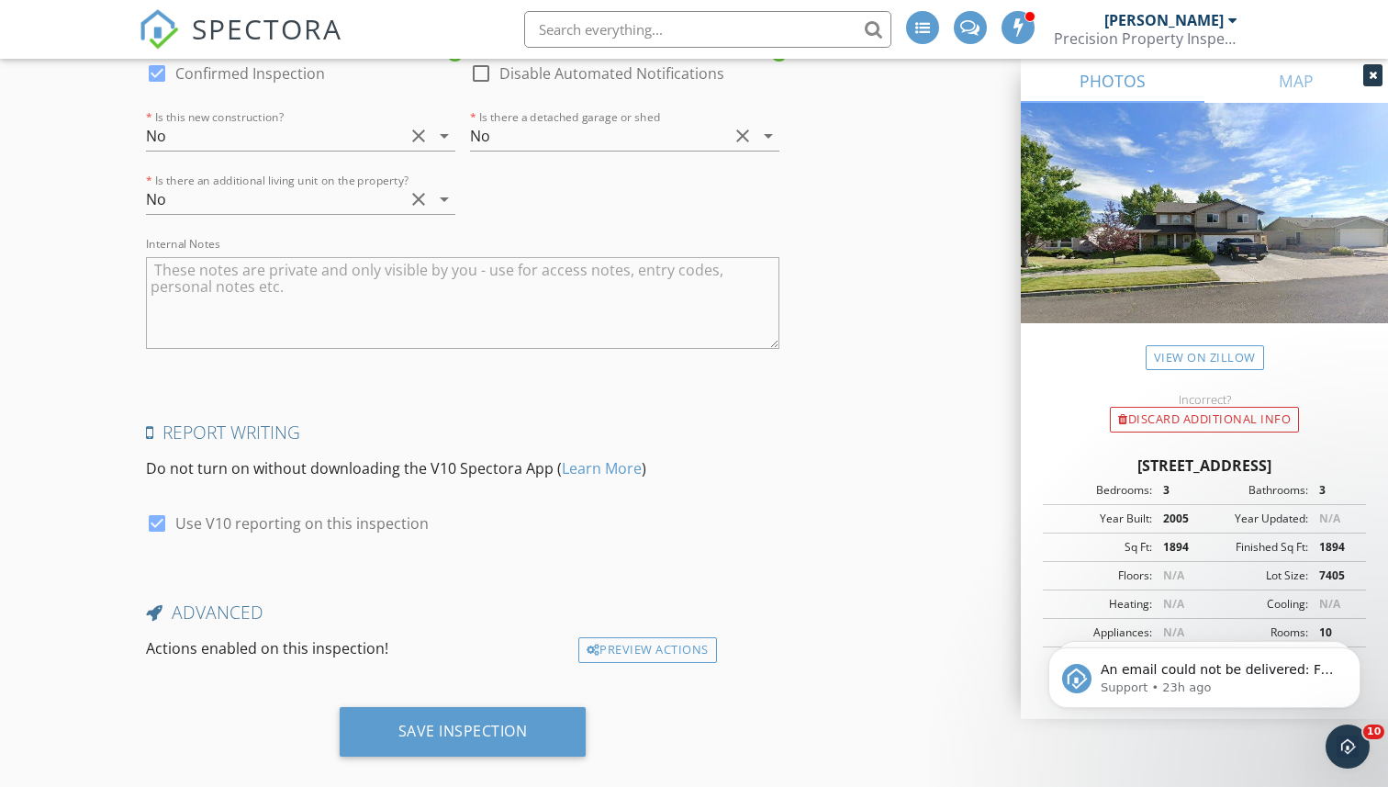
scroll to position [4374, 0]
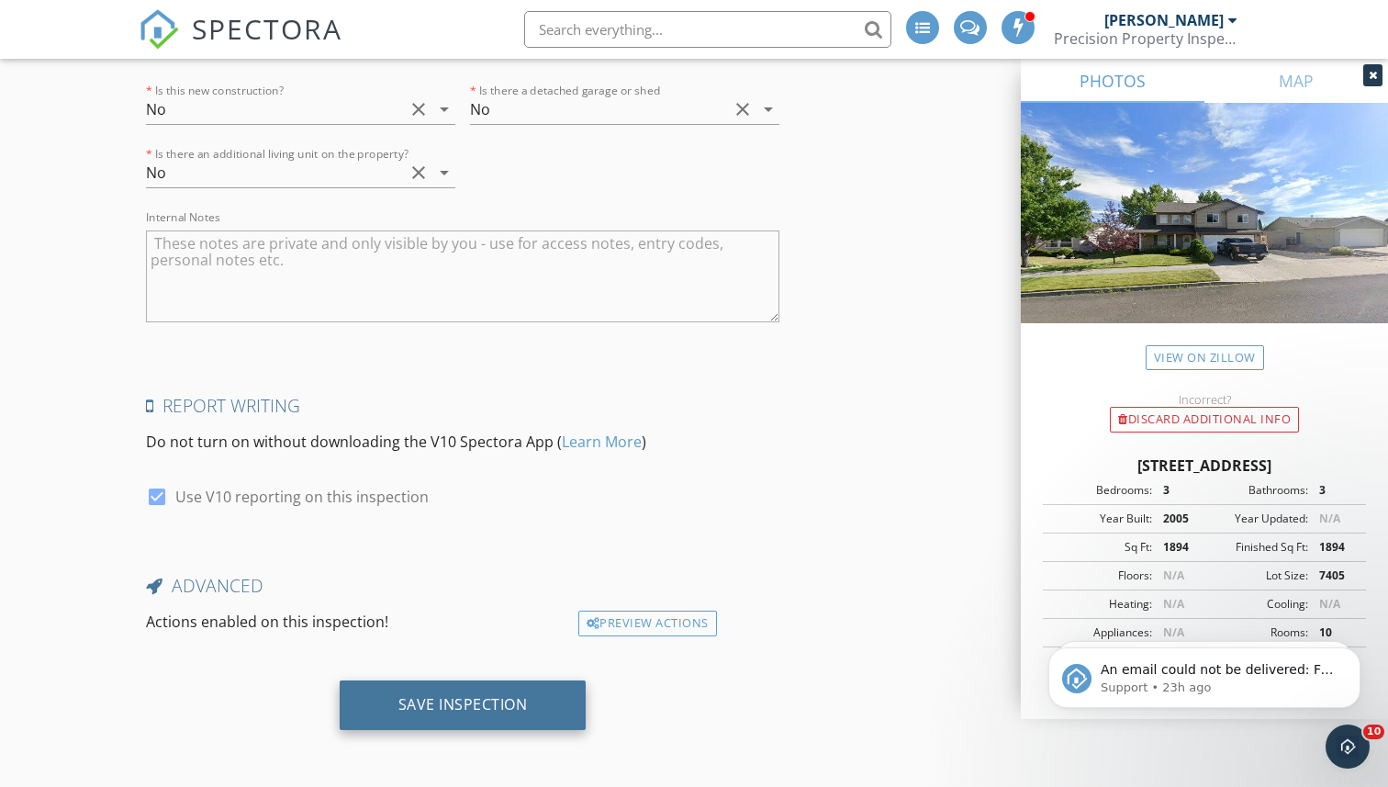
click at [435, 701] on div "Save Inspection" at bounding box center [462, 704] width 129 height 18
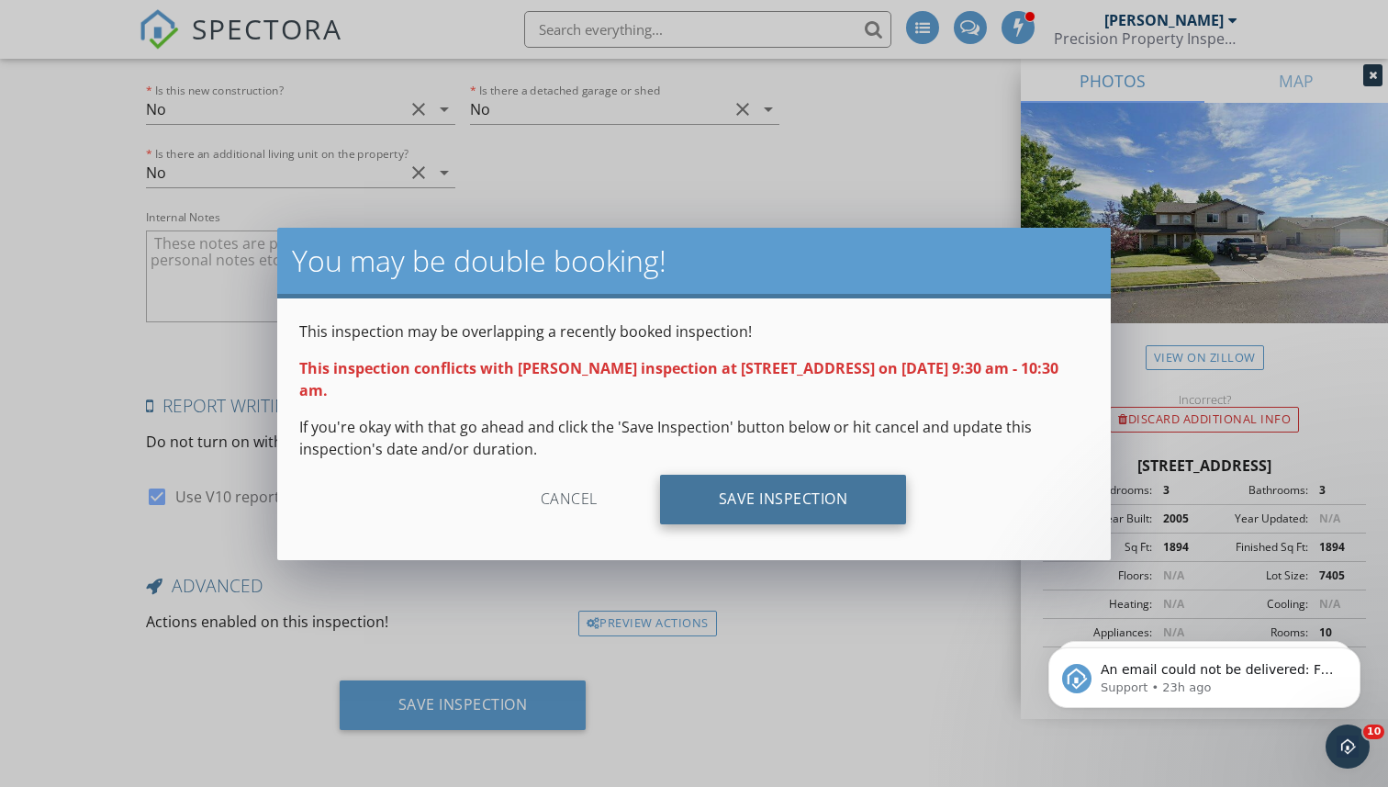
click at [788, 500] on div "Save Inspection" at bounding box center [783, 500] width 247 height 50
